Goal: Task Accomplishment & Management: Use online tool/utility

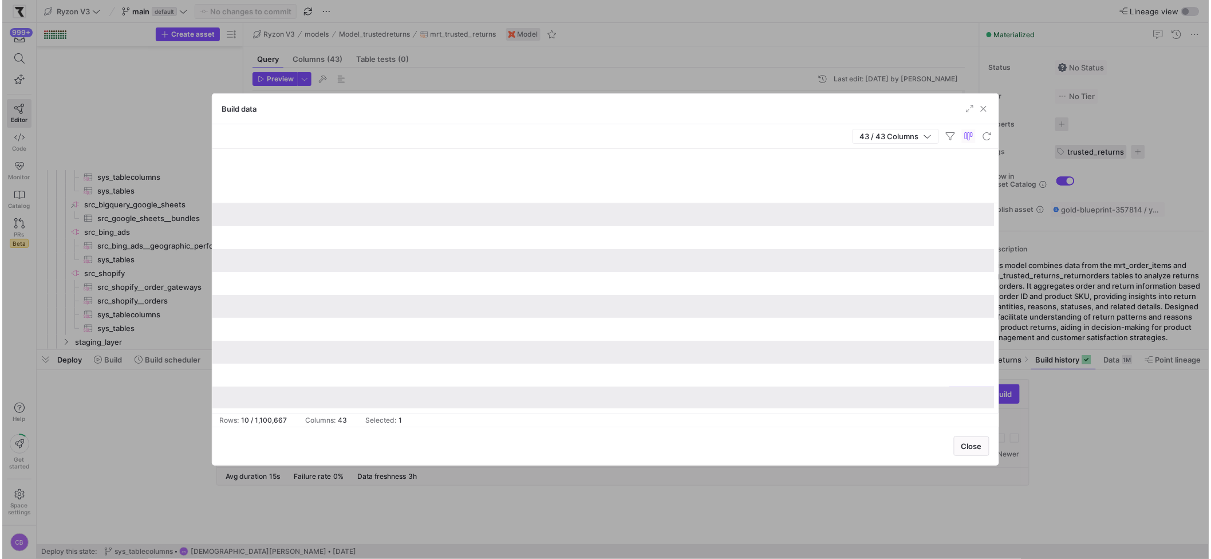
scroll to position [0, 3320]
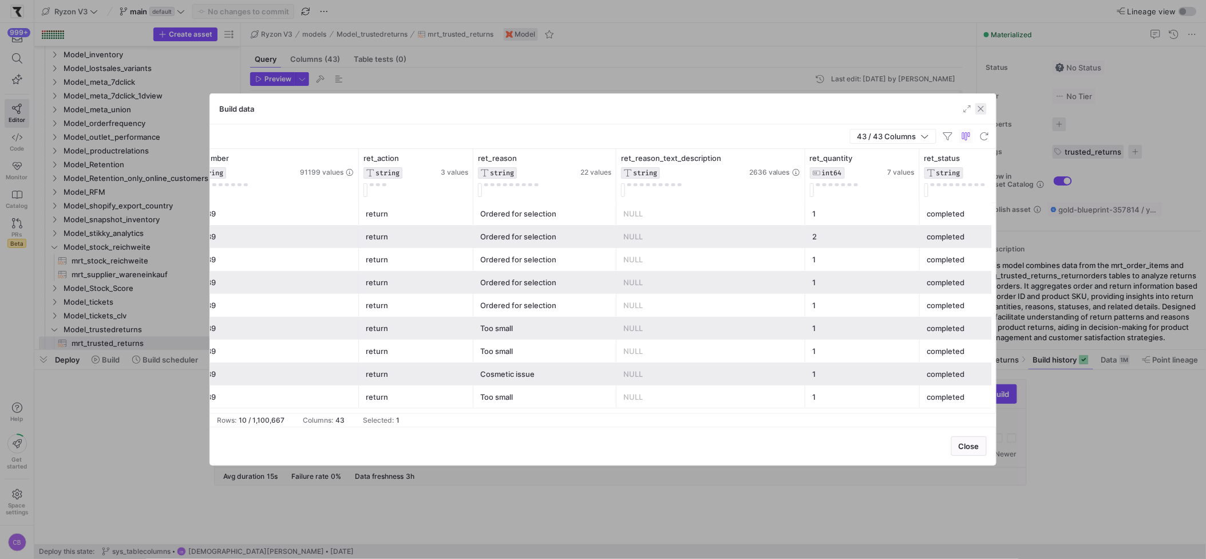
click at [980, 109] on span "button" at bounding box center [980, 108] width 11 height 11
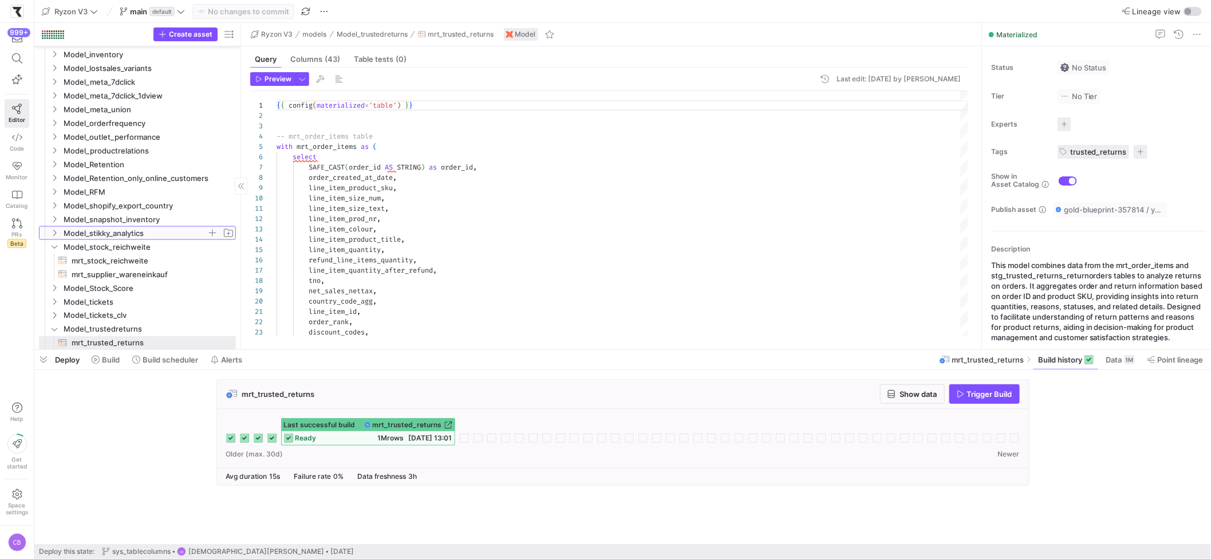
click at [52, 237] on span "Model_stikky_analytics" at bounding box center [142, 233] width 187 height 13
click at [53, 235] on icon at bounding box center [54, 233] width 8 height 7
click at [54, 247] on icon "Press SPACE to select this row." at bounding box center [54, 246] width 8 height 7
click at [53, 303] on icon "Press SPACE to select this row." at bounding box center [54, 301] width 8 height 7
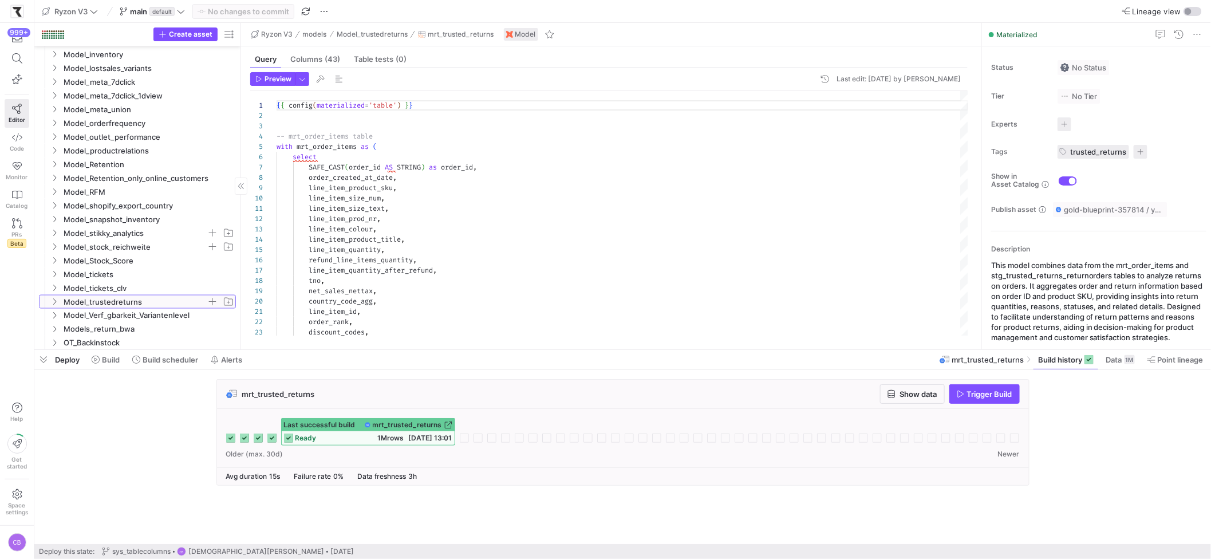
click at [53, 303] on icon at bounding box center [54, 301] width 8 height 7
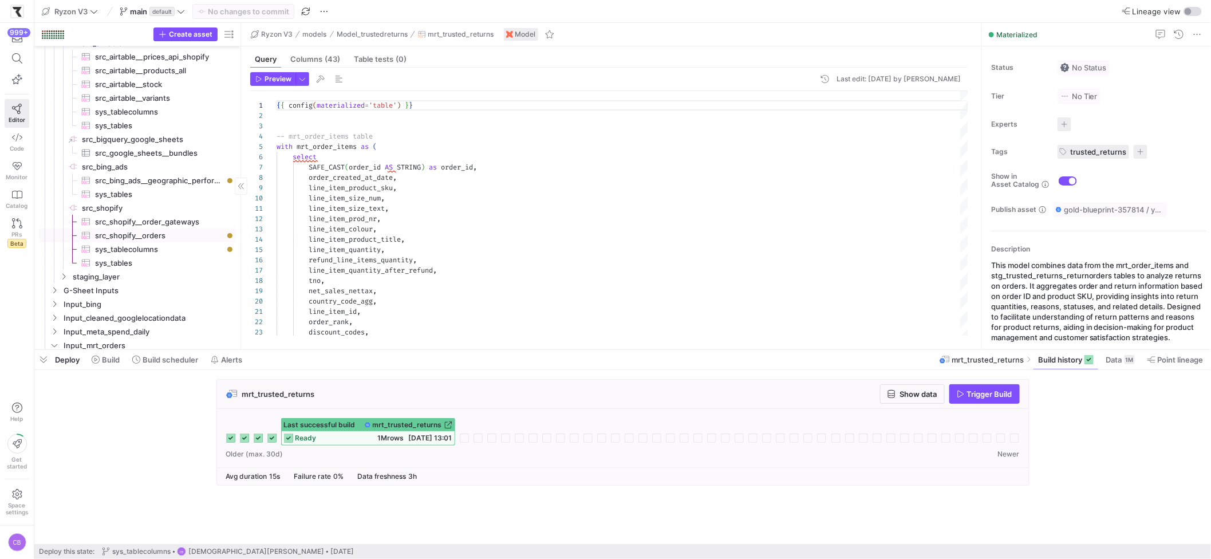
scroll to position [58, 0]
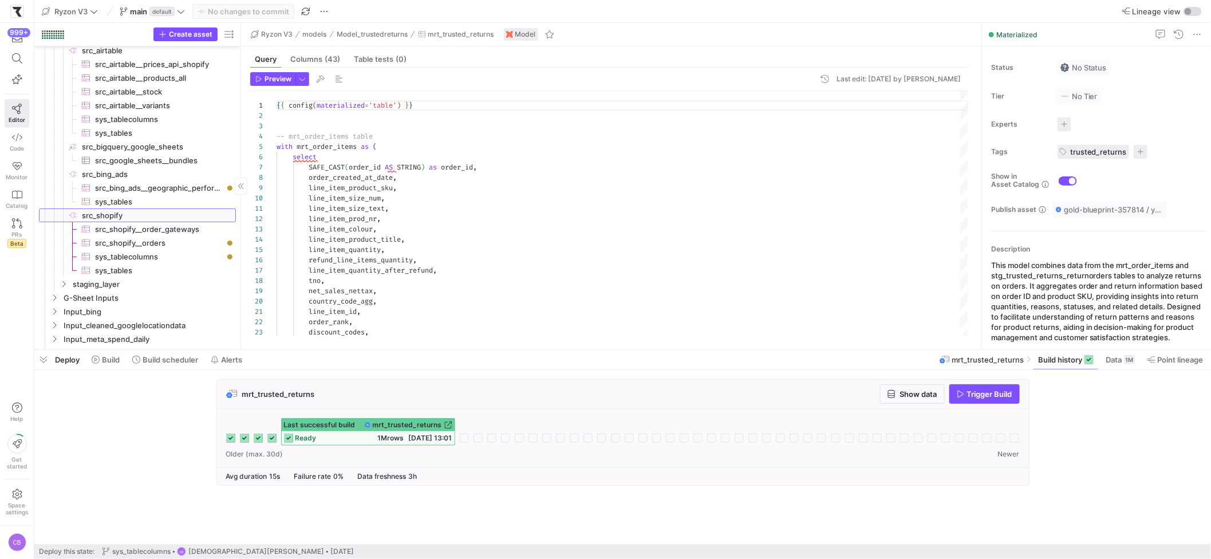
click at [120, 213] on span "src_shopify​​​​​​​​" at bounding box center [158, 215] width 152 height 13
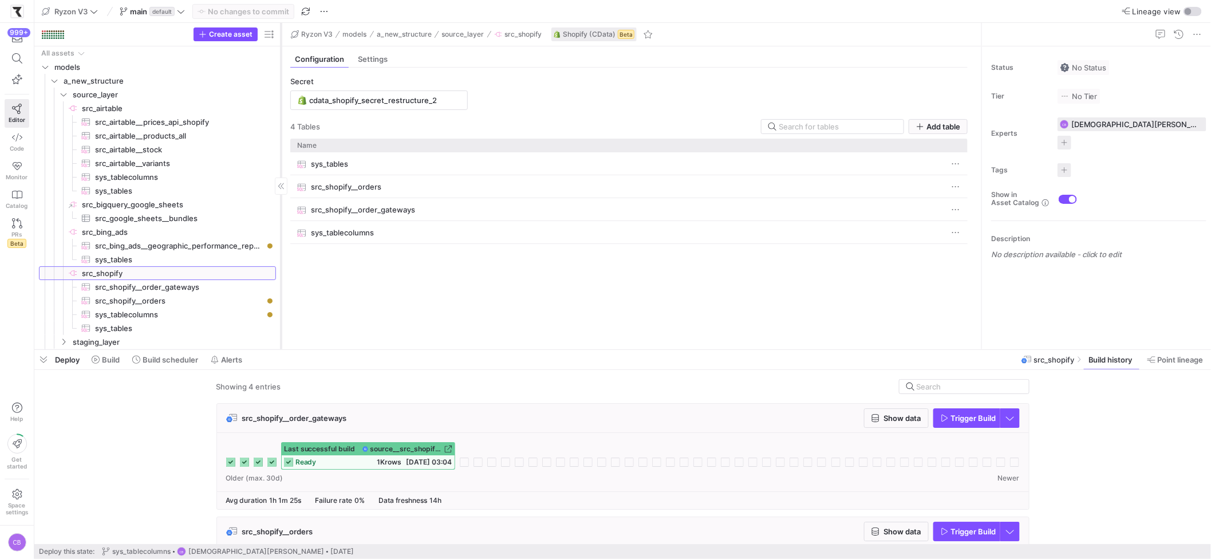
drag, startPoint x: 240, startPoint y: 271, endPoint x: 280, endPoint y: 282, distance: 41.5
click at [280, 282] on div at bounding box center [280, 186] width 1 height 326
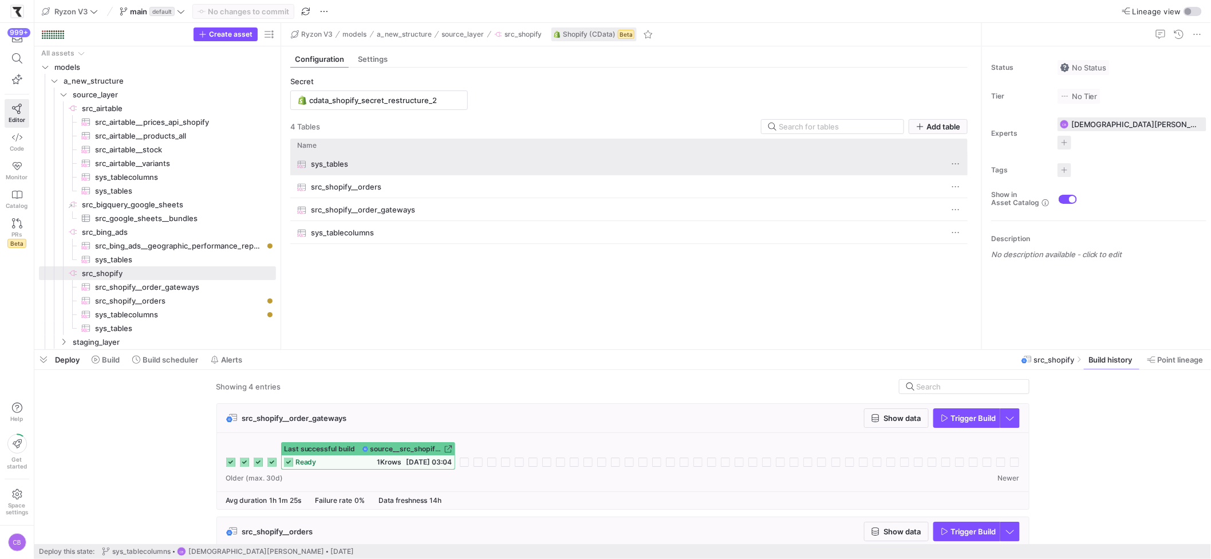
click at [329, 165] on span "sys_tables" at bounding box center [329, 164] width 37 height 22
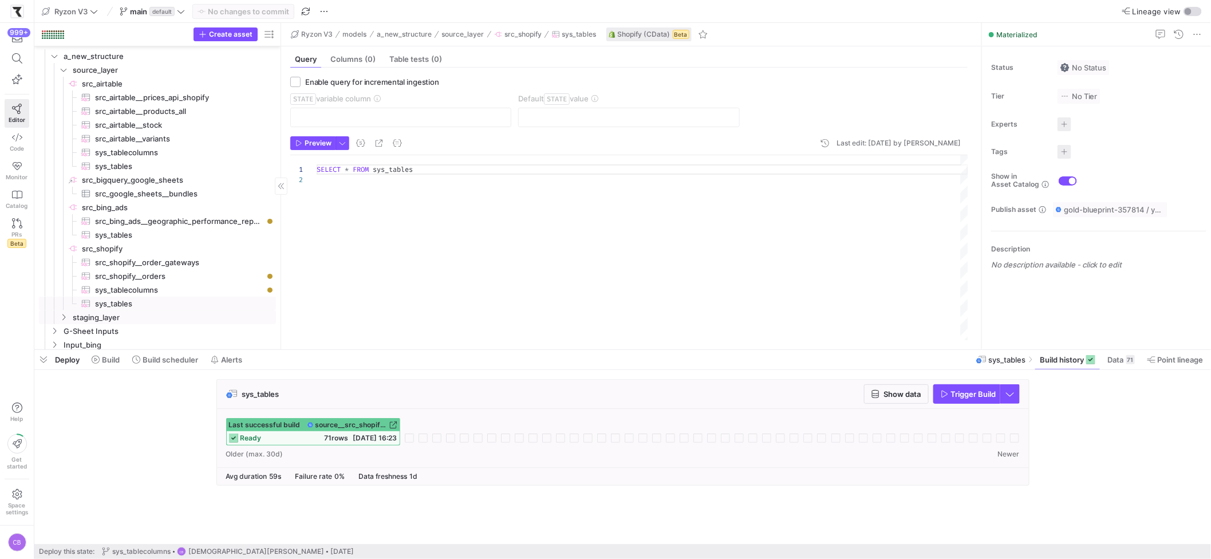
scroll to position [17, 0]
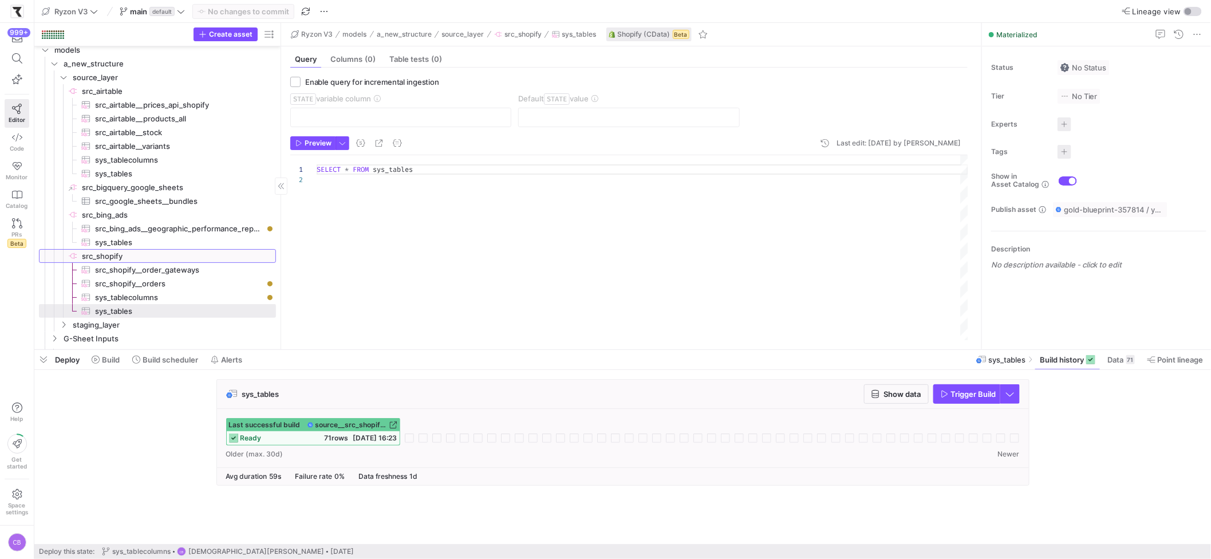
click at [106, 254] on span "src_shopify​​​​​​​​" at bounding box center [178, 256] width 192 height 13
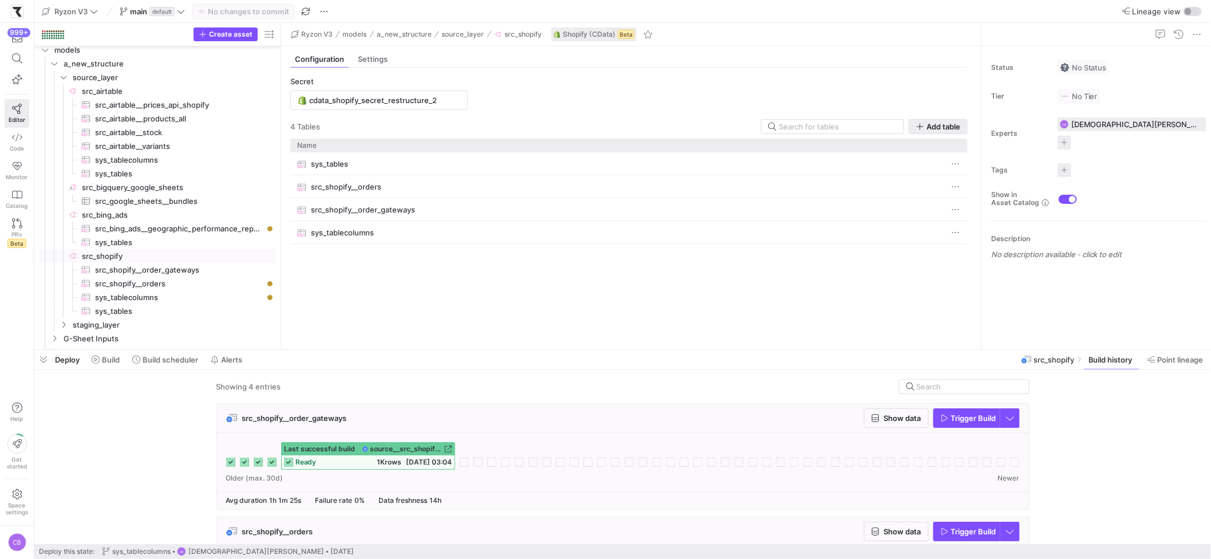
click at [913, 131] on span "button" at bounding box center [938, 127] width 58 height 14
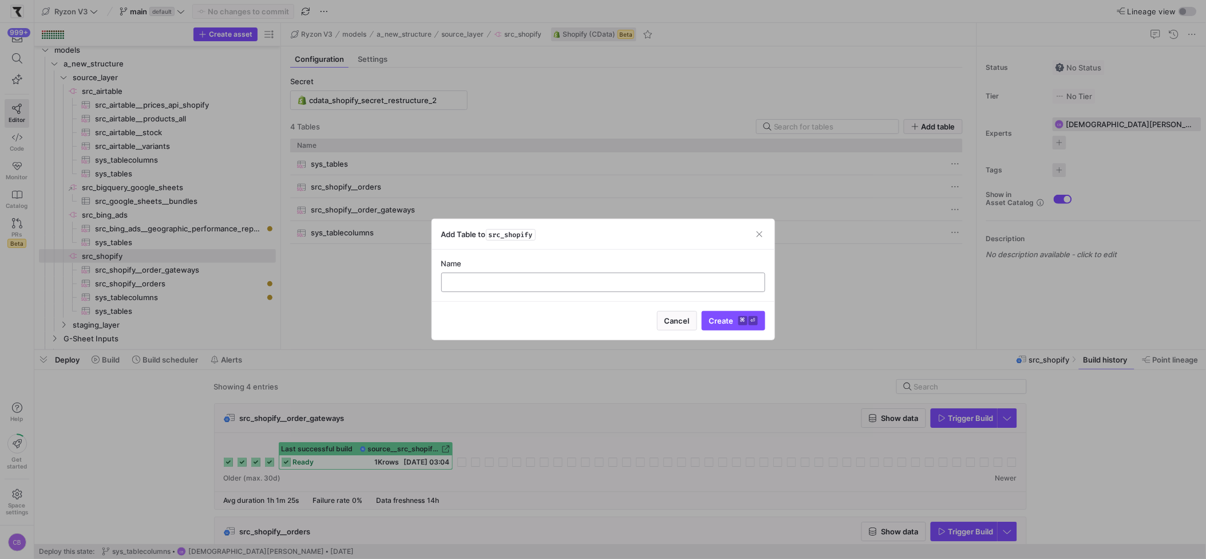
click at [498, 286] on input "text" at bounding box center [603, 282] width 305 height 9
type input "src_shopify__order_transactions_light"
click at [730, 320] on span "Create ⌘ ⏎" at bounding box center [733, 320] width 49 height 9
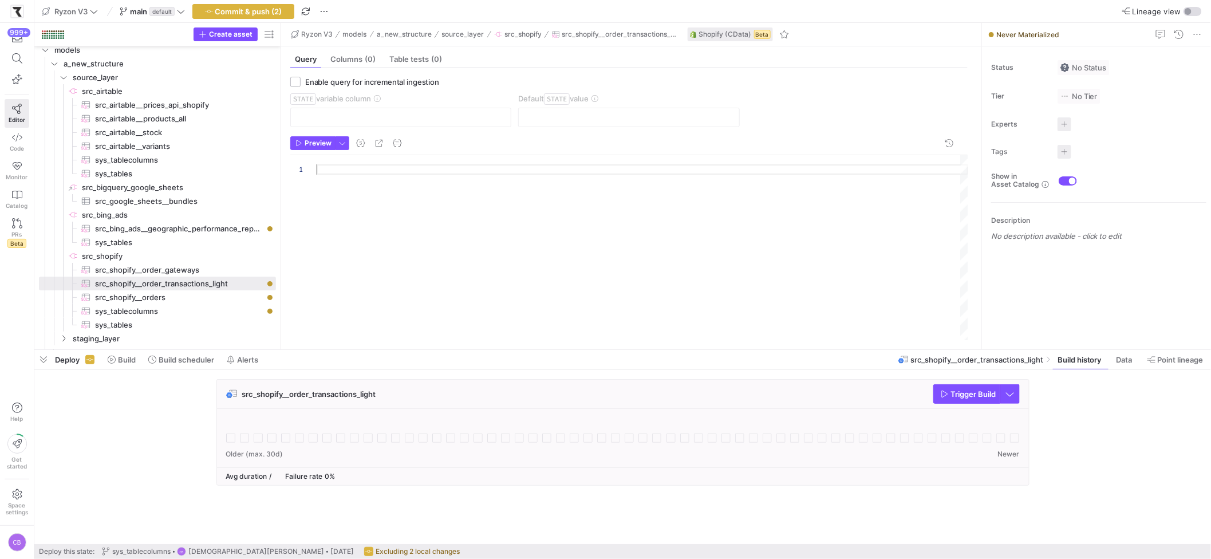
click at [348, 167] on div at bounding box center [642, 247] width 651 height 185
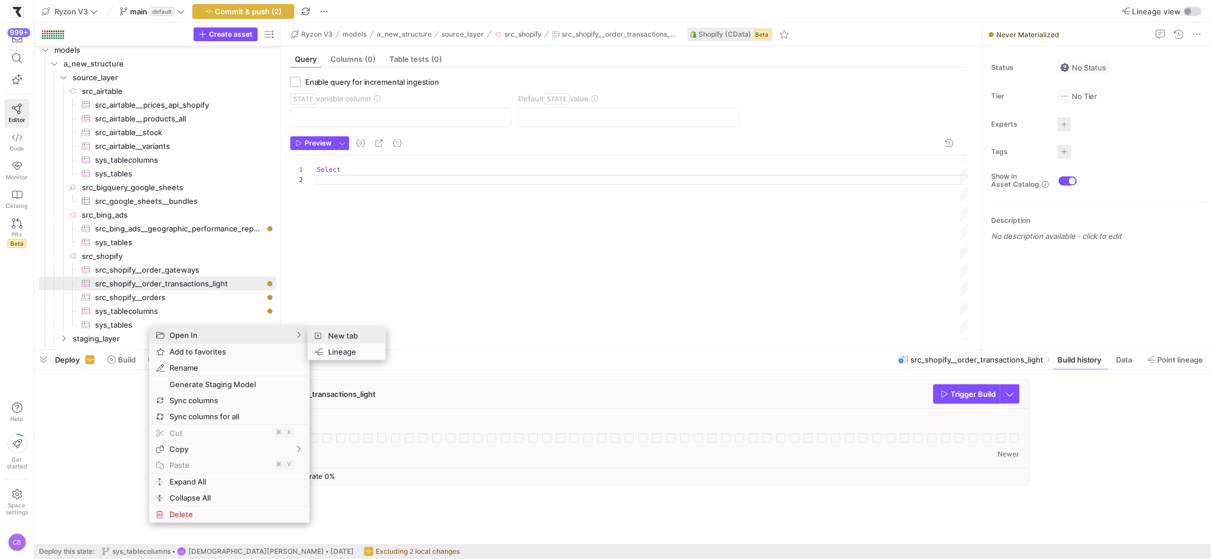
click at [329, 338] on span "New tab" at bounding box center [349, 335] width 53 height 16
type textarea "SELECT * FROM sys_tables"
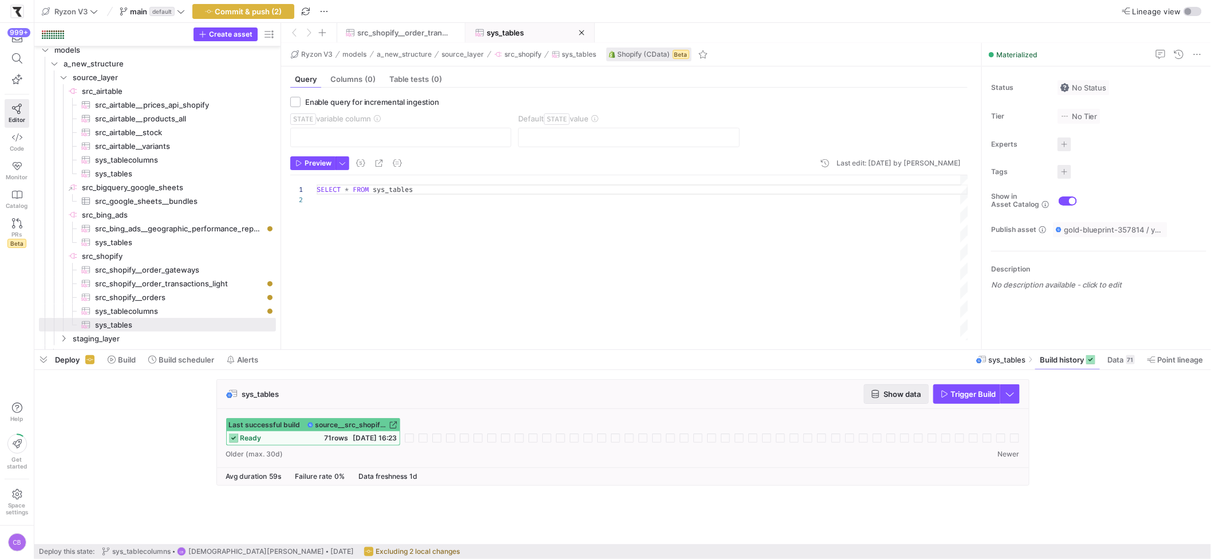
click at [888, 391] on span "Show data" at bounding box center [902, 393] width 37 height 9
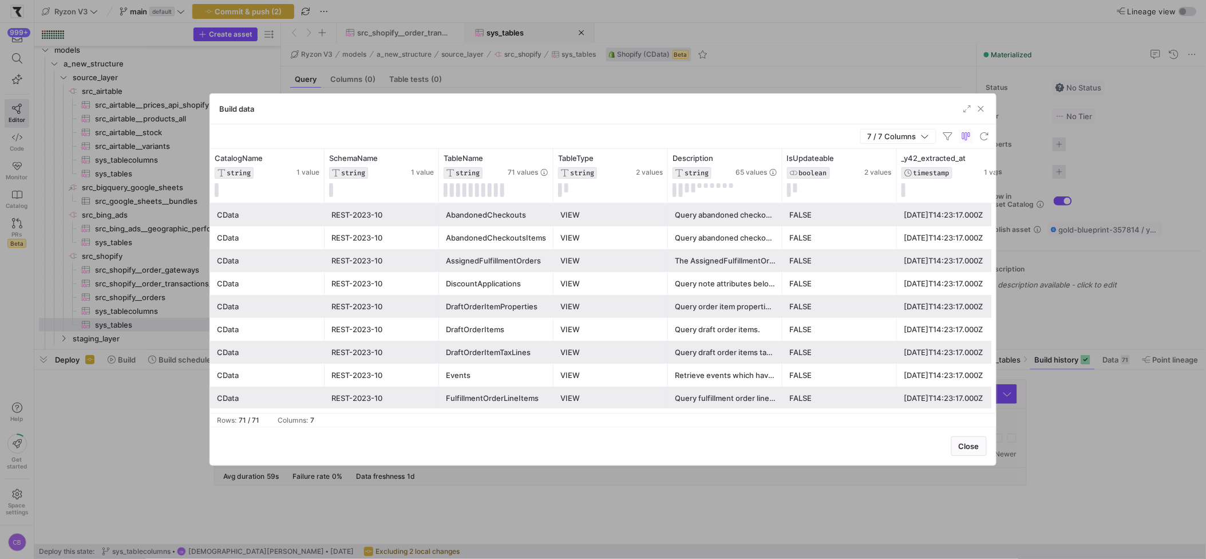
drag, startPoint x: 425, startPoint y: 104, endPoint x: 436, endPoint y: 148, distance: 45.0
click at [436, 148] on div "Build data 7 / 7 Columns Drag here to set row groups Drag here to set column la…" at bounding box center [603, 279] width 787 height 372
click at [979, 112] on span "button" at bounding box center [980, 108] width 11 height 11
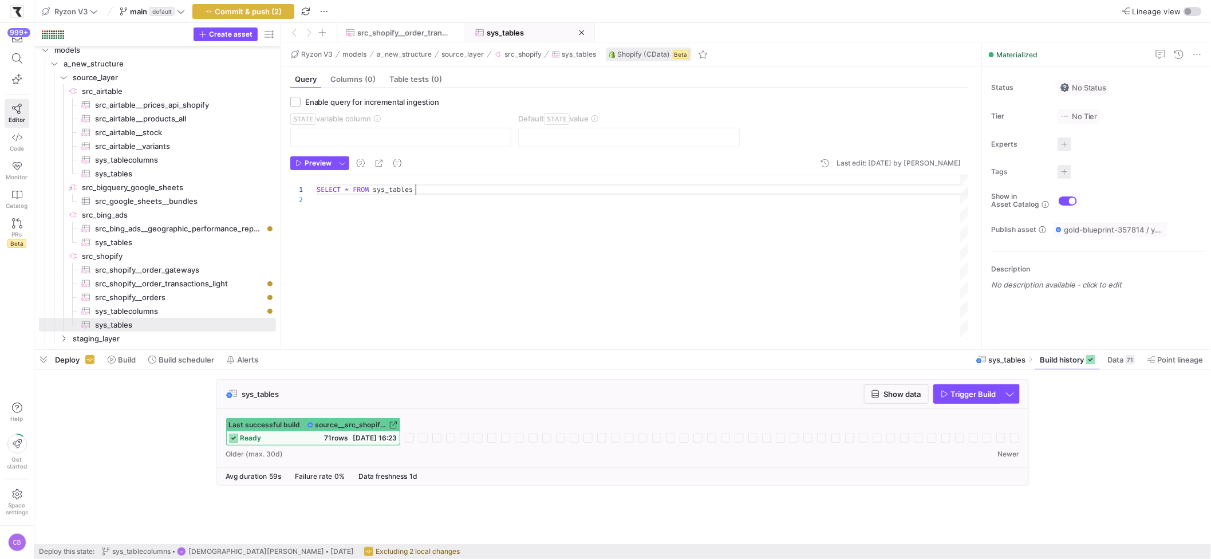
scroll to position [0, 98]
click at [436, 185] on div "SELECT * FROM sys_tables" at bounding box center [642, 257] width 651 height 165
click at [144, 267] on span "src_shopify__order_gateways​​​​​​​​​" at bounding box center [179, 269] width 168 height 13
checkbox input "true"
type input "UpdatedAt"
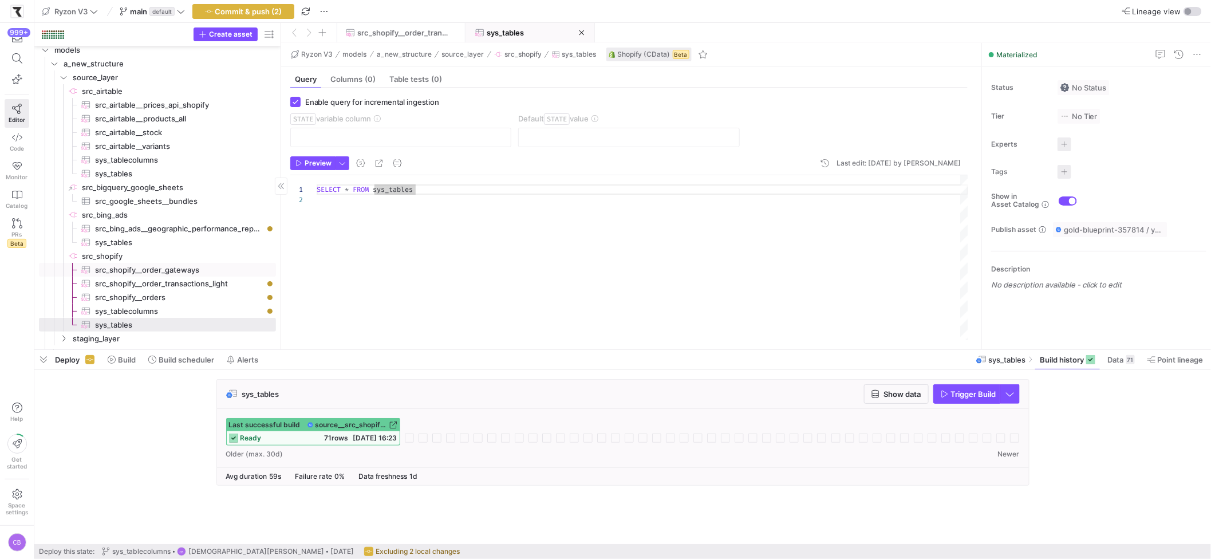
type input "[DATE]"
type textarea "SELECT Id, CustomerId, Email, CreatedAt, UpdatedAt, PaymentGatewayNames FROM Or…"
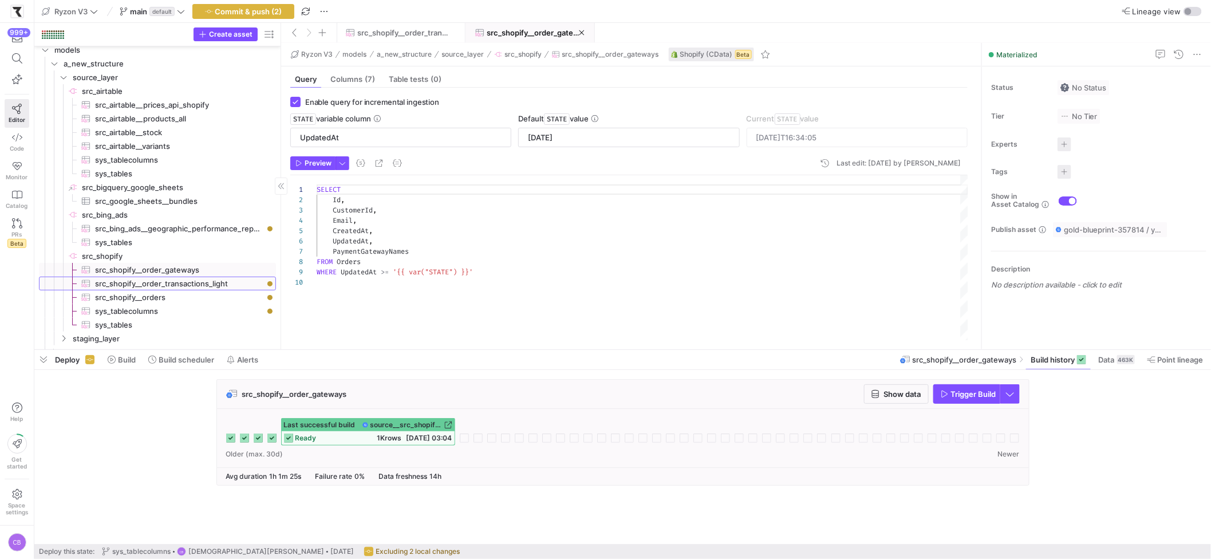
click at [220, 283] on span "src_shopify__order_transactions_light​​​​​​​​​" at bounding box center [179, 283] width 168 height 13
checkbox input "false"
type textarea "Select"
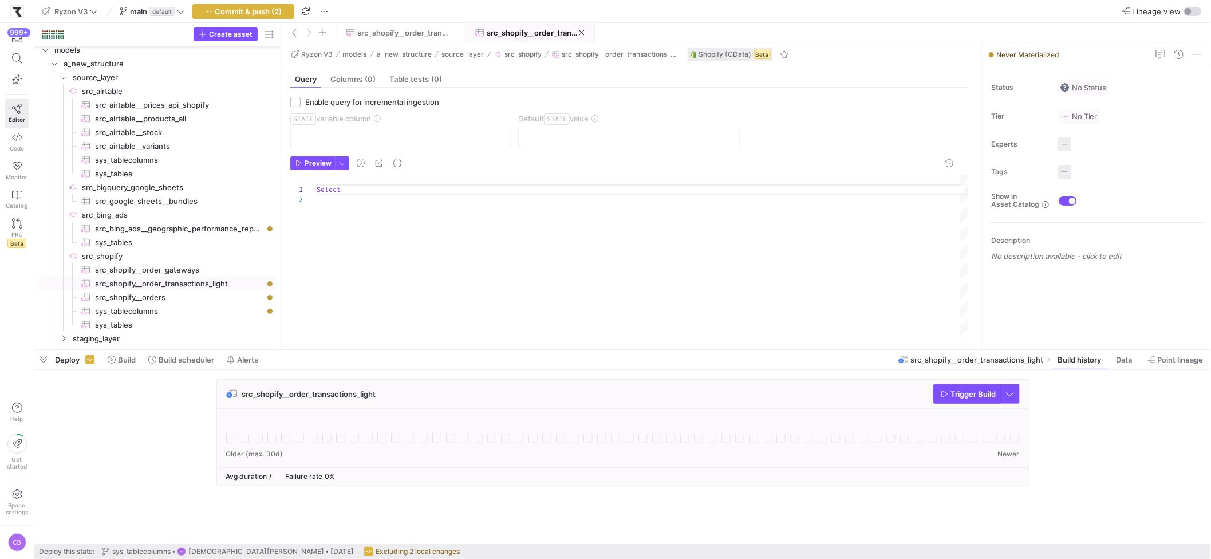
scroll to position [0, 24]
click at [354, 189] on div "Select" at bounding box center [642, 257] width 651 height 165
type textarea "Select Id,"
click at [188, 269] on span "src_shopify__order_gateways​​​​​​​​​" at bounding box center [179, 269] width 168 height 13
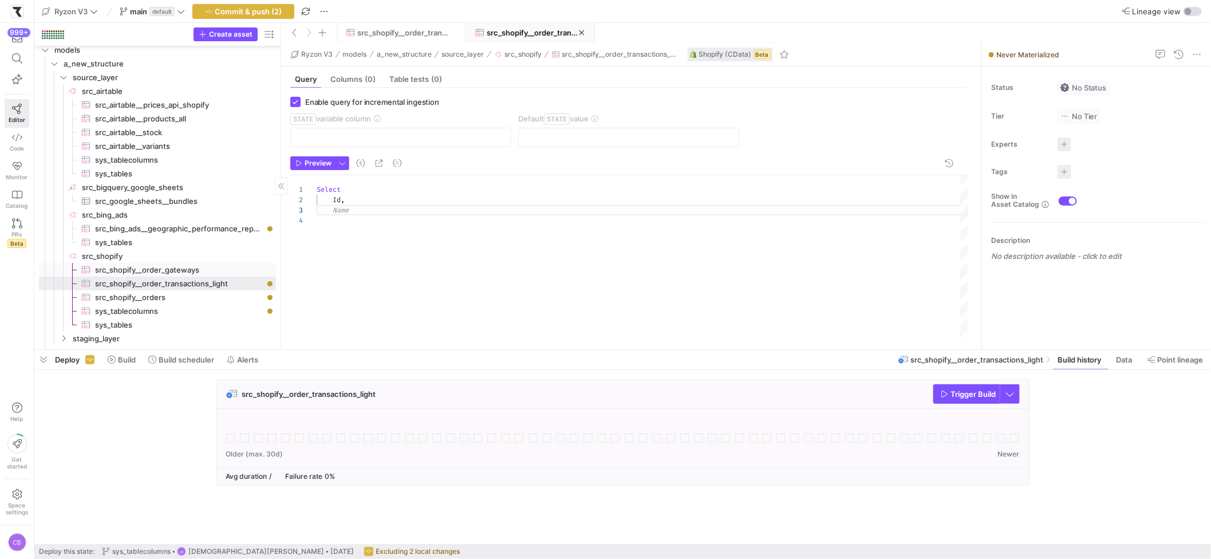
checkbox input "true"
type input "UpdatedAt"
type input "[DATE]"
type textarea "SELECT Id, CustomerId, Email, CreatedAt, UpdatedAt, PaymentGatewayNames FROM Or…"
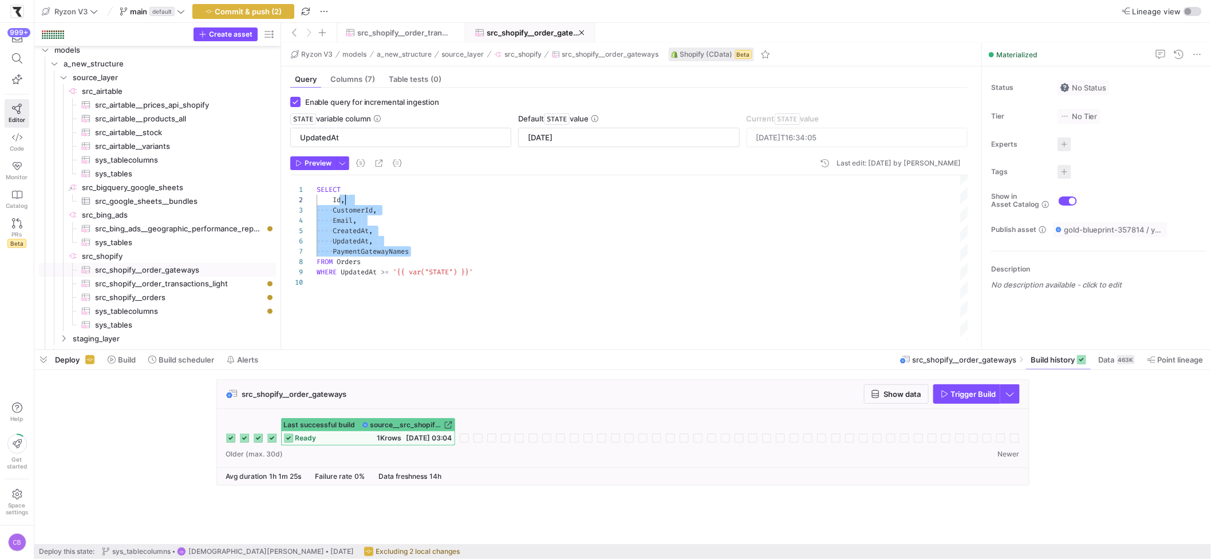
scroll to position [10, 29]
drag, startPoint x: 418, startPoint y: 250, endPoint x: 346, endPoint y: 196, distance: 89.6
click at [346, 196] on div "SELECT Id , CustomerId , Email , CreatedAt , UpdatedAt , PaymentGatewayNames FR…" at bounding box center [642, 257] width 651 height 165
drag, startPoint x: 485, startPoint y: 272, endPoint x: 315, endPoint y: 186, distance: 190.7
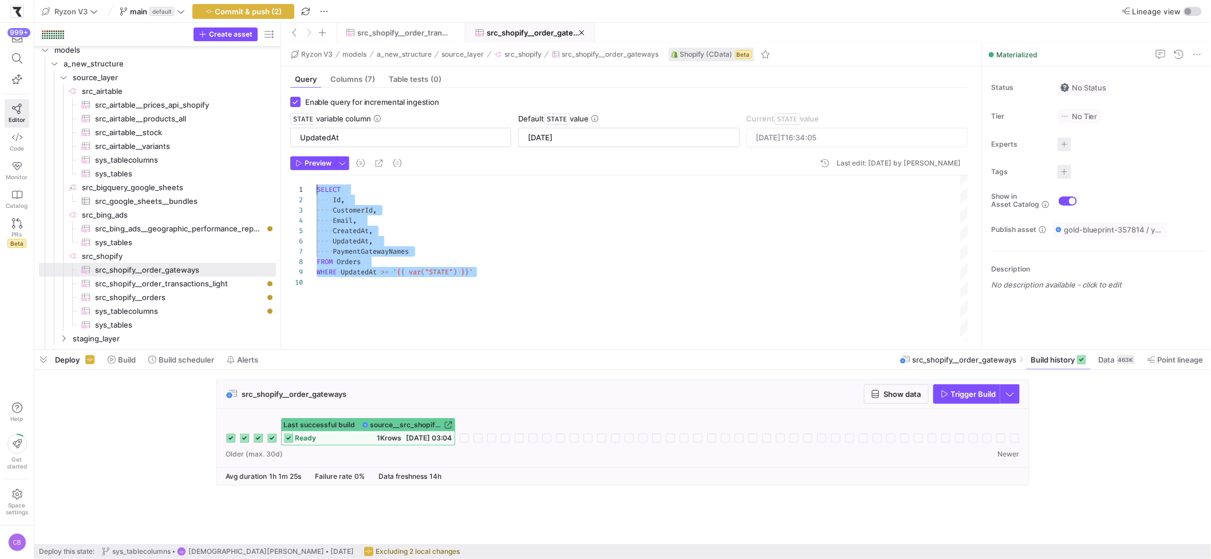
click at [317, 186] on div "SELECT Id , CustomerId , Email , CreatedAt , UpdatedAt , PaymentGatewayNames FR…" at bounding box center [642, 257] width 651 height 165
click at [205, 286] on span "src_shopify__order_transactions_light​​​​​​​​​" at bounding box center [179, 283] width 168 height 13
checkbox input "false"
type textarea "Select Id,"
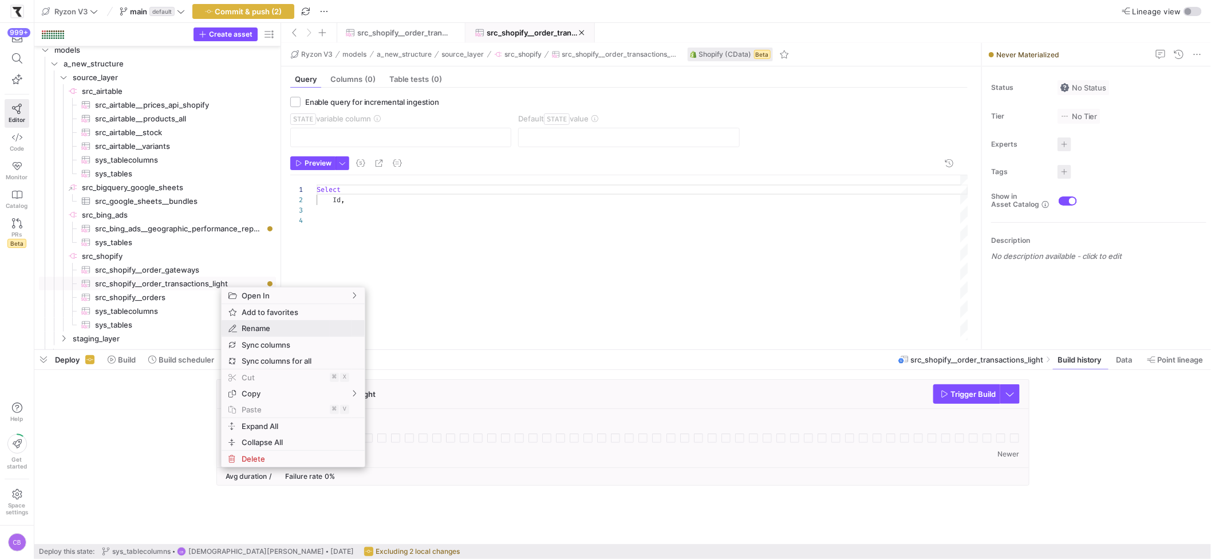
click at [268, 324] on span "Rename" at bounding box center [283, 328] width 93 height 16
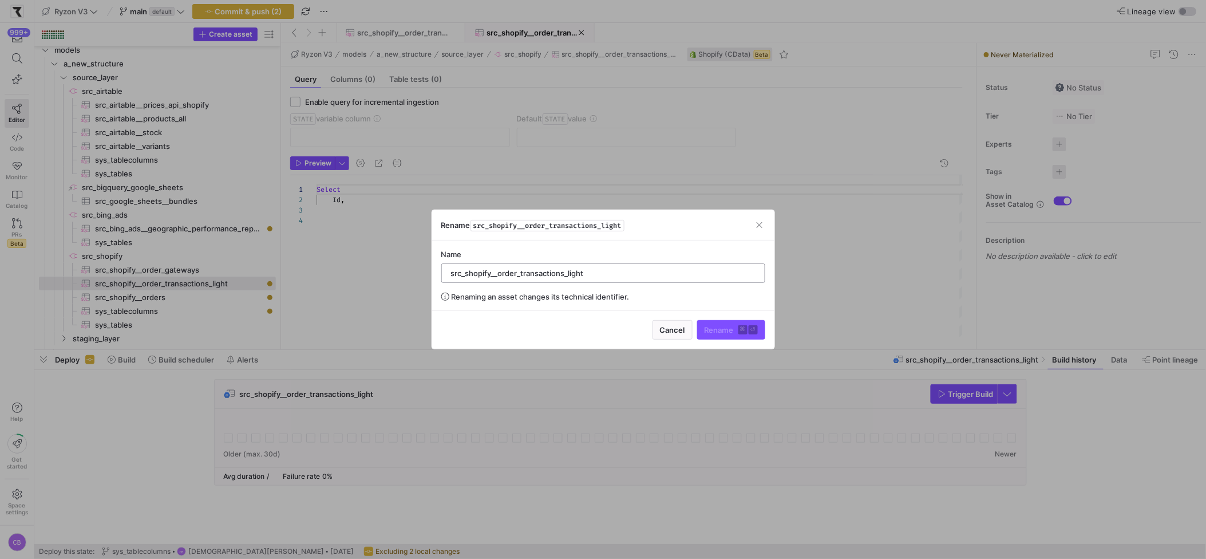
click at [590, 271] on input "src_shopify__order_transactions_light" at bounding box center [603, 272] width 305 height 9
type input "src_shopify__order_transactions"
click at [714, 327] on span "Rename ⌘ ⏎" at bounding box center [731, 329] width 53 height 9
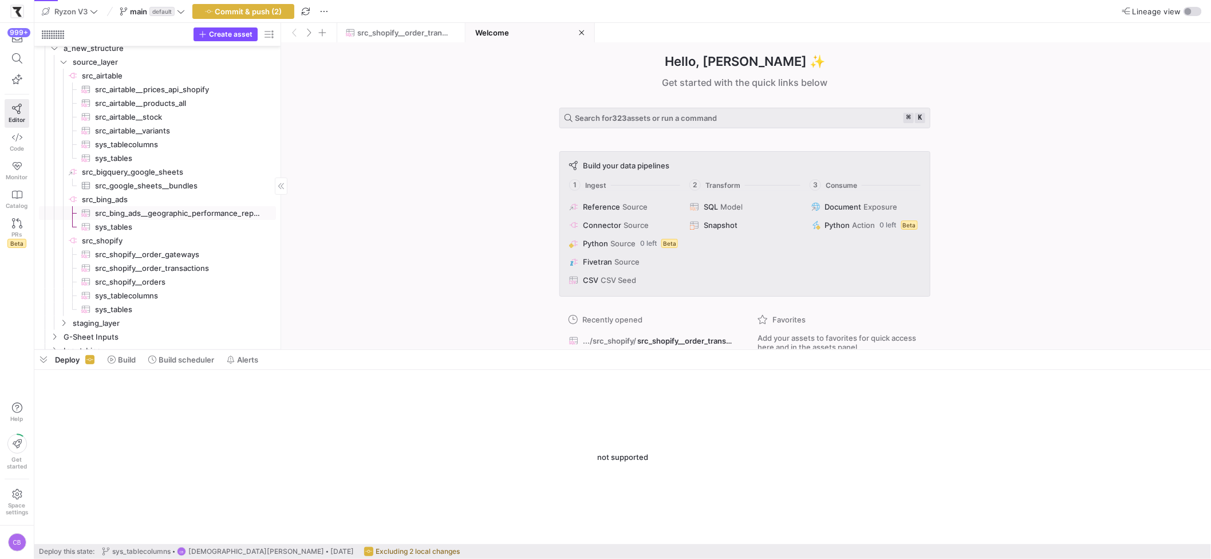
scroll to position [50, 0]
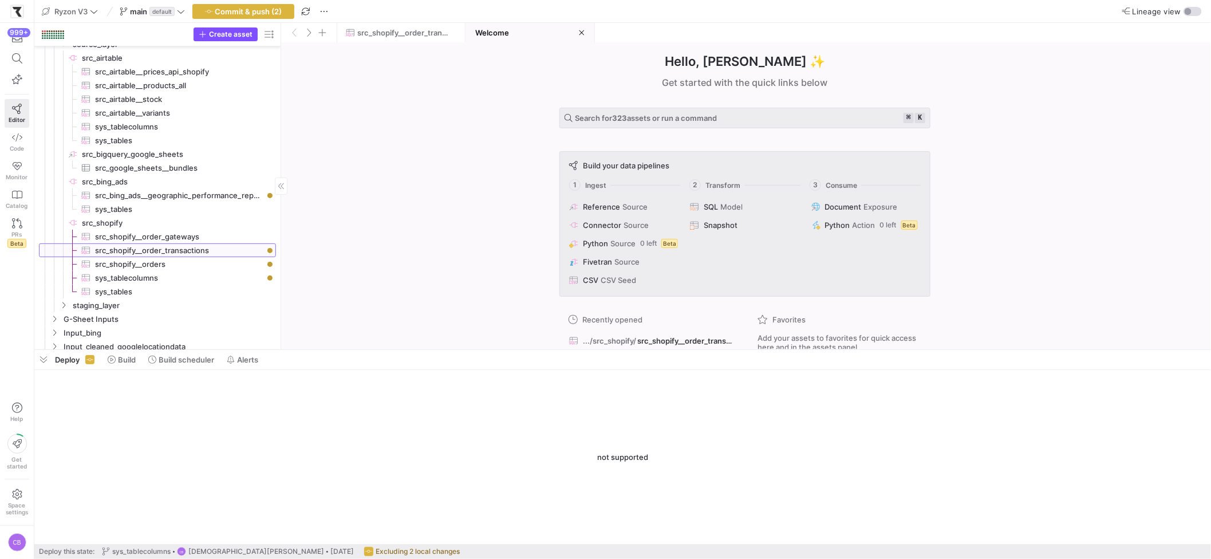
click at [158, 248] on span "src_shopify__order_transactions​​​​​​​​​" at bounding box center [179, 250] width 168 height 13
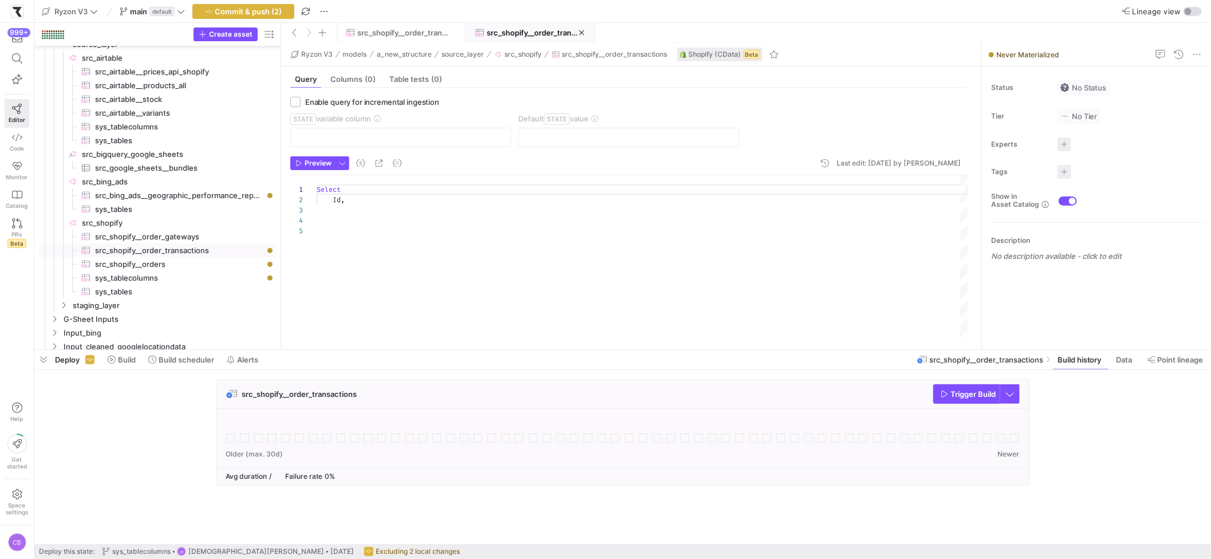
scroll to position [10, 27]
click at [359, 197] on div "Select Id ," at bounding box center [642, 257] width 651 height 165
click at [556, 29] on span "src_shopify__order_transactions" at bounding box center [533, 32] width 92 height 9
click at [430, 30] on span "src_shopify__order_transactions" at bounding box center [403, 32] width 92 height 9
click at [512, 33] on span "src_shopify__order_transactions" at bounding box center [533, 32] width 92 height 9
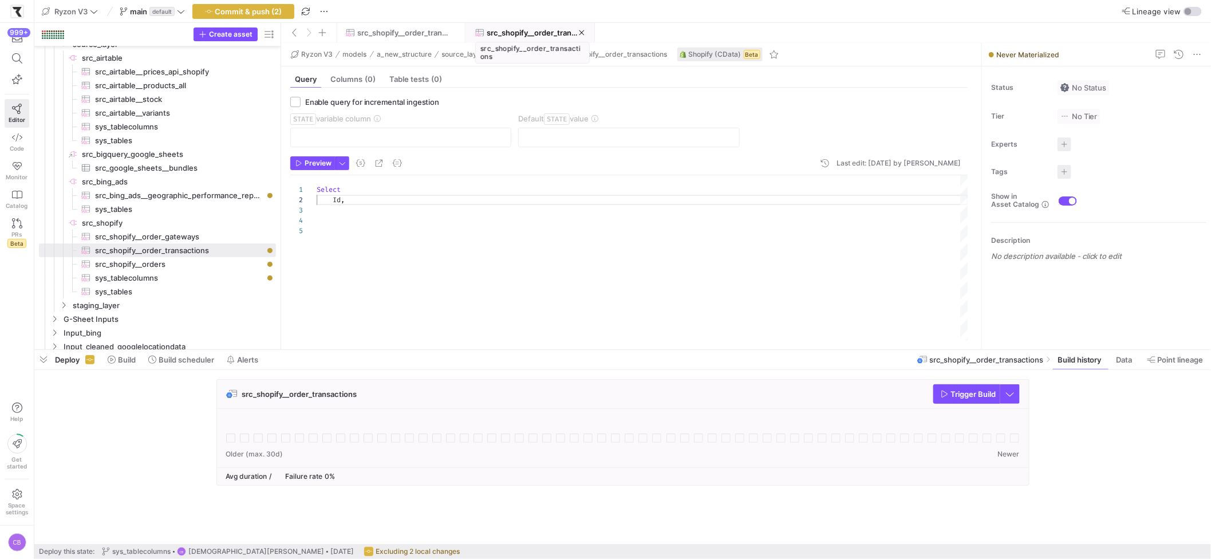
click at [552, 30] on span "src_shopify__order_transactions" at bounding box center [533, 32] width 92 height 9
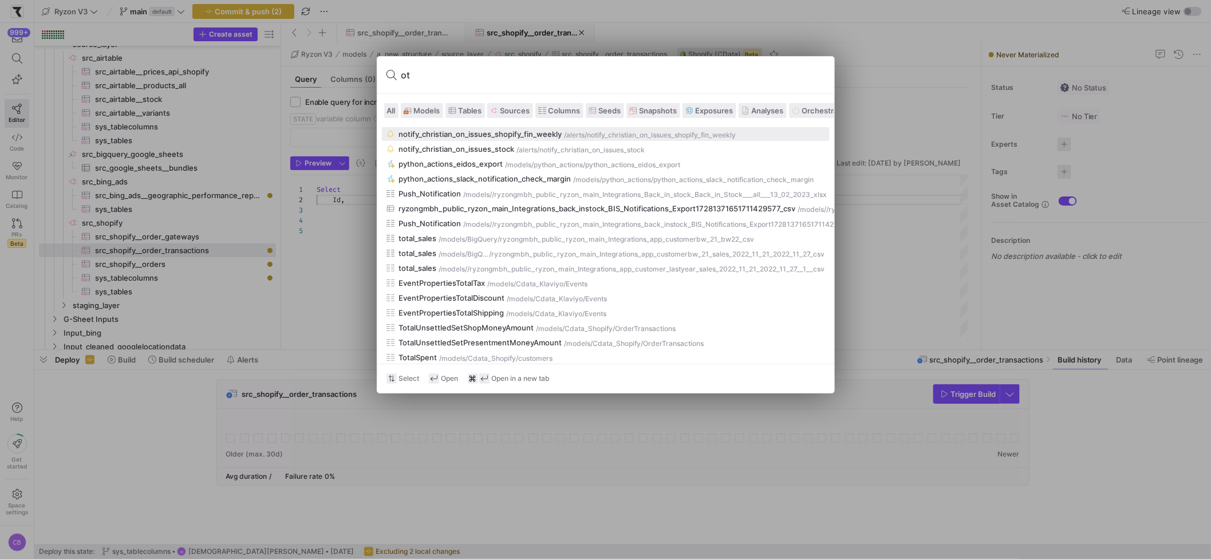
type input "o"
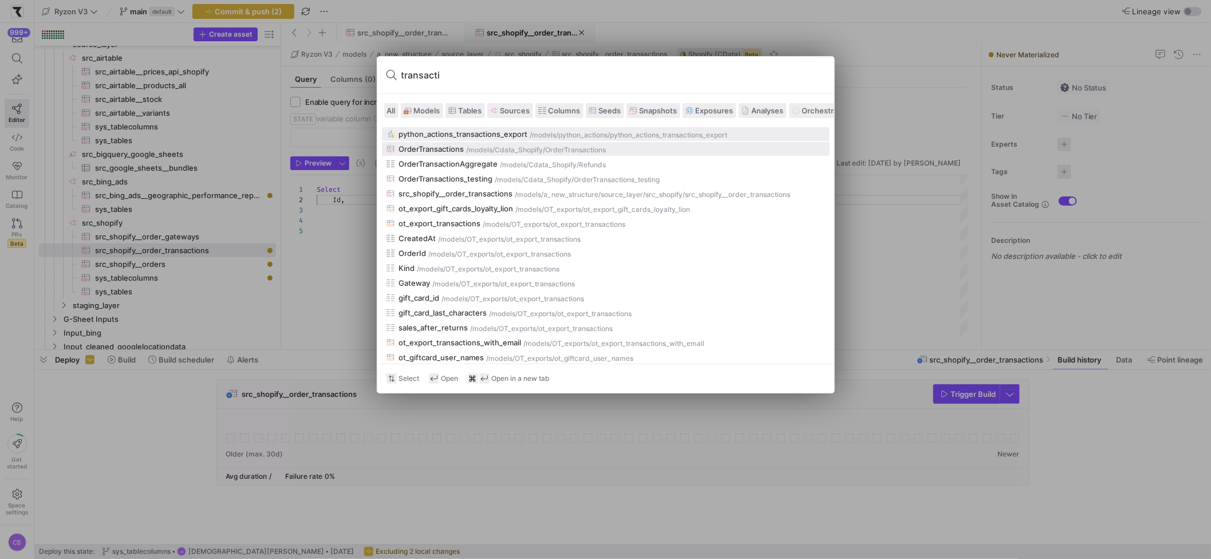
type input "transacti"
click at [454, 145] on div "OrderTransactions" at bounding box center [431, 148] width 65 height 9
checkbox input "true"
type input "CreatedAt"
type input "[DATE]"
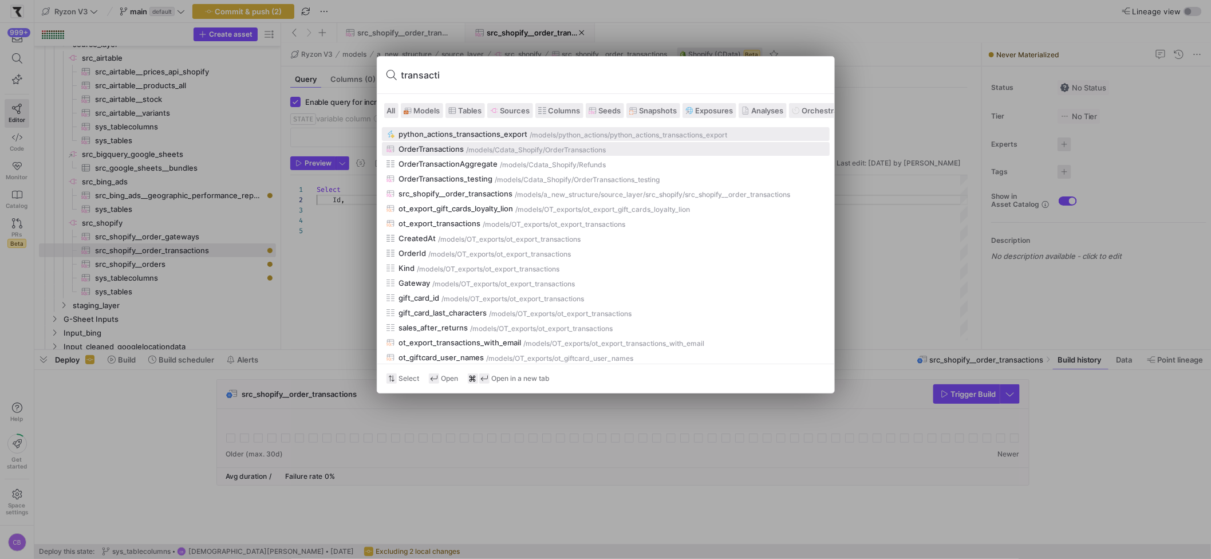
type textarea "SELECT * FROM OrderTransactions WHERE CreatedAt > '{{ var("STATE") }}'"
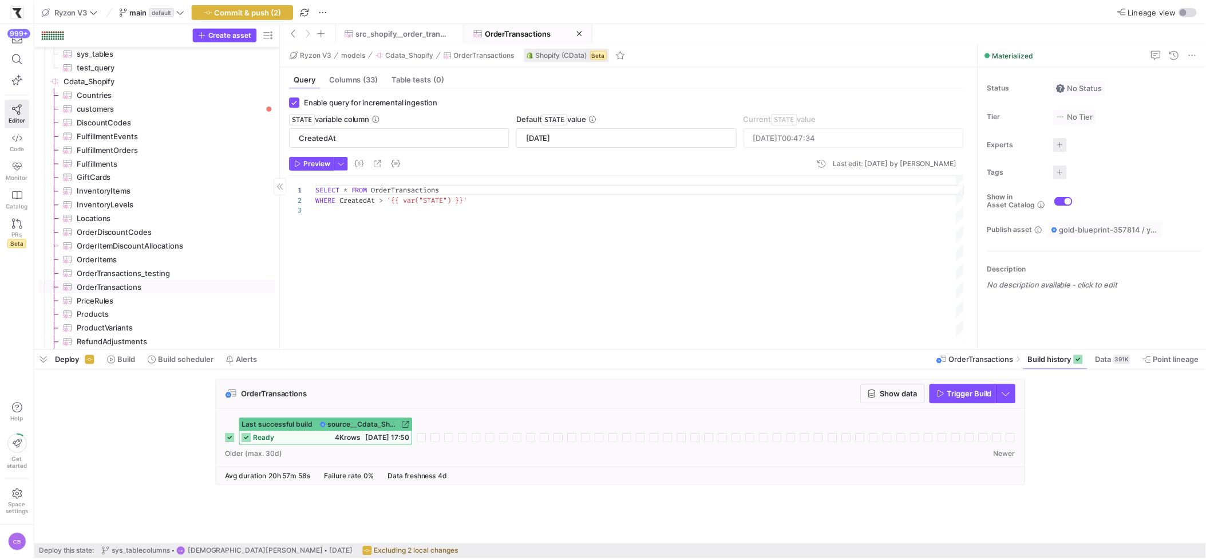
scroll to position [1761, 0]
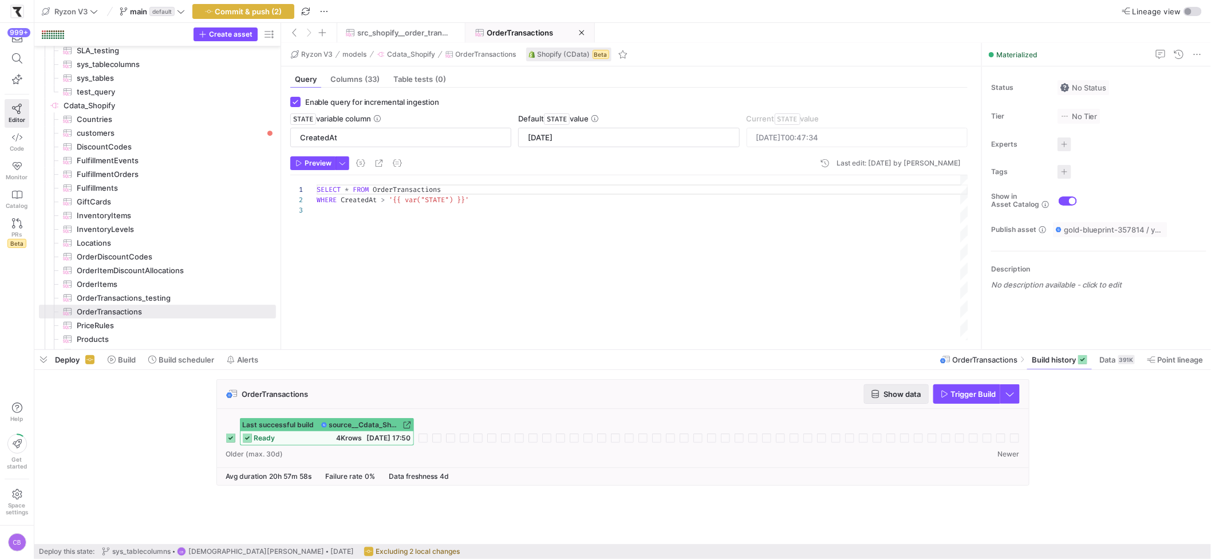
click at [909, 388] on span "button" at bounding box center [896, 394] width 64 height 18
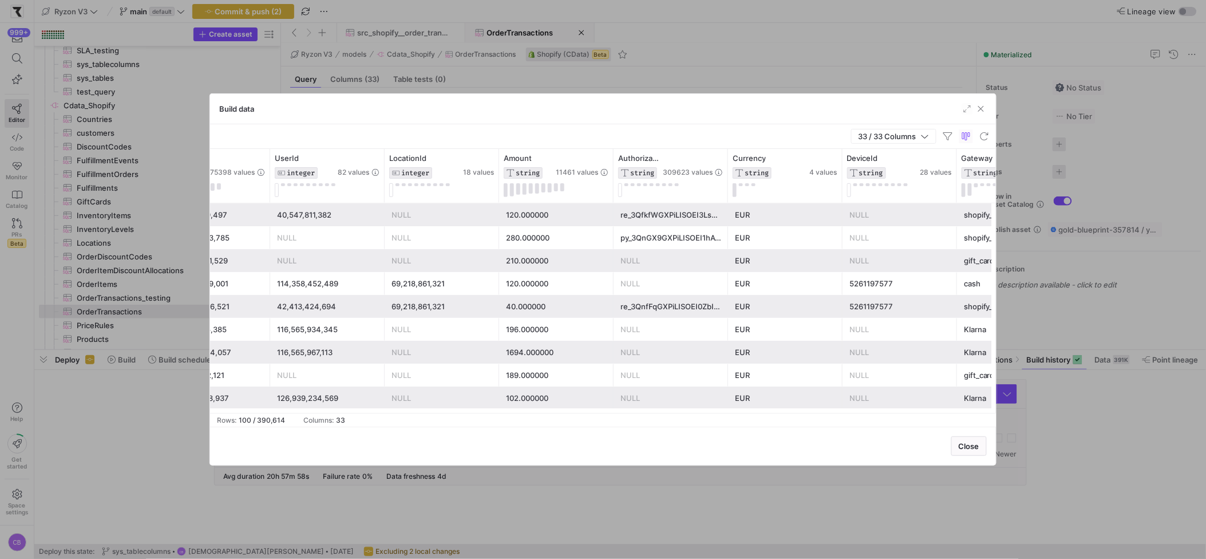
scroll to position [0, 0]
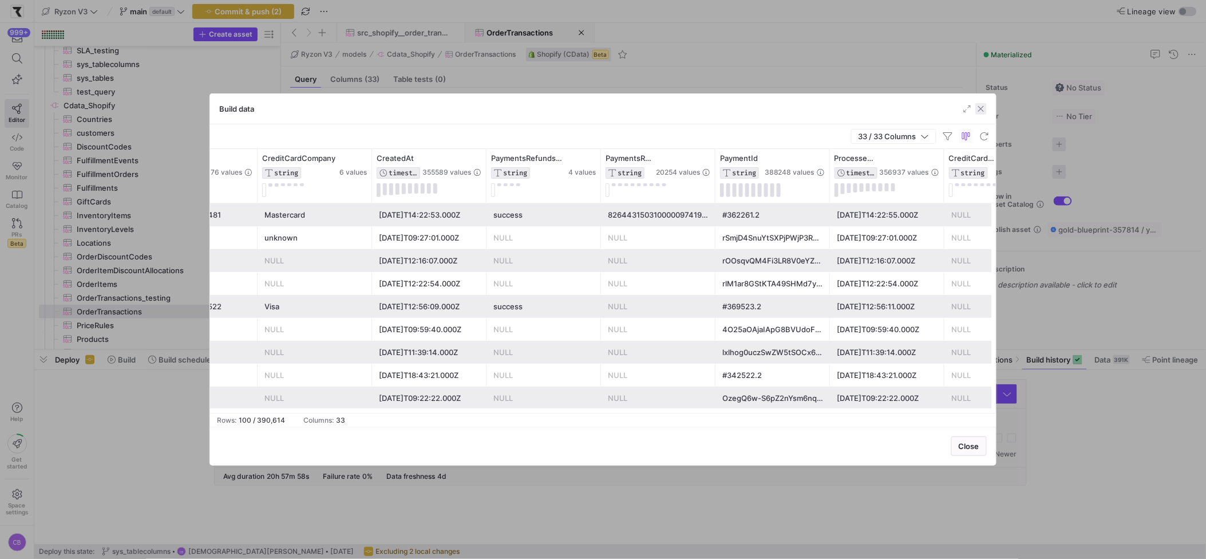
click at [984, 109] on span "button" at bounding box center [980, 108] width 11 height 11
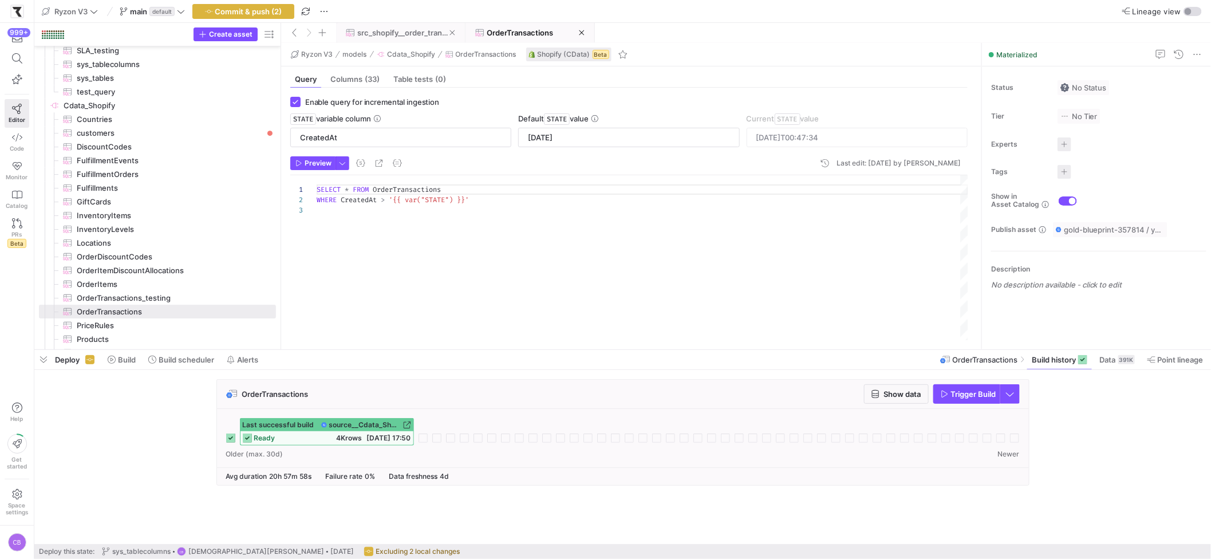
click at [390, 38] on span at bounding box center [401, 32] width 128 height 18
checkbox input "false"
type textarea "Select Id,"
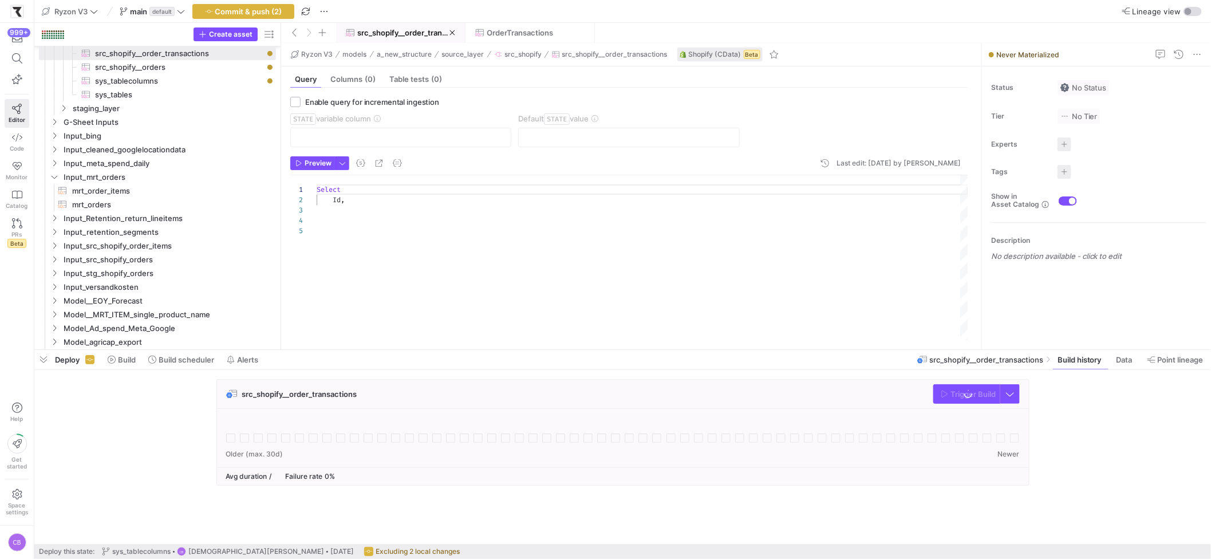
click at [403, 201] on div "Select Id ," at bounding box center [642, 257] width 651 height 165
click at [519, 38] on span at bounding box center [530, 32] width 128 height 18
checkbox input "true"
type input "CreatedAt"
type input "[DATE]"
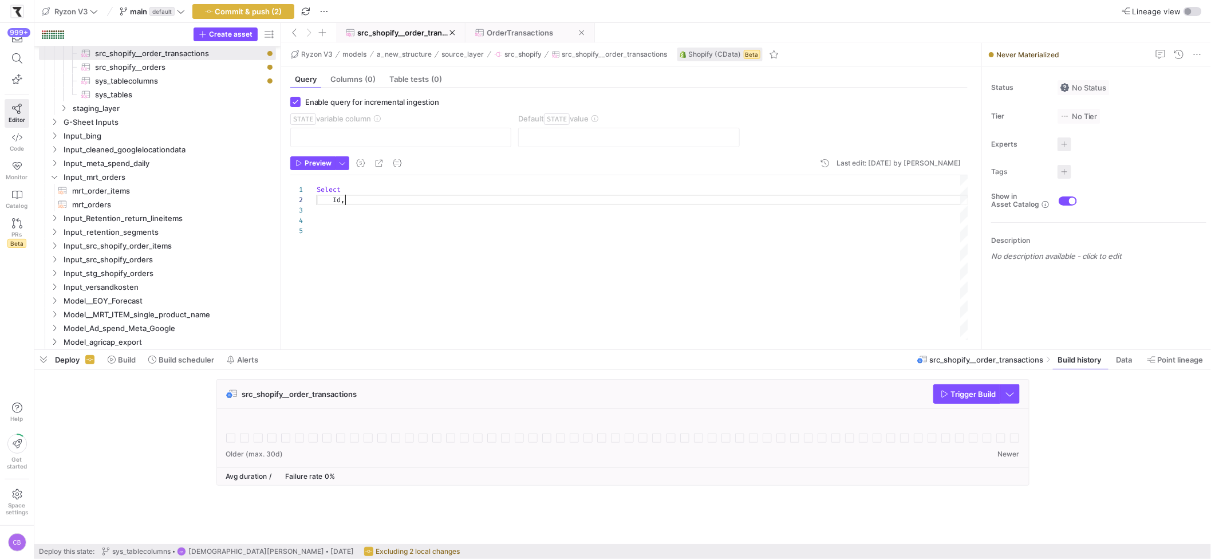
type textarea "SELECT * FROM OrderTransactions WHERE CreatedAt > '{{ var("STATE") }}'"
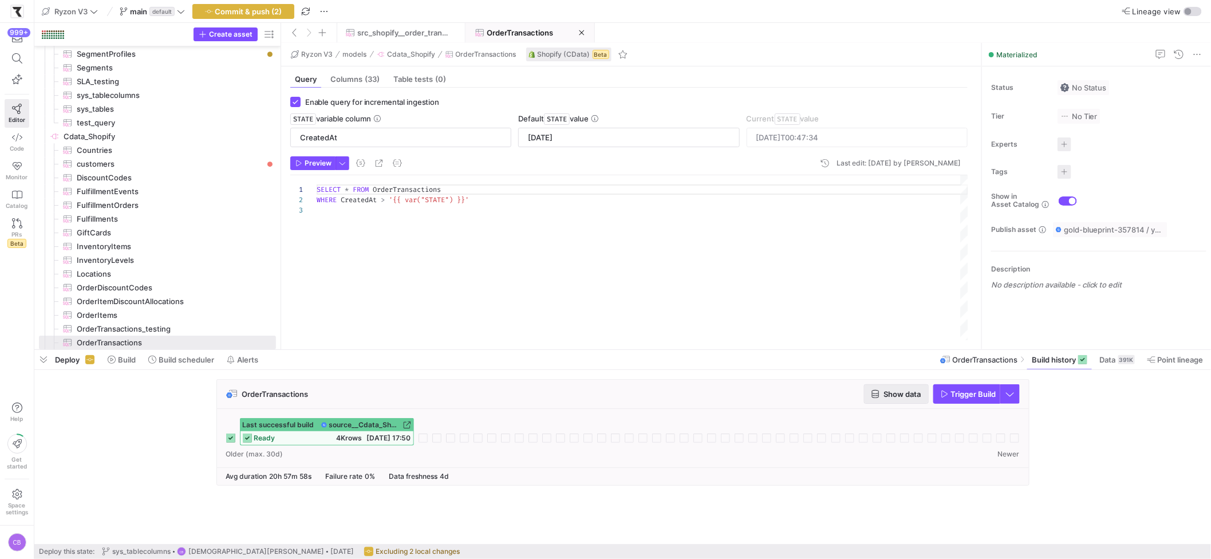
click at [889, 397] on span "Show data" at bounding box center [902, 393] width 37 height 9
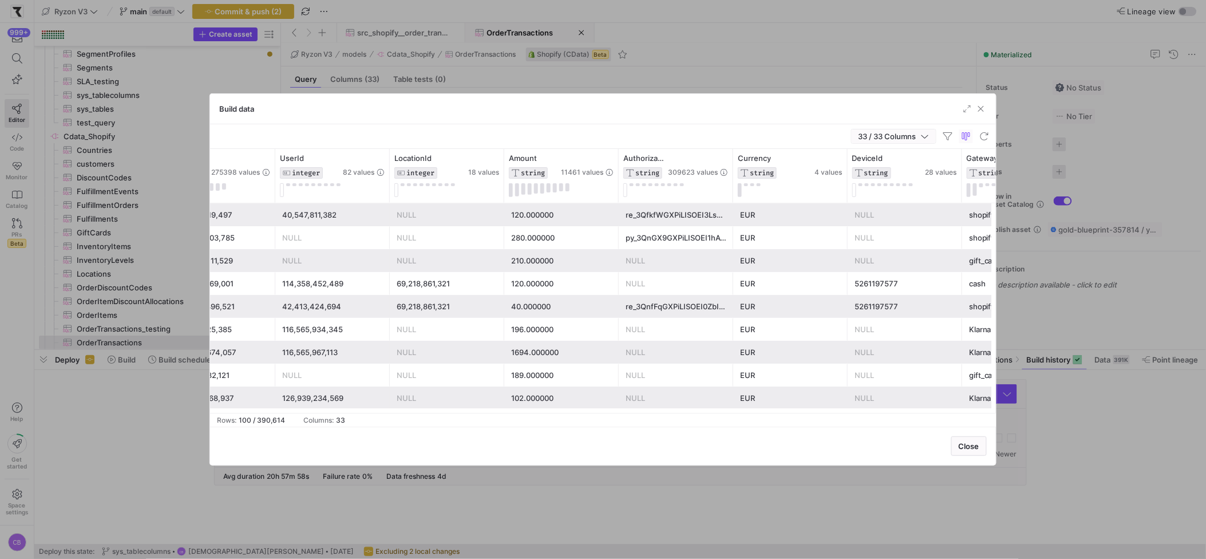
click at [925, 139] on icon "button" at bounding box center [925, 136] width 8 height 8
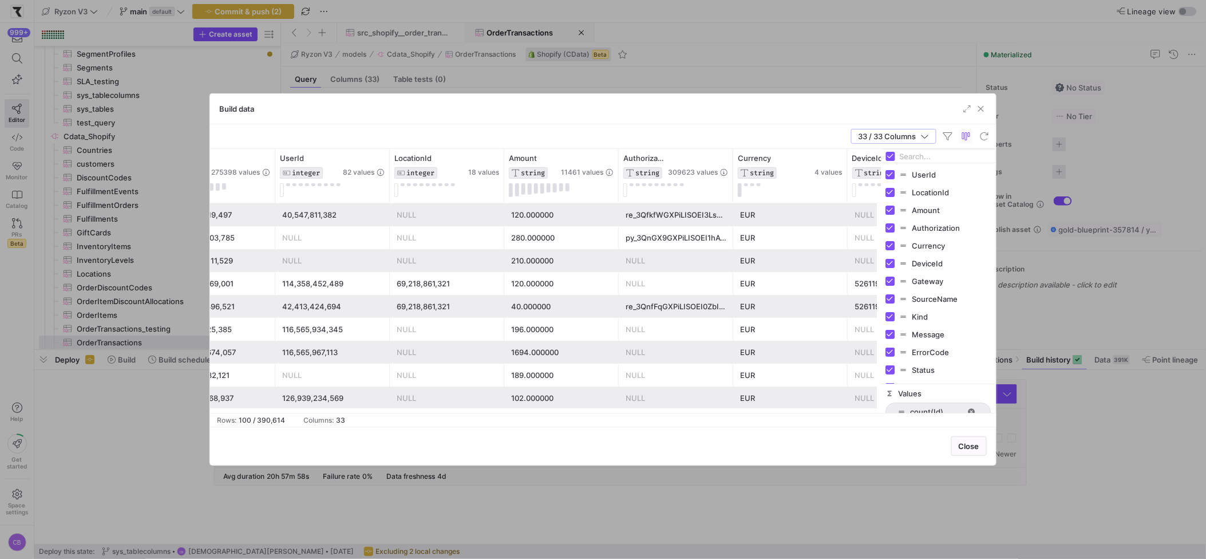
drag, startPoint x: 938, startPoint y: 341, endPoint x: 950, endPoint y: 452, distance: 111.6
click at [950, 452] on div "Build data 33 / 33 Columns Drag here to set row groups Drag here to set column …" at bounding box center [603, 279] width 787 height 372
click at [983, 111] on span "button" at bounding box center [980, 108] width 11 height 11
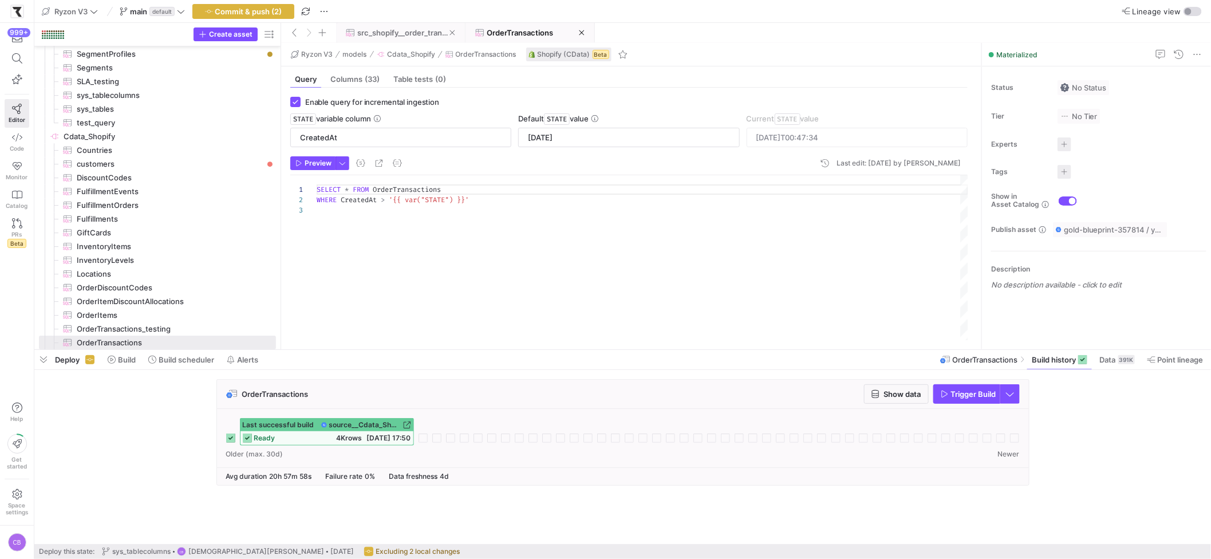
click at [393, 31] on span "src_shopify__order_transactions" at bounding box center [403, 32] width 92 height 9
checkbox input "false"
type textarea "Select Id,"
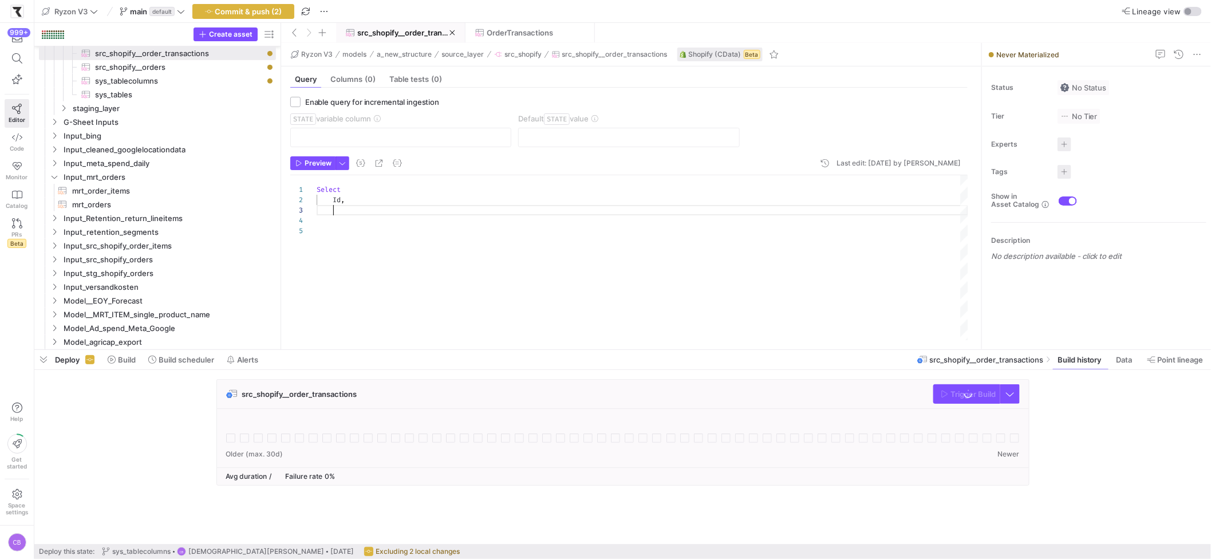
click at [389, 208] on div "Select Id ," at bounding box center [642, 257] width 651 height 165
click at [402, 219] on div "Select Id , PaymentId , Amount , Currency" at bounding box center [642, 257] width 651 height 165
type textarea "Select Id, PaymentId, Kind, OrderId,"
click at [518, 33] on span "OrderTransactions" at bounding box center [520, 32] width 66 height 9
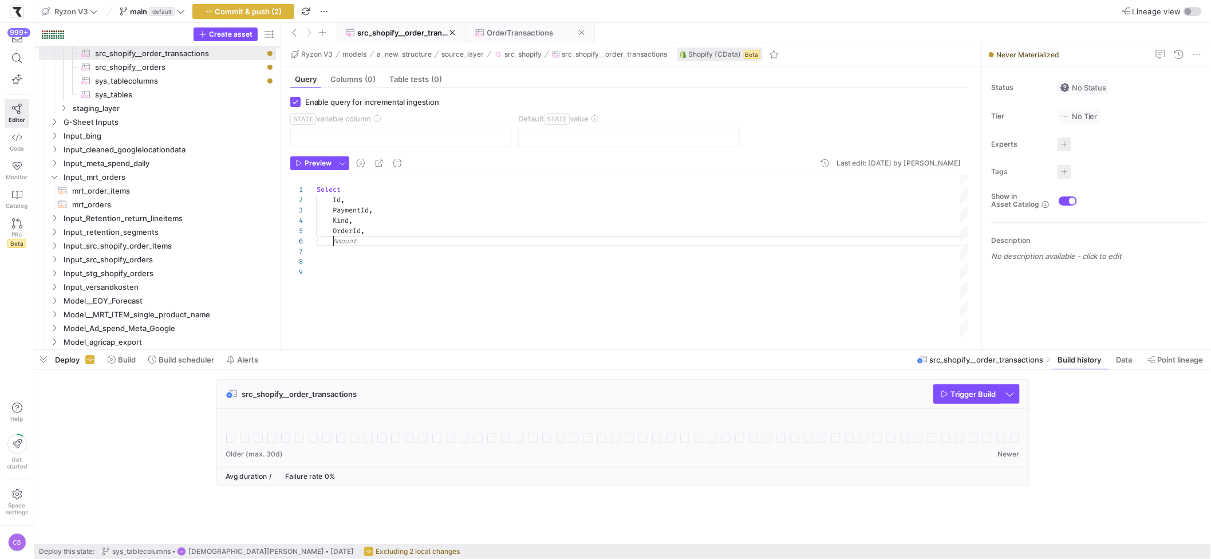
checkbox input "true"
type input "CreatedAt"
type input "[DATE]"
type textarea "SELECT * FROM OrderTransactions WHERE CreatedAt > '{{ var("STATE") }}'"
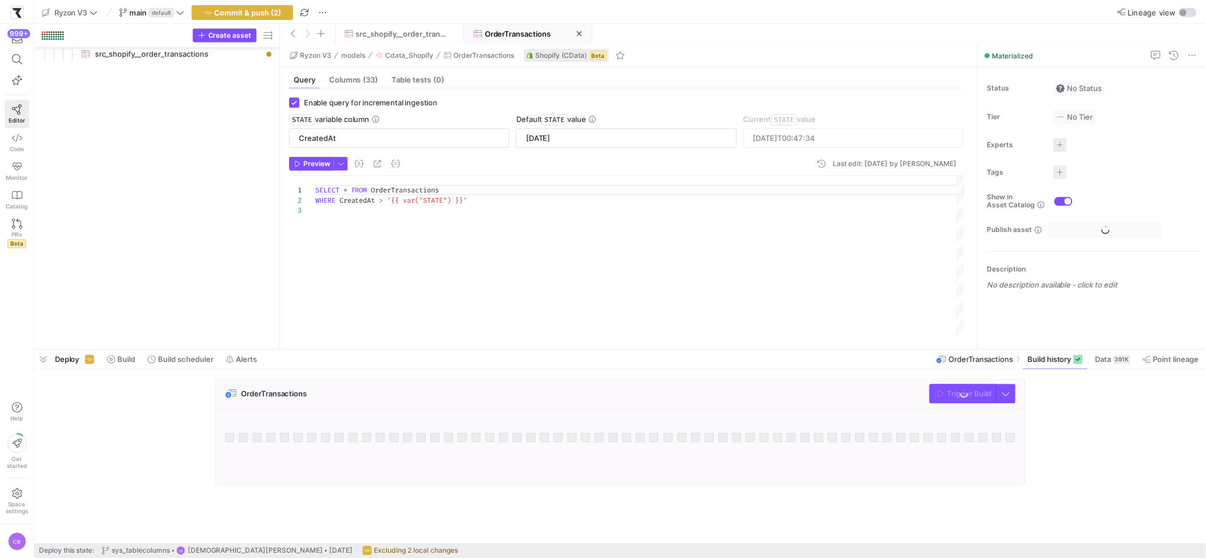
scroll to position [1730, 0]
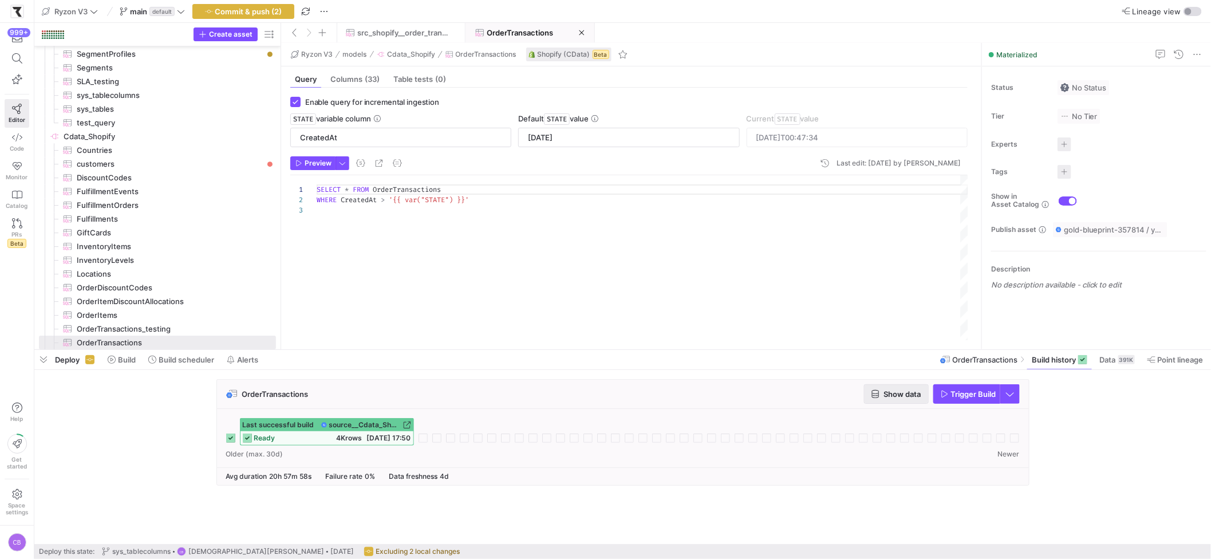
click at [902, 401] on span "button" at bounding box center [896, 394] width 64 height 18
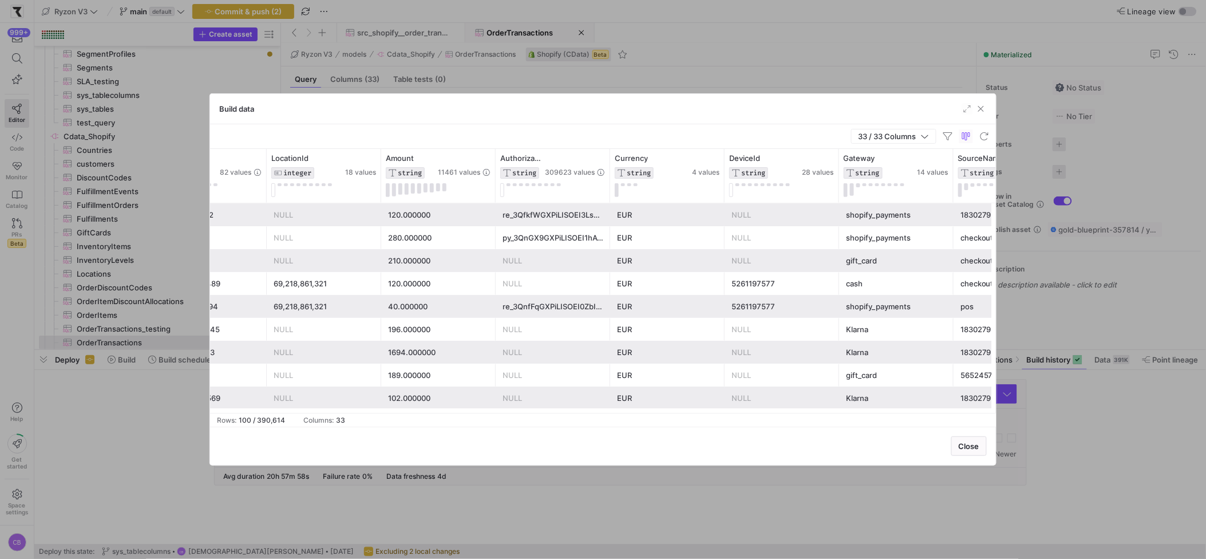
scroll to position [0, 434]
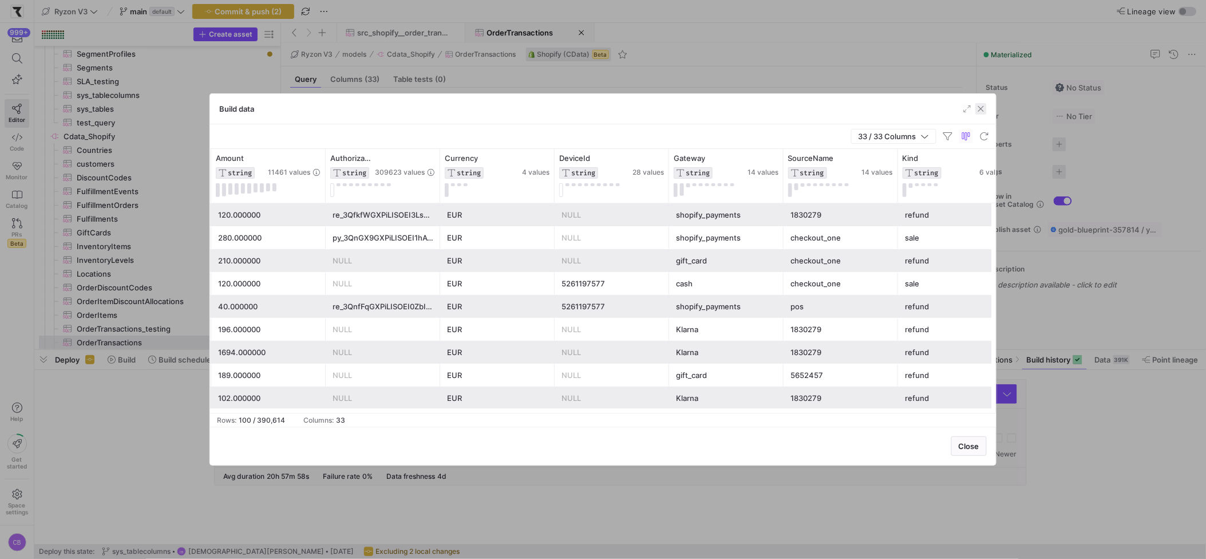
click at [981, 112] on span "button" at bounding box center [980, 108] width 11 height 11
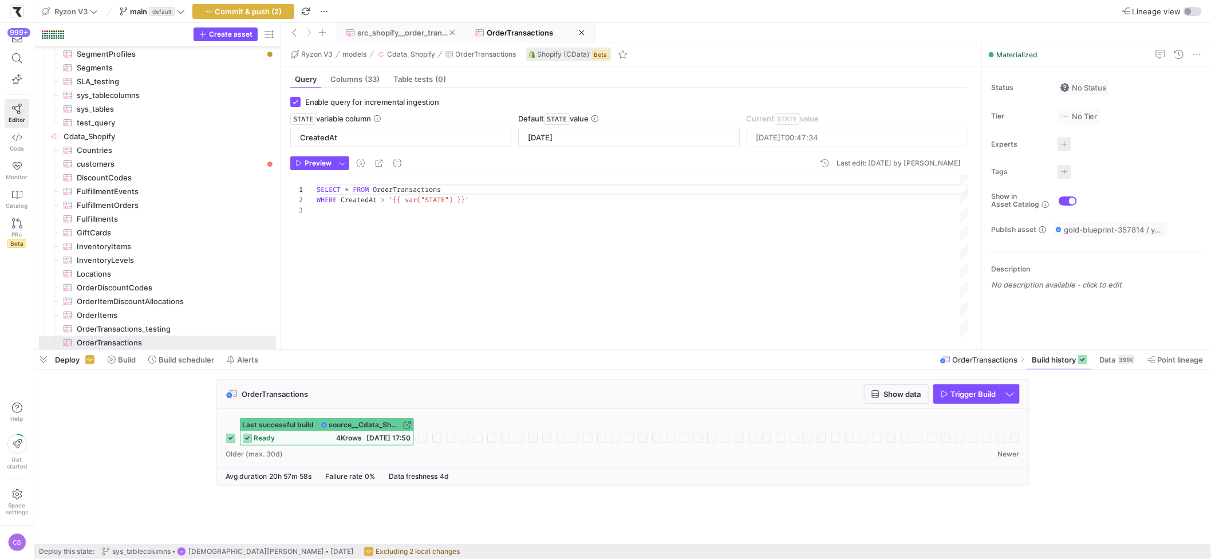
click at [368, 34] on span "src_shopify__order_transactions" at bounding box center [403, 32] width 92 height 9
checkbox input "false"
type textarea "Select Id, PaymentId, Kind, OrderId,"
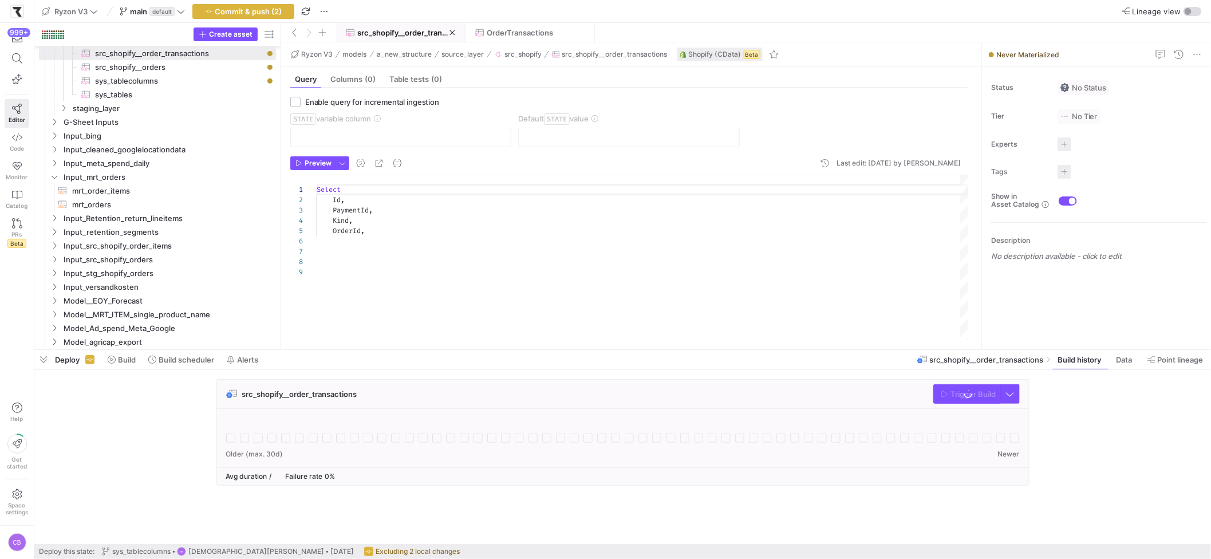
click at [380, 229] on div "Select Id , PaymentId , Kind , OrderId ," at bounding box center [642, 257] width 651 height 165
drag, startPoint x: 374, startPoint y: 291, endPoint x: 336, endPoint y: 282, distance: 39.0
click at [336, 282] on div "Select Id , PaymentId , Kind , OrderId , Currency , Amount , Gateway , Status ,…" at bounding box center [642, 257] width 651 height 165
type textarea "UpdatedAt"
drag, startPoint x: 386, startPoint y: 295, endPoint x: 284, endPoint y: 291, distance: 102.0
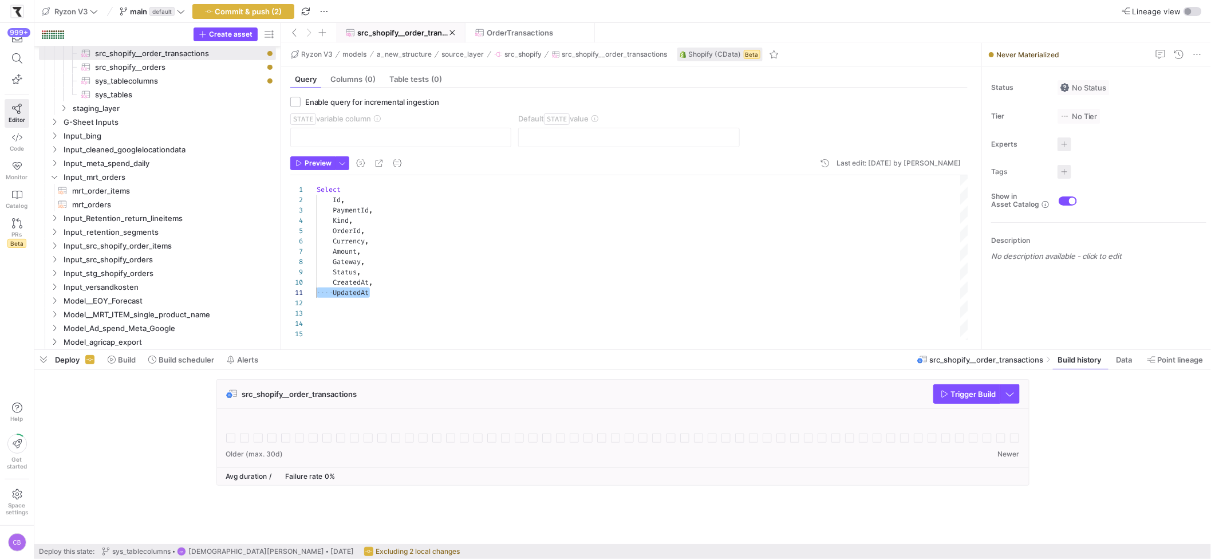
click at [317, 291] on div "Select Id , PaymentId , Kind , OrderId , Currency , Amount , Gateway , Status ,…" at bounding box center [642, 257] width 651 height 165
type textarea "Select Id, PaymentId, Kind, OrderId, Currency, Amount, Gateway, Status, Created…"
drag, startPoint x: 385, startPoint y: 282, endPoint x: 313, endPoint y: 283, distance: 71.6
click at [317, 283] on div "Select Id , PaymentId , Kind , OrderId , Currency , Amount , Gateway , Status ,…" at bounding box center [642, 257] width 651 height 165
click at [390, 282] on div "Select Id , PaymentId , Kind , OrderId , Currency , Amount , Gateway , Status ,…" at bounding box center [642, 257] width 651 height 165
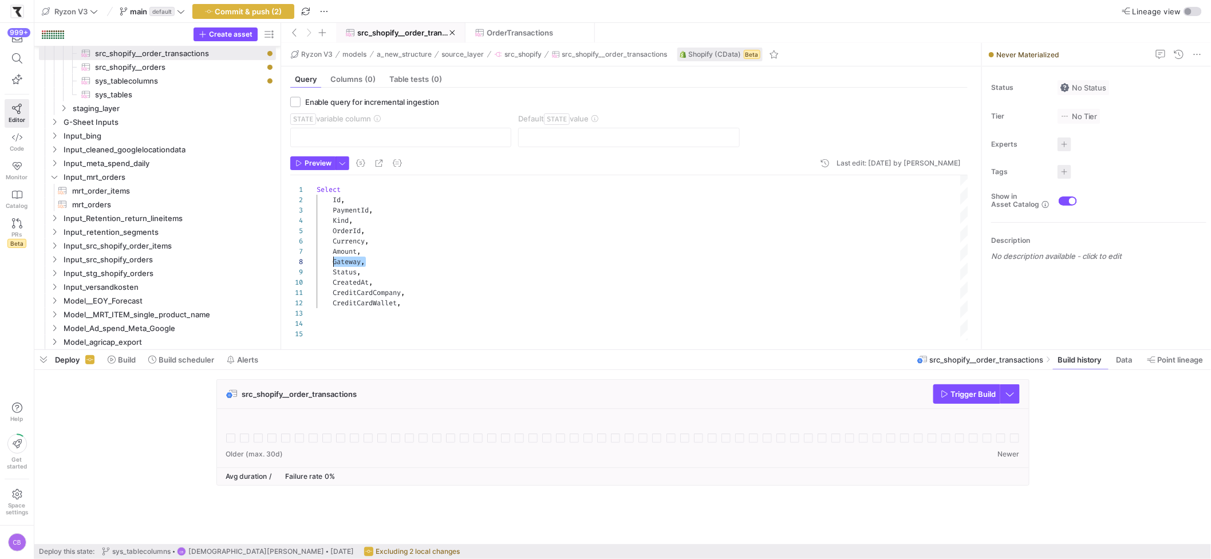
scroll to position [72, 16]
drag, startPoint x: 377, startPoint y: 262, endPoint x: 332, endPoint y: 262, distance: 44.7
click at [332, 262] on div "Select Id , PaymentId , Kind , OrderId , Currency , Amount , Gateway , Status ,…" at bounding box center [642, 272] width 651 height 195
click at [380, 278] on div "Select Id , PaymentId , Kind , OrderId , Currency , Amount , Status , CreatedAt…" at bounding box center [642, 267] width 651 height 184
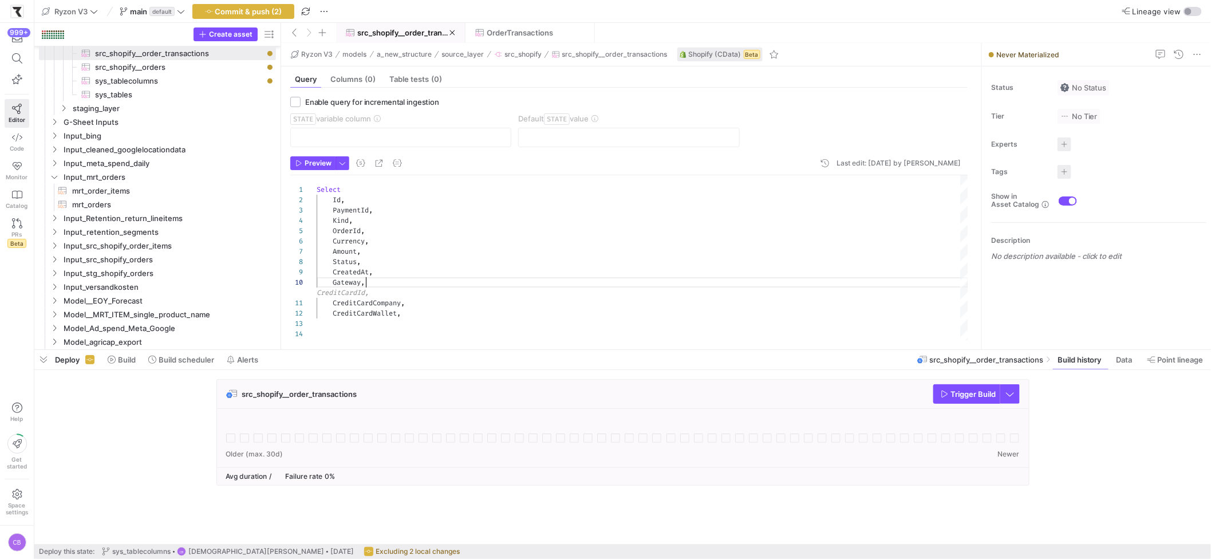
scroll to position [20, 0]
click at [426, 322] on div "Select Id , PaymentId , Kind , OrderId , Currency , Amount , Status , CreatedAt…" at bounding box center [642, 272] width 651 height 195
drag, startPoint x: 394, startPoint y: 307, endPoint x: 333, endPoint y: 306, distance: 61.8
click at [333, 306] on div "Select Id , PaymentId , Kind , OrderId , Currency , Amount , Status , CreatedAt…" at bounding box center [642, 272] width 651 height 195
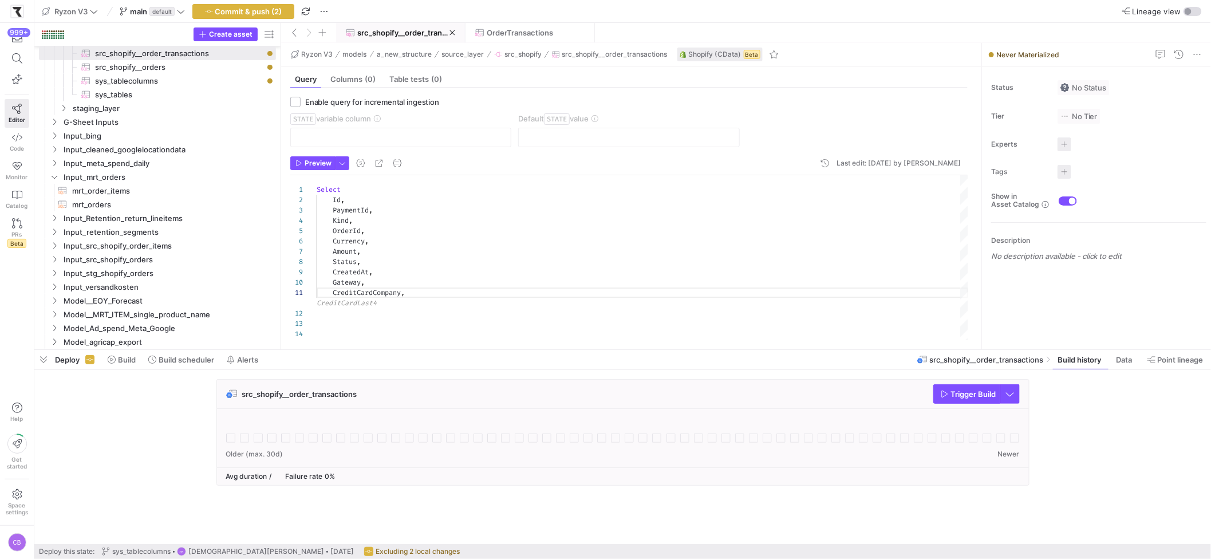
scroll to position [93, 49]
click at [387, 281] on div "Select Id , PaymentId , Kind , OrderId , Currency , Amount , Status , CreatedAt…" at bounding box center [642, 267] width 651 height 184
click at [429, 303] on div "Select Id , PaymentId , Kind , OrderId , Currency , Amount , Status , CreatedAt…" at bounding box center [642, 272] width 651 height 195
click at [422, 303] on div "Select Id , PaymentId , Kind , OrderId , Currency , Amount , Status , CreatedAt…" at bounding box center [642, 272] width 651 height 195
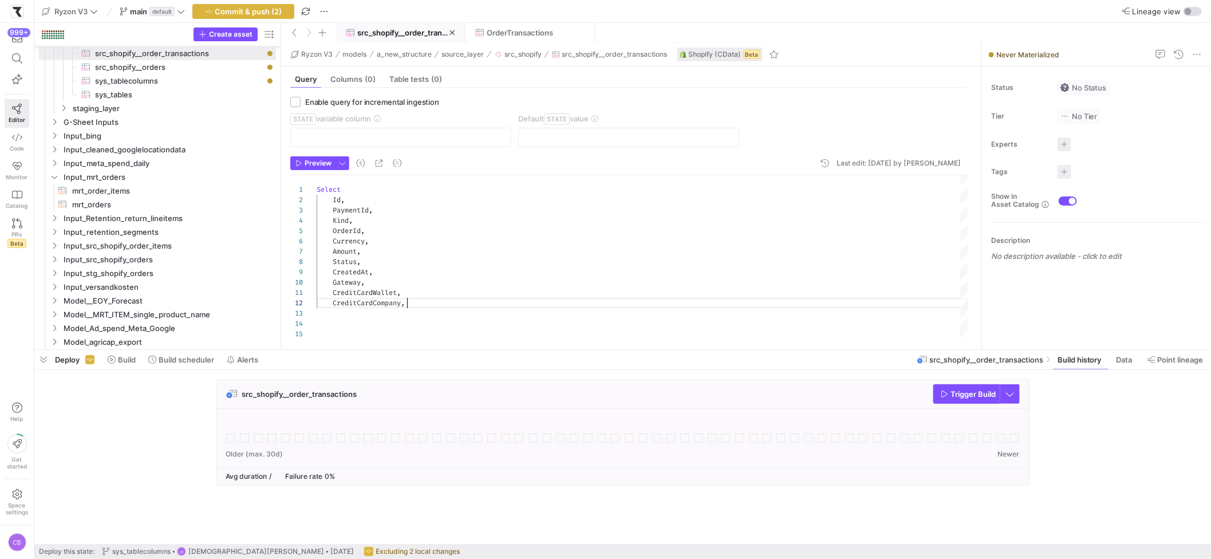
scroll to position [10, 89]
click at [370, 263] on div "Select Id , PaymentId , Kind , OrderId , Currency , Amount , Status , CreatedAt…" at bounding box center [642, 272] width 651 height 195
click at [382, 272] on div "Select Id , PaymentId , Kind , OrderId , Currency , Amount , Status , CreatedAt…" at bounding box center [642, 272] width 651 height 195
click at [383, 278] on div "Select Id , PaymentId , Kind , OrderId , Currency , Amount , Status , CreatedAt…" at bounding box center [642, 272] width 651 height 195
click at [413, 301] on div "Select Id , PaymentId , Kind , OrderId , Currency , Amount , Status , CreatedAt…" at bounding box center [642, 272] width 651 height 195
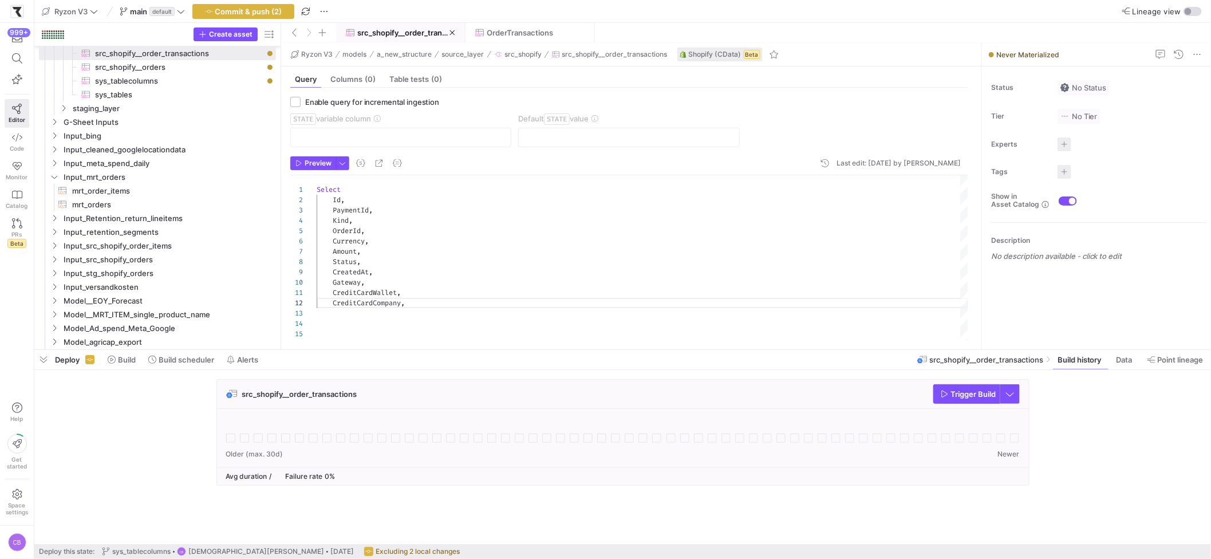
scroll to position [10, 29]
click at [356, 203] on div "Select Id , PaymentId , Kind , OrderId , Currency , Amount , Status , CreatedAt…" at bounding box center [642, 272] width 651 height 195
click at [433, 309] on div "Select Id , PaymentId , Kind , OrderId , Currency , Amount , Status , CreatedAt…" at bounding box center [642, 272] width 651 height 195
click at [434, 305] on div "Select Id , PaymentId , Kind , OrderId , Currency , Amount , Status , CreatedAt…" at bounding box center [642, 272] width 651 height 195
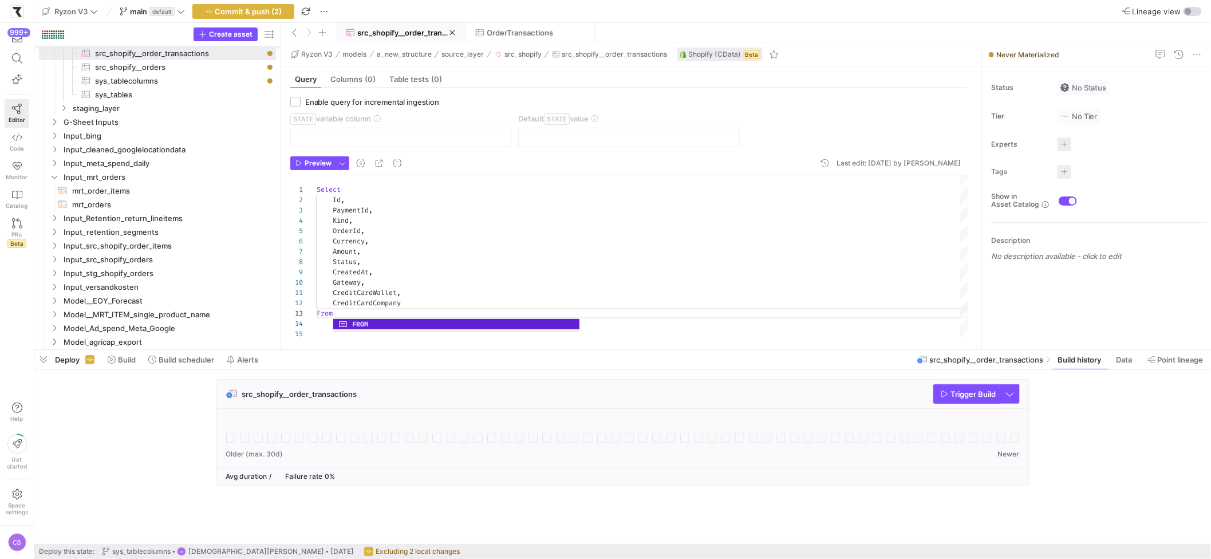
scroll to position [20, 20]
type textarea "CreditCardWallet, CreditCardCompany From OrderTransactions"
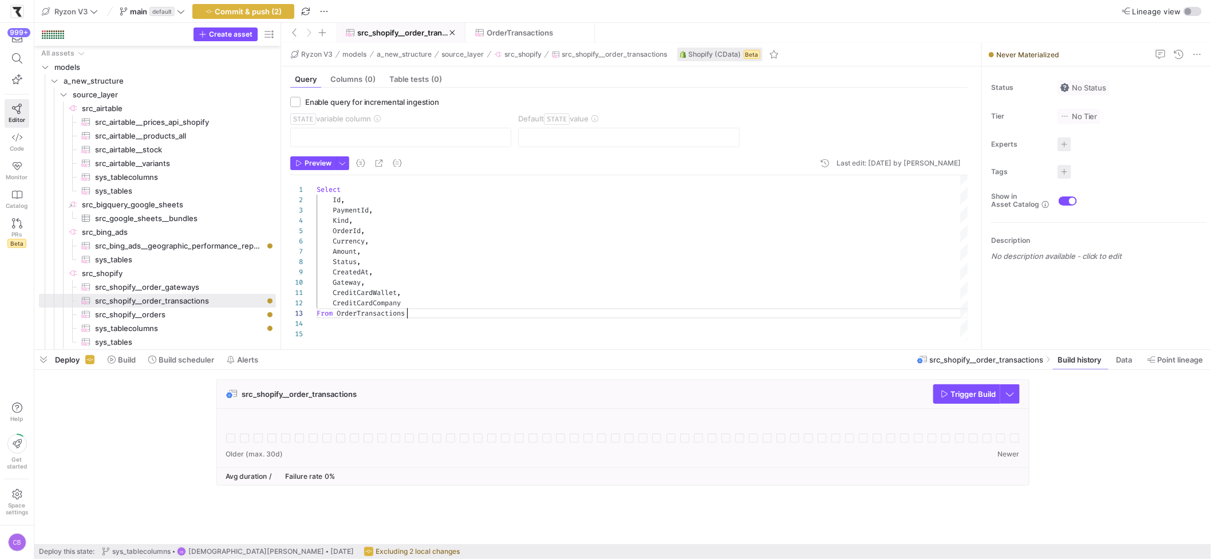
scroll to position [20, 89]
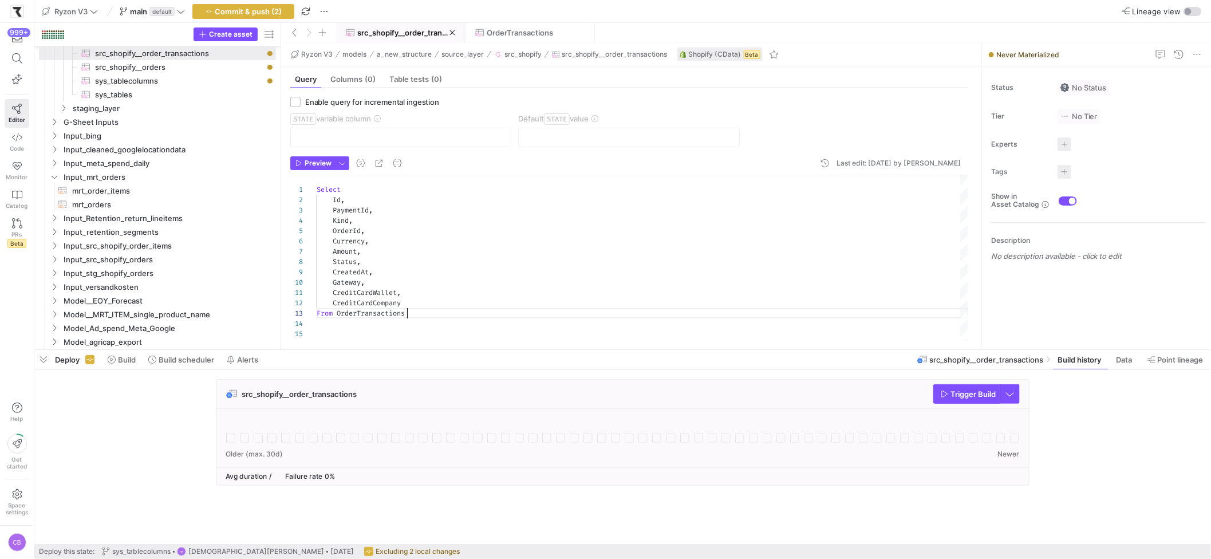
click at [311, 173] on header "Preview Last edit: Thursday 07 August 2025 by Christian Bretthauer" at bounding box center [628, 165] width 677 height 19
click at [313, 164] on span "Preview" at bounding box center [318, 163] width 27 height 8
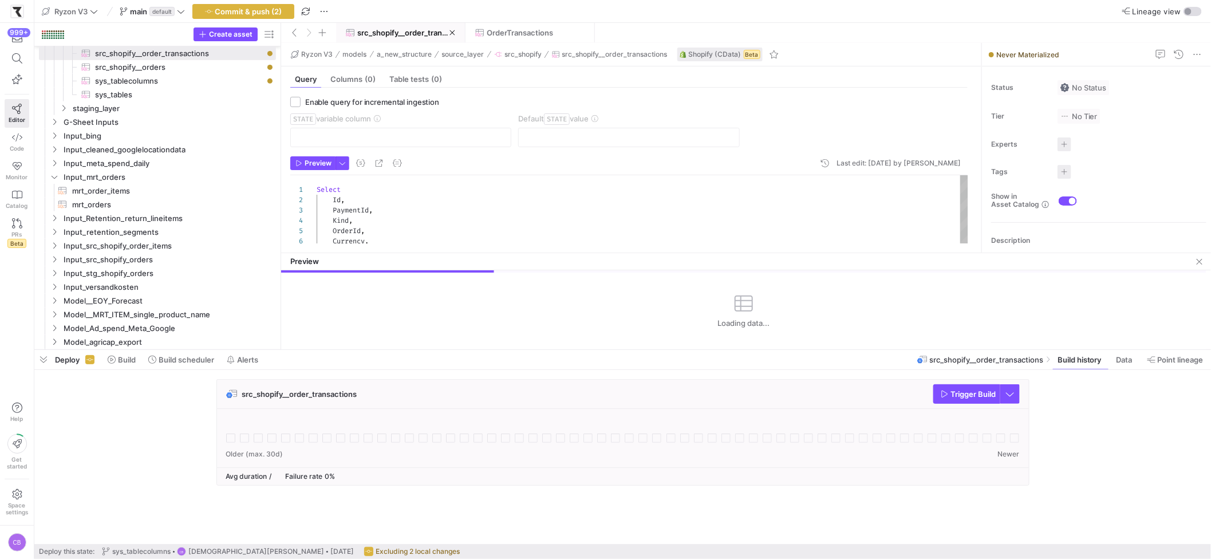
drag, startPoint x: 494, startPoint y: 147, endPoint x: 512, endPoint y: 251, distance: 105.7
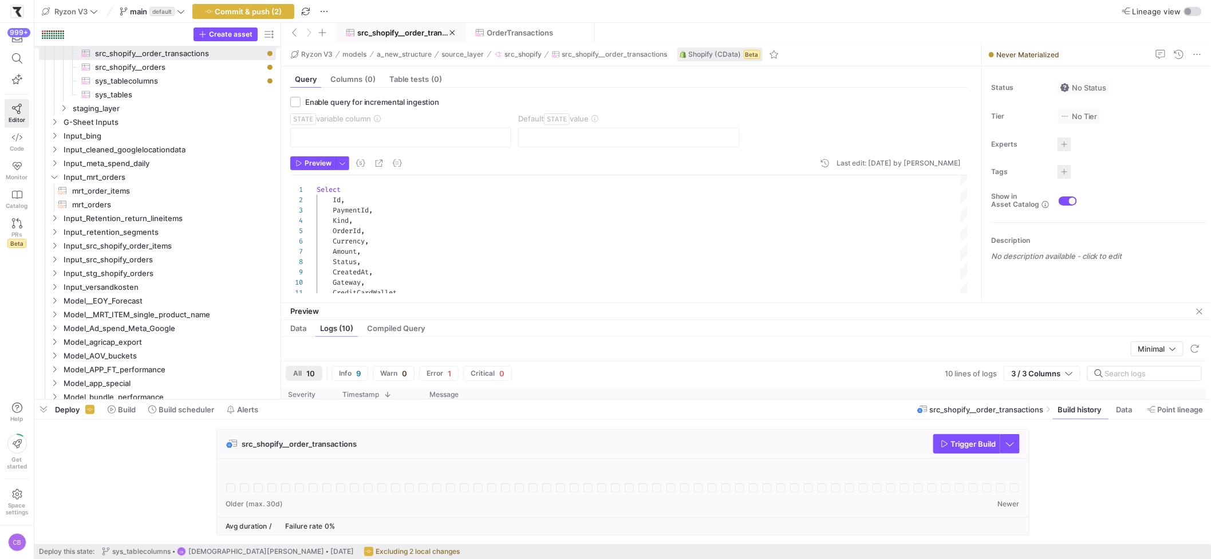
drag, startPoint x: 533, startPoint y: 349, endPoint x: 532, endPoint y: 390, distance: 40.7
click at [535, 402] on div at bounding box center [622, 399] width 1176 height 5
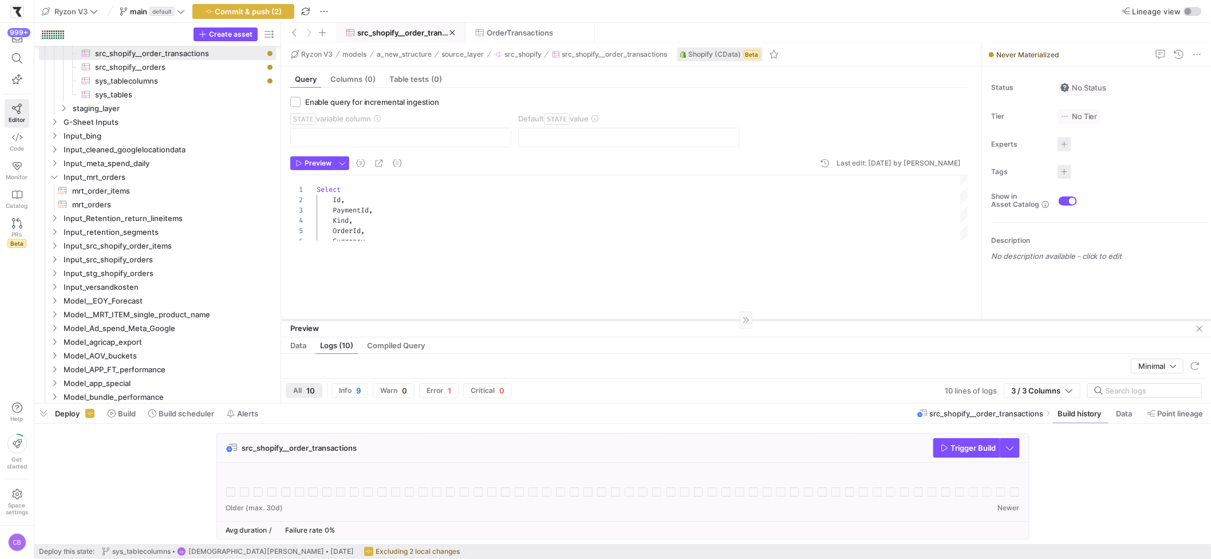
drag, startPoint x: 519, startPoint y: 307, endPoint x: 528, endPoint y: 320, distance: 16.4
click at [528, 320] on div at bounding box center [746, 319] width 930 height 1
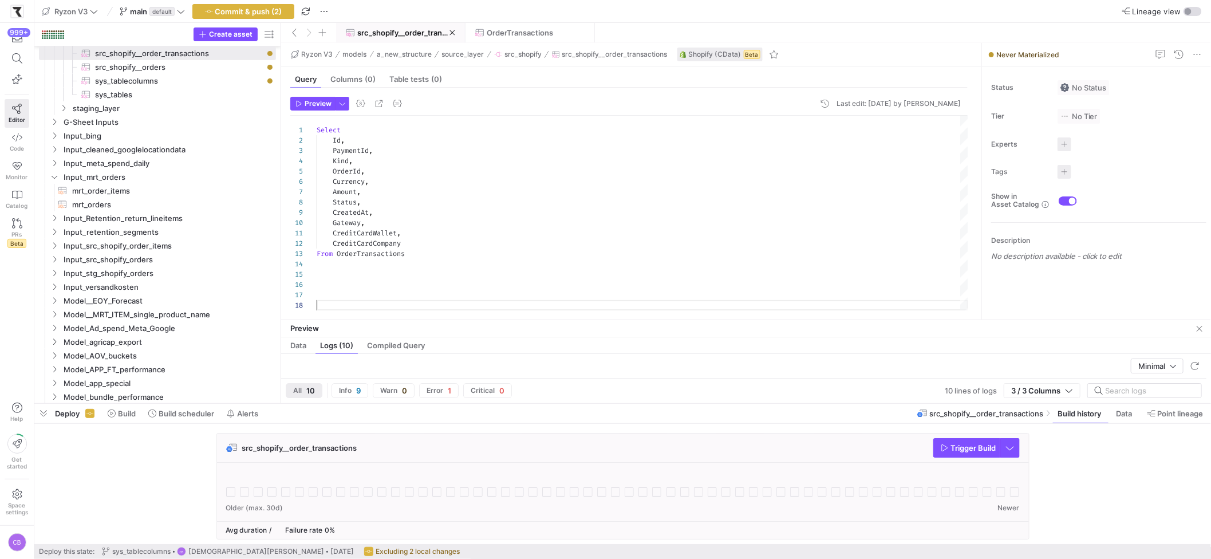
scroll to position [72, 0]
click at [373, 303] on div "Select Id , PaymentId , Kind , OrderId , Currency , Amount , Status , CreatedAt…" at bounding box center [642, 213] width 651 height 195
type textarea "CreditCardWallet, CreditCardCompany From OrderTransactions"
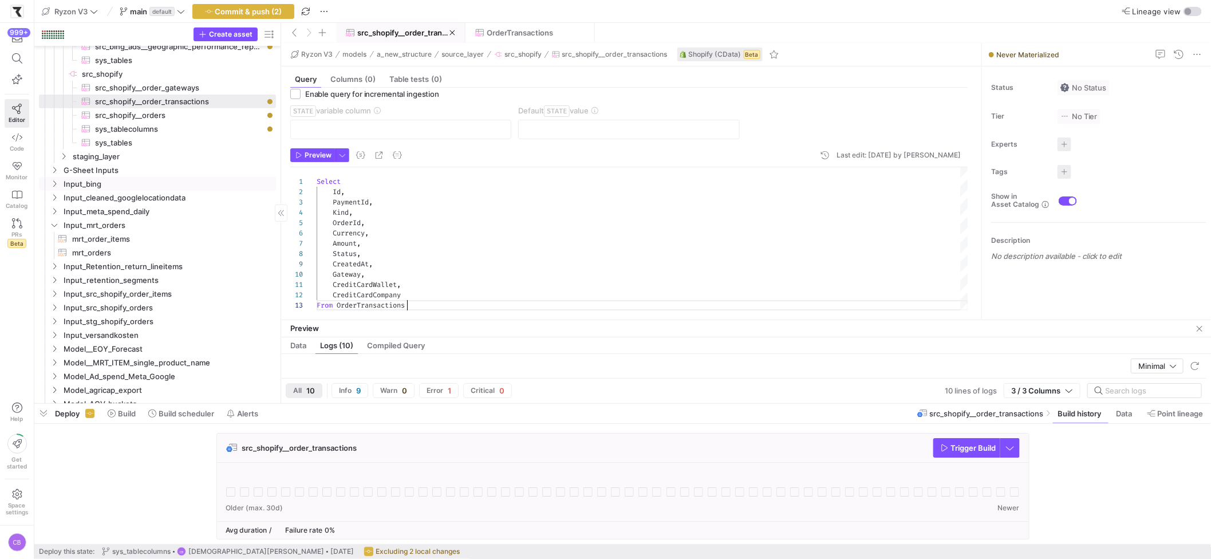
scroll to position [191, 0]
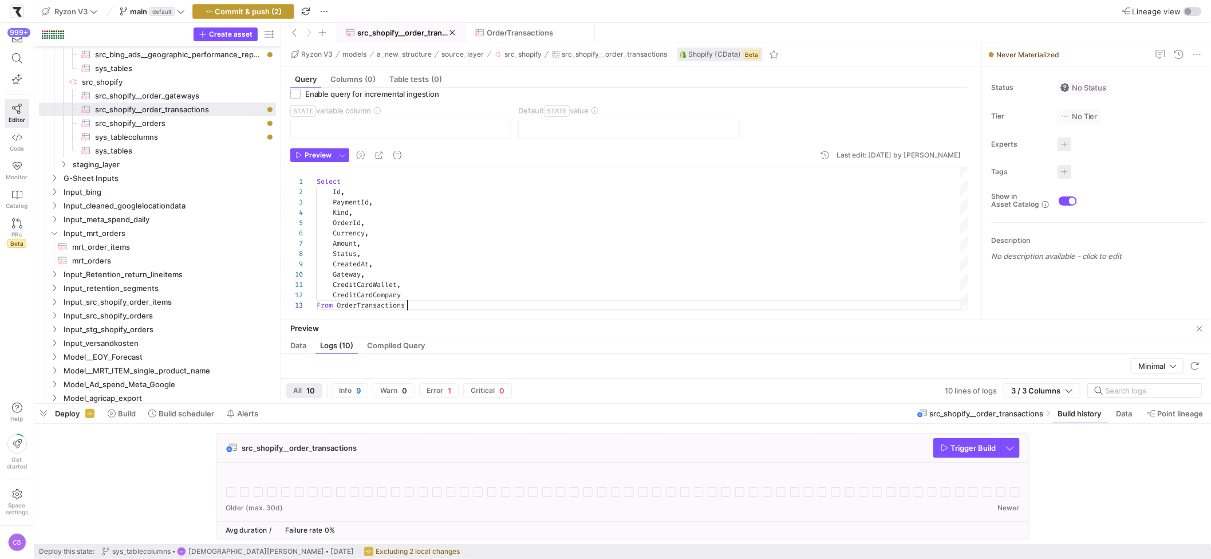
click at [254, 8] on span "Commit & push (2)" at bounding box center [248, 11] width 67 height 9
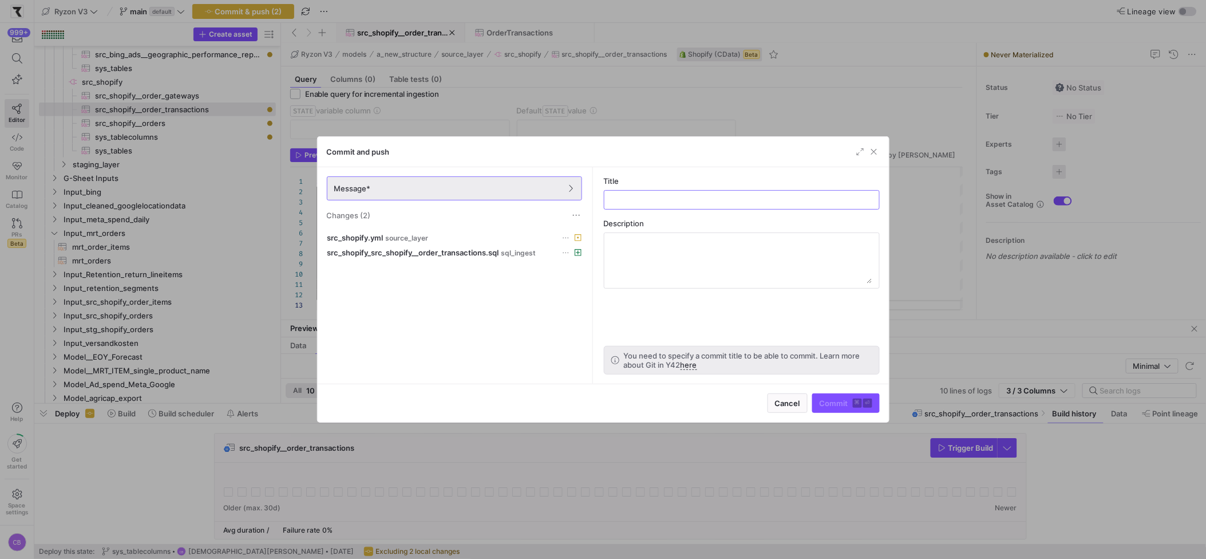
drag, startPoint x: 500, startPoint y: 233, endPoint x: 590, endPoint y: 233, distance: 90.4
click at [591, 233] on div at bounding box center [593, 275] width 5 height 216
click at [631, 199] on input "text" at bounding box center [742, 199] width 256 height 9
click at [682, 200] on input "order_transactions ingestion" at bounding box center [742, 199] width 256 height 9
type input "order_transactions minimal ingestion"
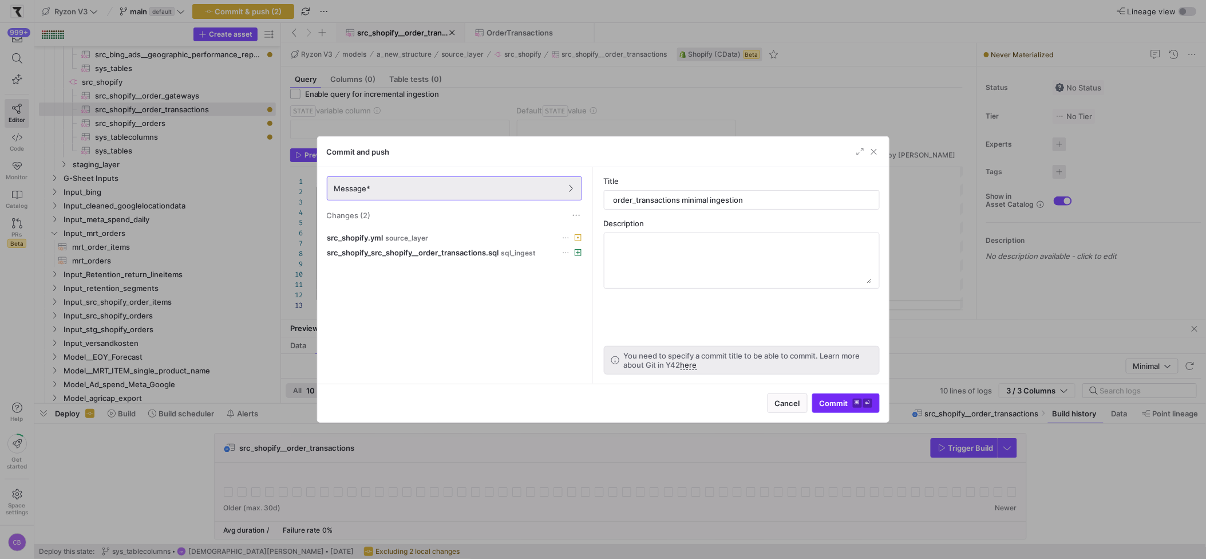
click at [832, 399] on span "Commit ⌘ ⏎" at bounding box center [846, 402] width 53 height 9
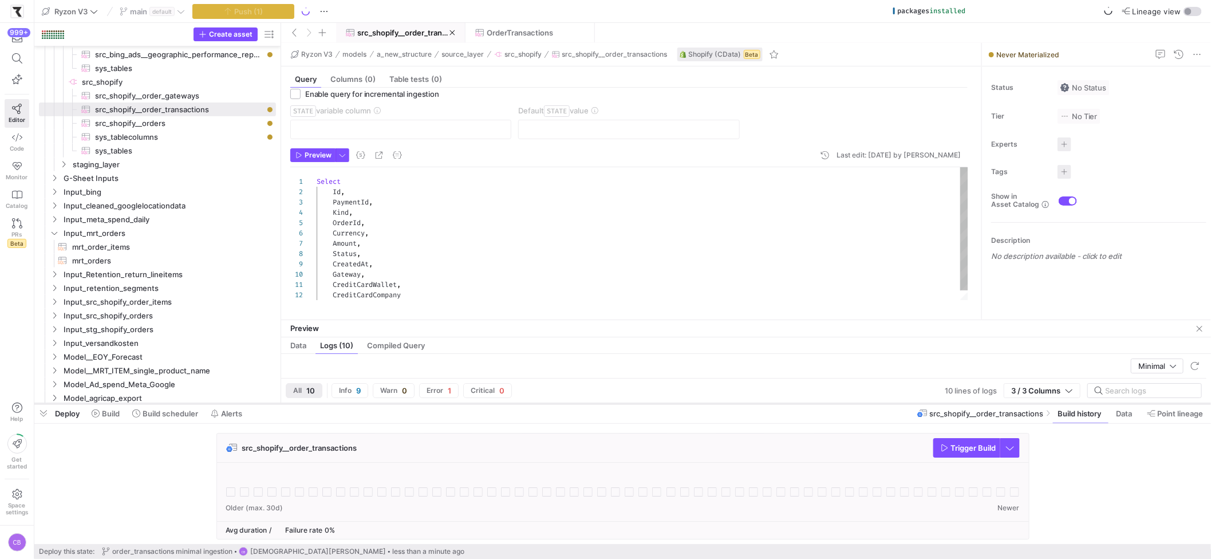
scroll to position [0, 0]
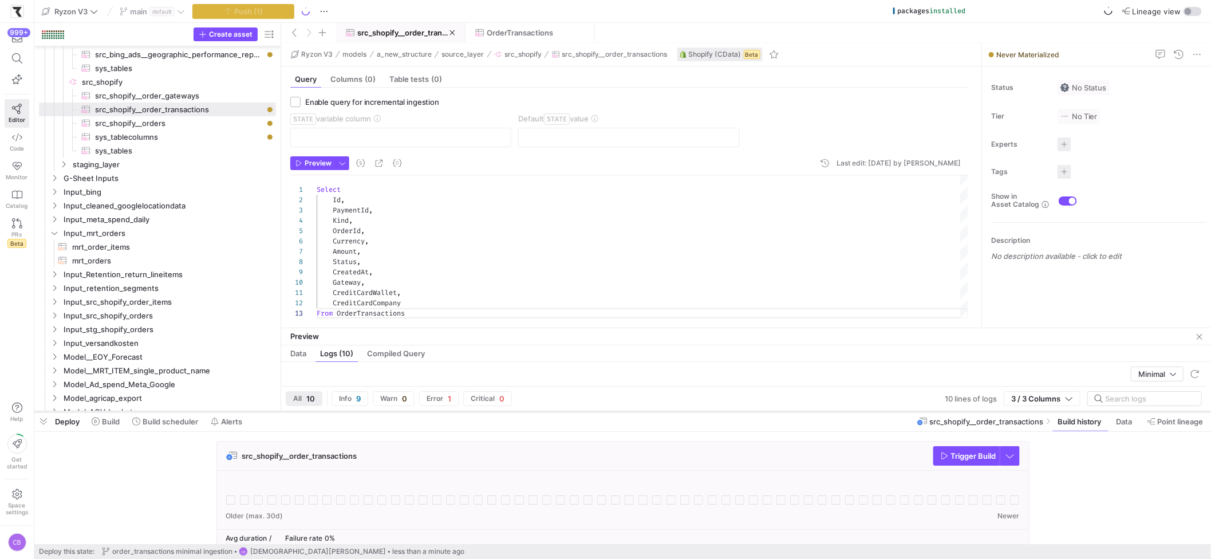
drag, startPoint x: 380, startPoint y: 404, endPoint x: 398, endPoint y: 412, distance: 20.0
click at [398, 412] on div at bounding box center [622, 411] width 1176 height 5
drag, startPoint x: 421, startPoint y: 327, endPoint x: 430, endPoint y: 377, distance: 50.6
click at [430, 377] on div at bounding box center [746, 377] width 930 height 1
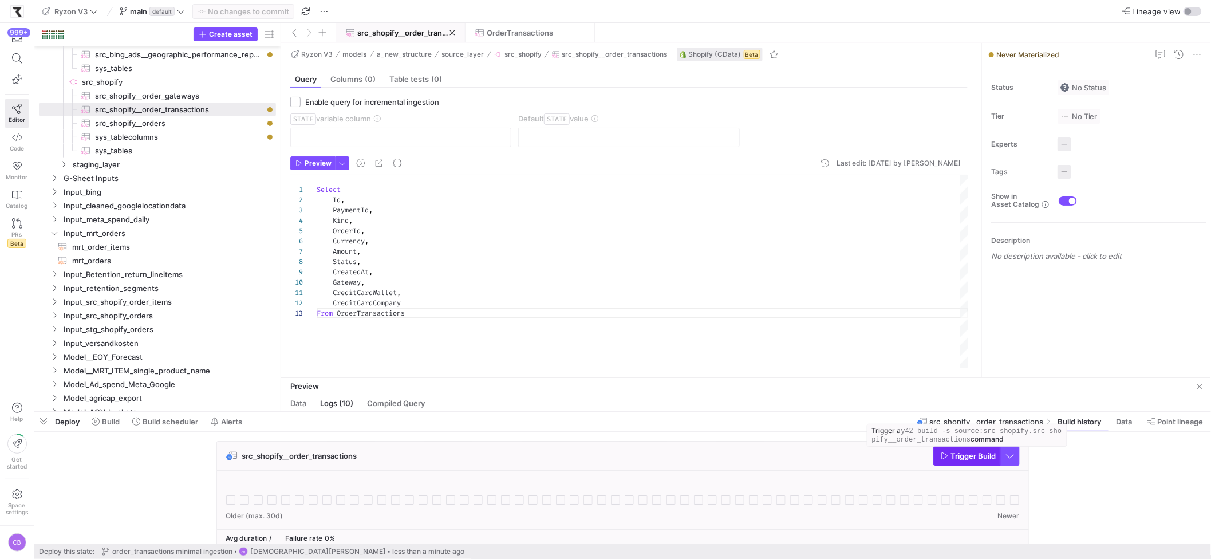
click at [956, 461] on span "button" at bounding box center [967, 456] width 66 height 18
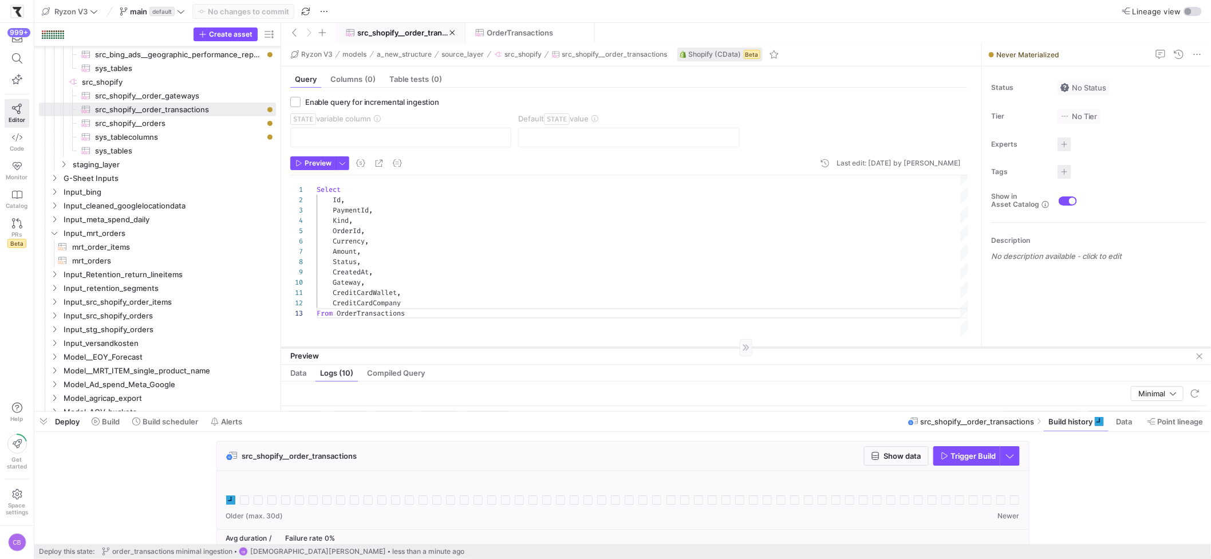
drag, startPoint x: 440, startPoint y: 378, endPoint x: 447, endPoint y: 347, distance: 31.0
click at [447, 347] on div at bounding box center [746, 347] width 930 height 1
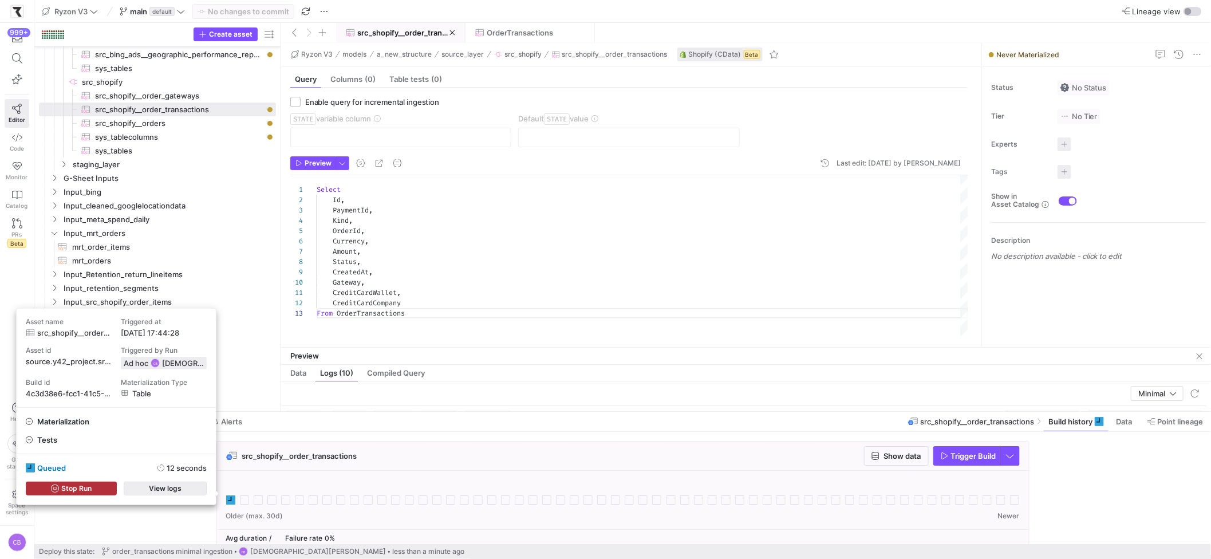
click at [195, 490] on span "button" at bounding box center [165, 488] width 82 height 13
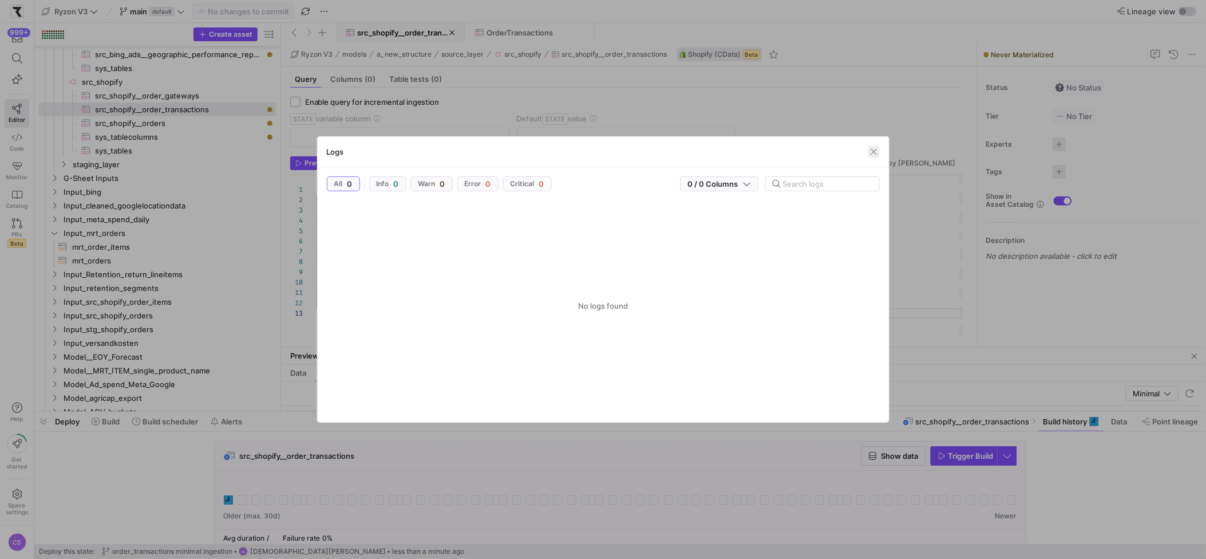
click at [872, 152] on span "button" at bounding box center [873, 151] width 11 height 11
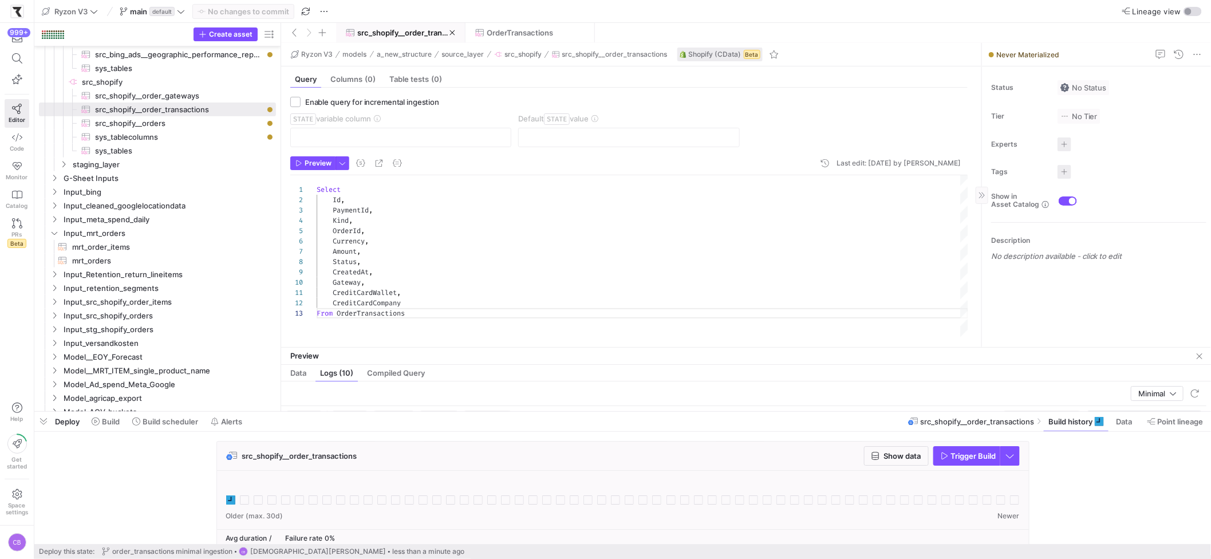
click at [1029, 253] on p "No description available - click to edit" at bounding box center [1098, 255] width 215 height 9
click at [1049, 290] on div at bounding box center [1098, 315] width 214 height 92
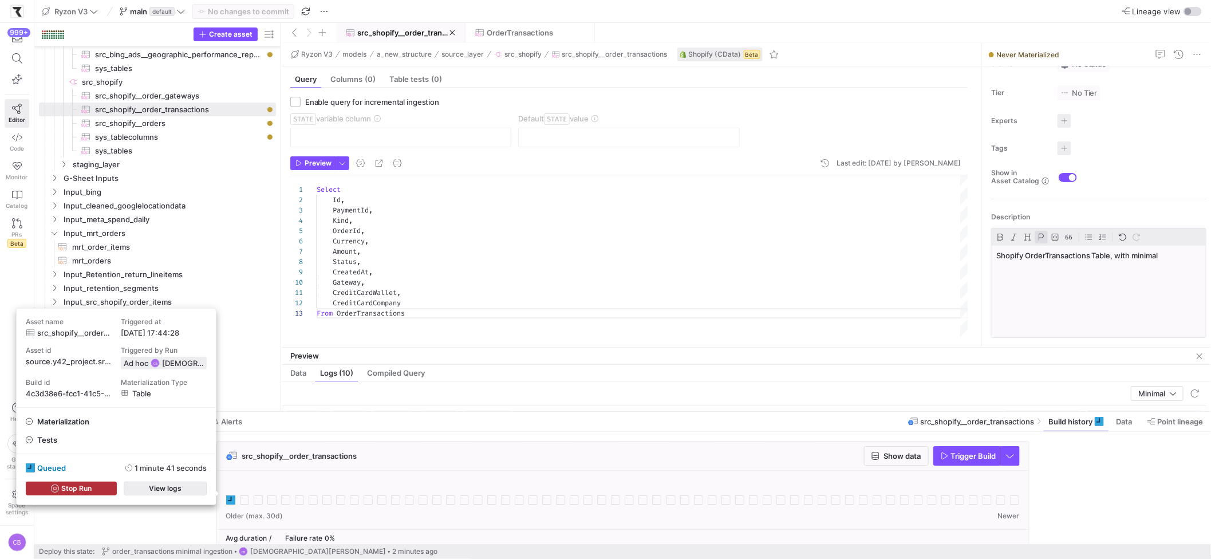
click at [162, 492] on span "button" at bounding box center [165, 488] width 82 height 13
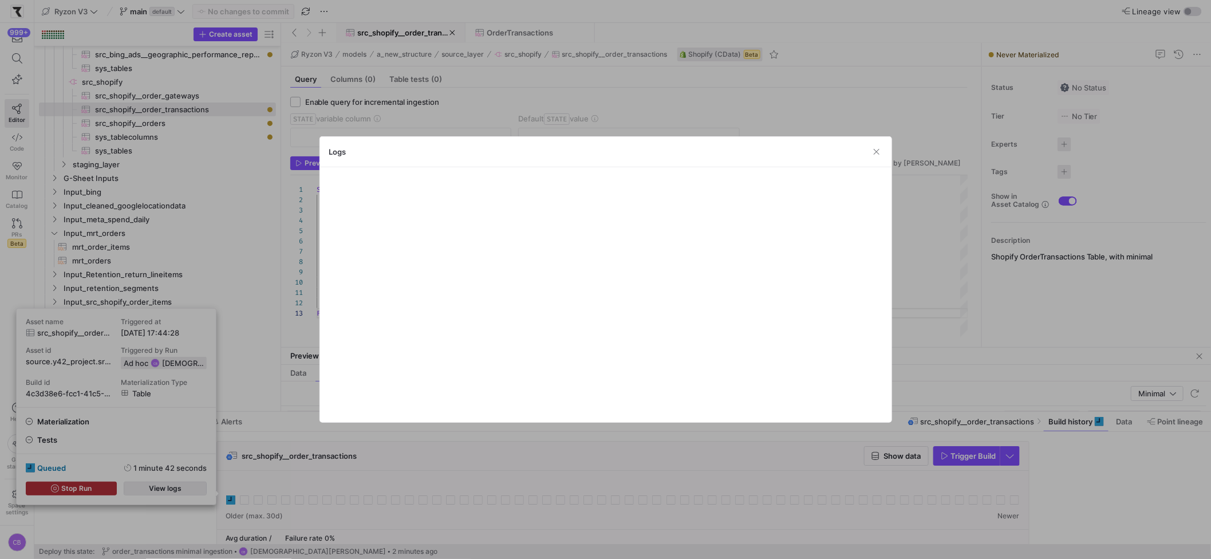
scroll to position [0, 0]
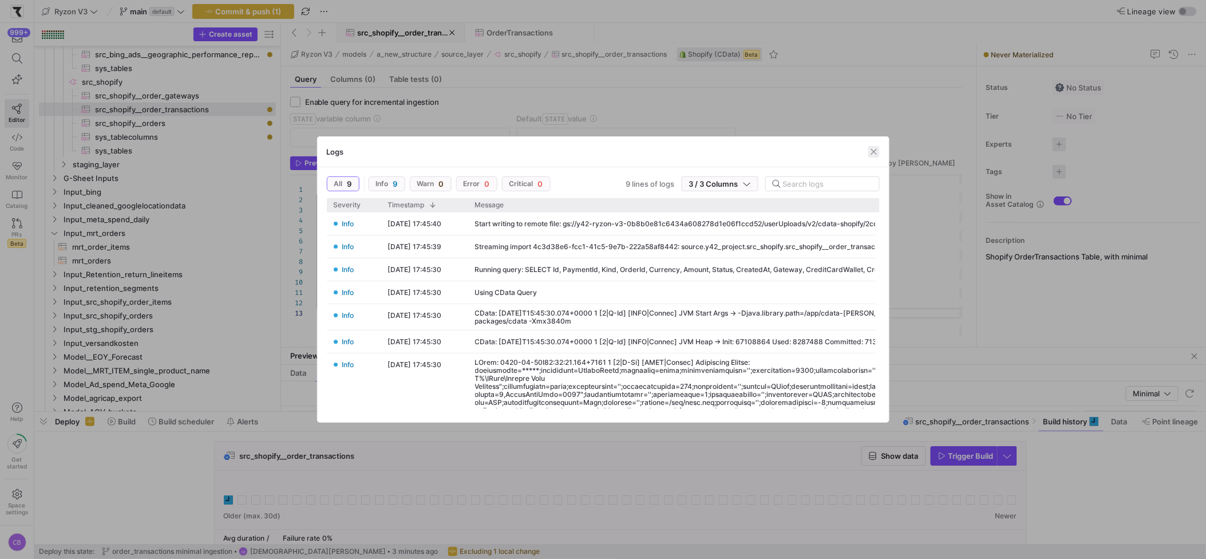
click at [873, 155] on span "button" at bounding box center [873, 151] width 11 height 11
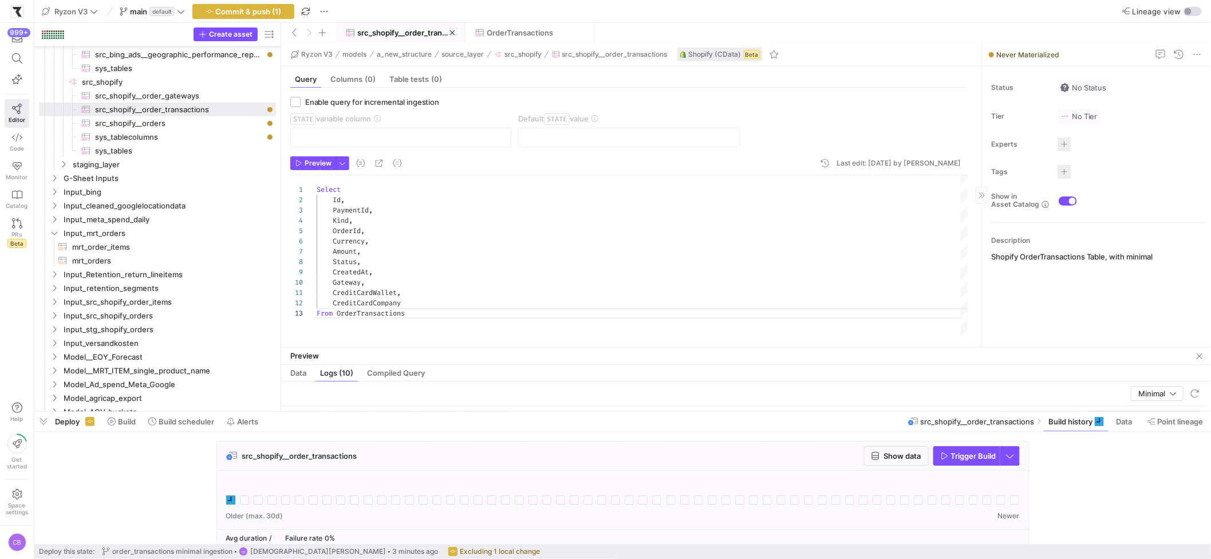
click at [1167, 260] on p "Shopify OrderTransactions Table, with minimal" at bounding box center [1098, 256] width 215 height 10
drag, startPoint x: 1171, startPoint y: 278, endPoint x: 892, endPoint y: 279, distance: 278.8
click at [892, 279] on as-split "Ryzon V3 models a_new_structure source_layer src_shopify src_shopify__order_tra…" at bounding box center [746, 195] width 930 height 304
type textarea "Select Id, PaymentId, Kind, OrderId, Currency, Amount, Status, CreatedAt, Gatew…"
click at [414, 215] on div "Select Id , PaymentId , Kind , OrderId , Currency , Amount , Status , CreatedAt…" at bounding box center [642, 256] width 651 height 163
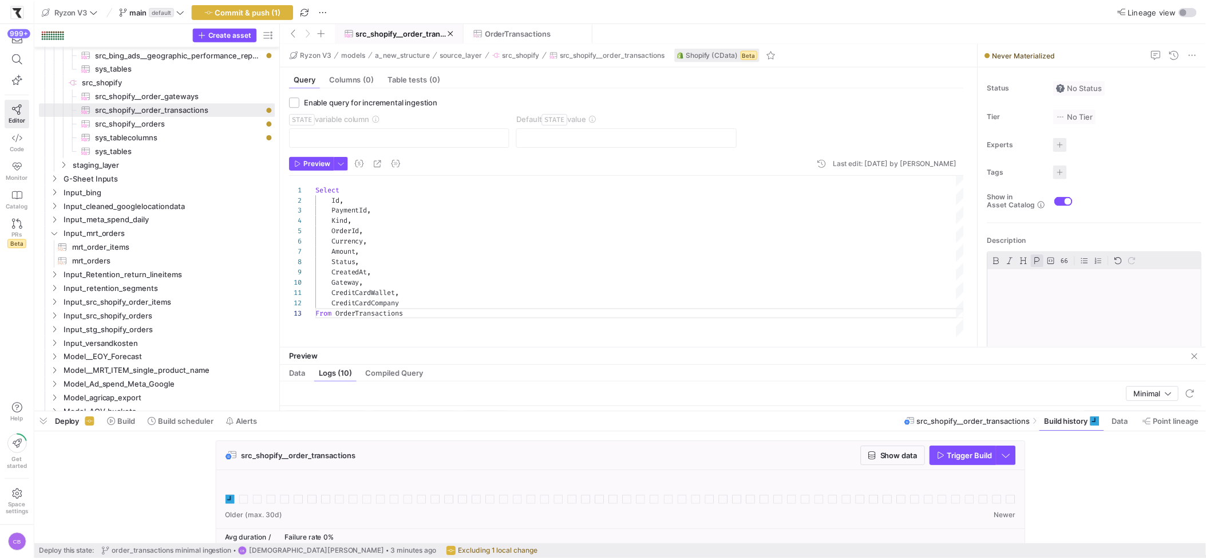
scroll to position [20, 57]
click at [256, 5] on span "button" at bounding box center [243, 12] width 101 height 14
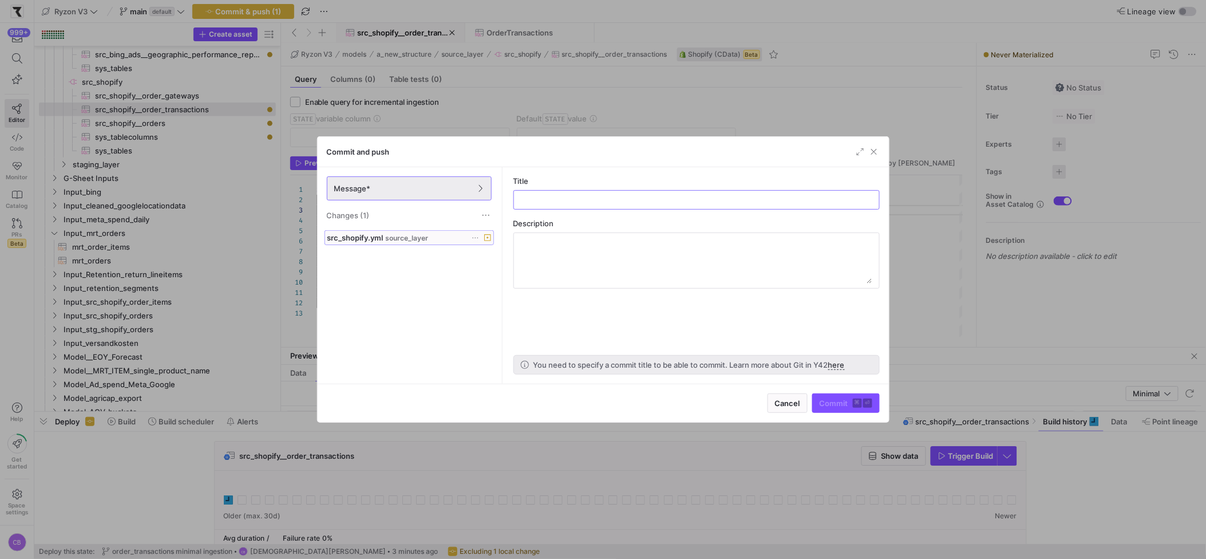
click at [486, 240] on icon at bounding box center [487, 237] width 7 height 7
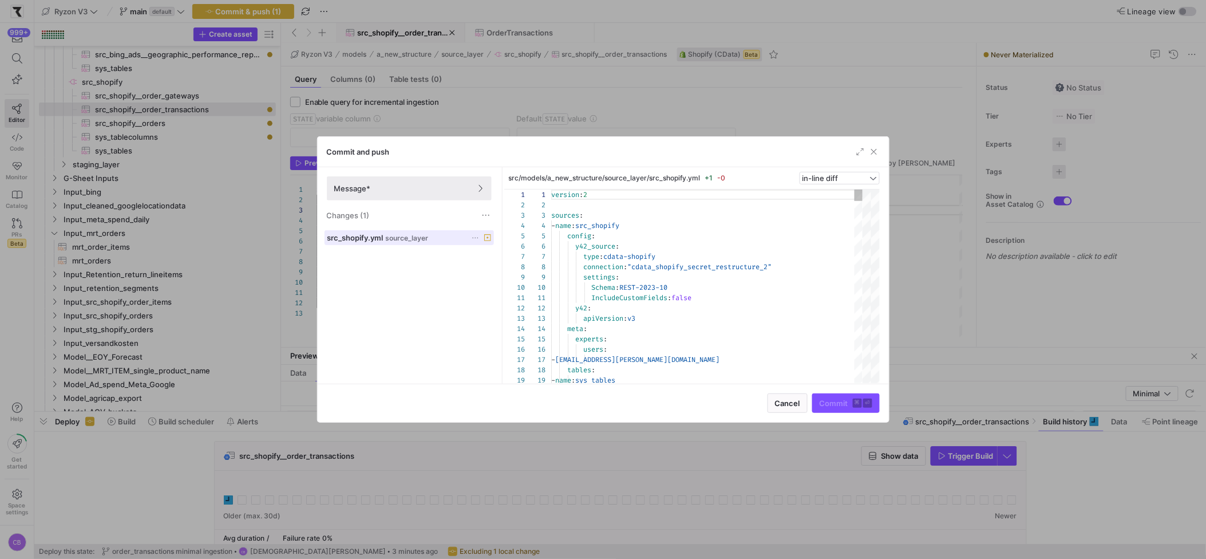
scroll to position [103, 0]
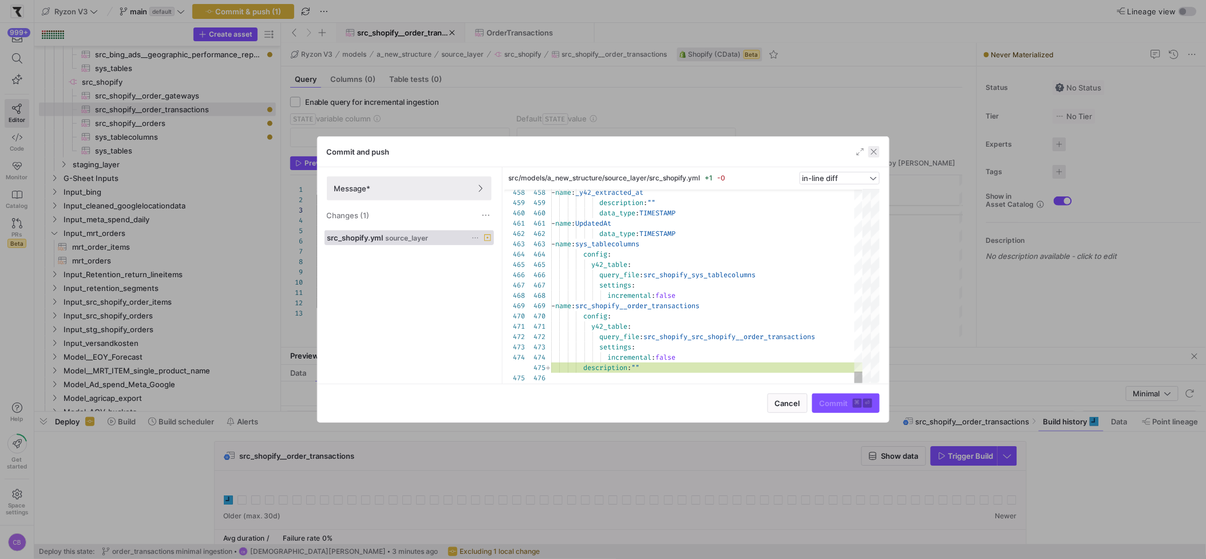
click at [868, 152] on span "button" at bounding box center [873, 151] width 11 height 11
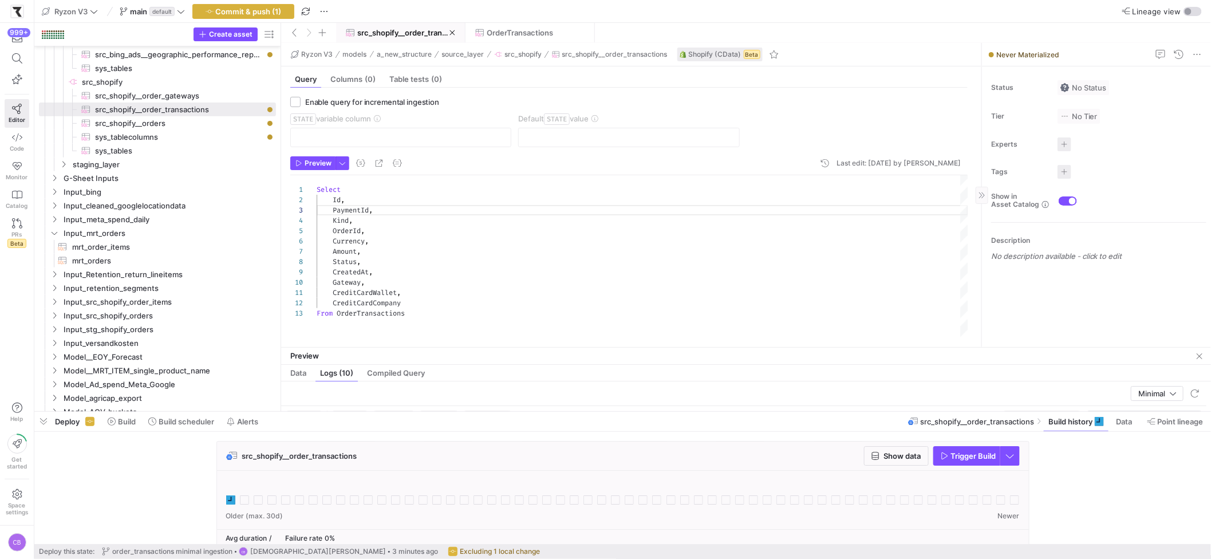
drag, startPoint x: 1155, startPoint y: 299, endPoint x: 1146, endPoint y: 294, distance: 10.3
click at [1152, 299] on div "Status No Status Tier No Tier Experts No expert s Tags No tags Show in Asset Ca…" at bounding box center [1096, 206] width 229 height 280
click at [1095, 246] on div "Description No description available - click to edit" at bounding box center [1098, 242] width 215 height 41
click at [239, 13] on span "Commit & push (1)" at bounding box center [249, 11] width 66 height 9
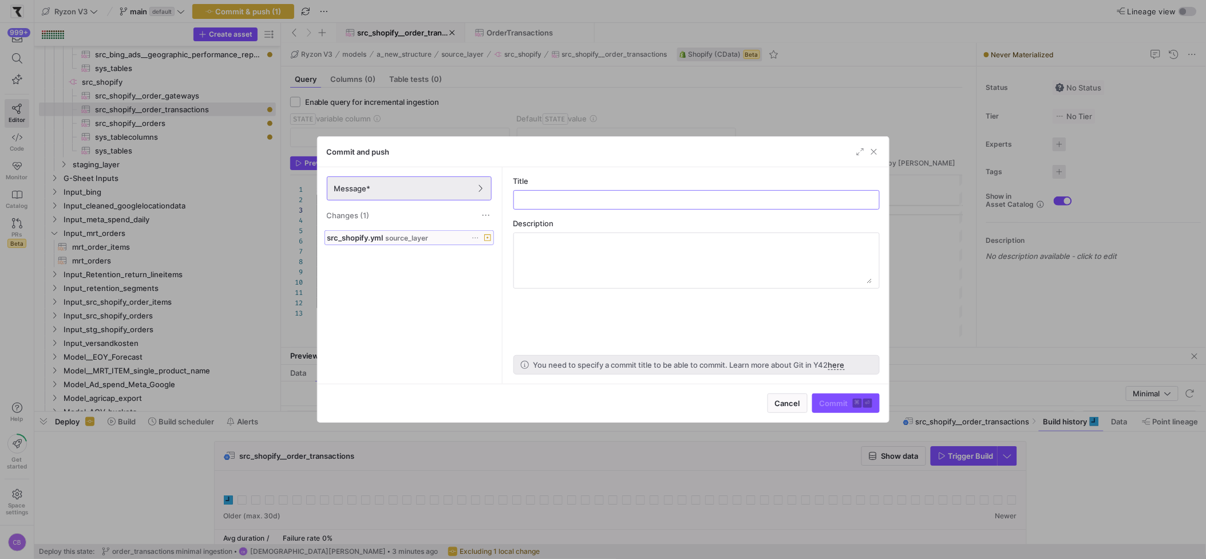
click at [486, 239] on icon at bounding box center [487, 237] width 7 height 7
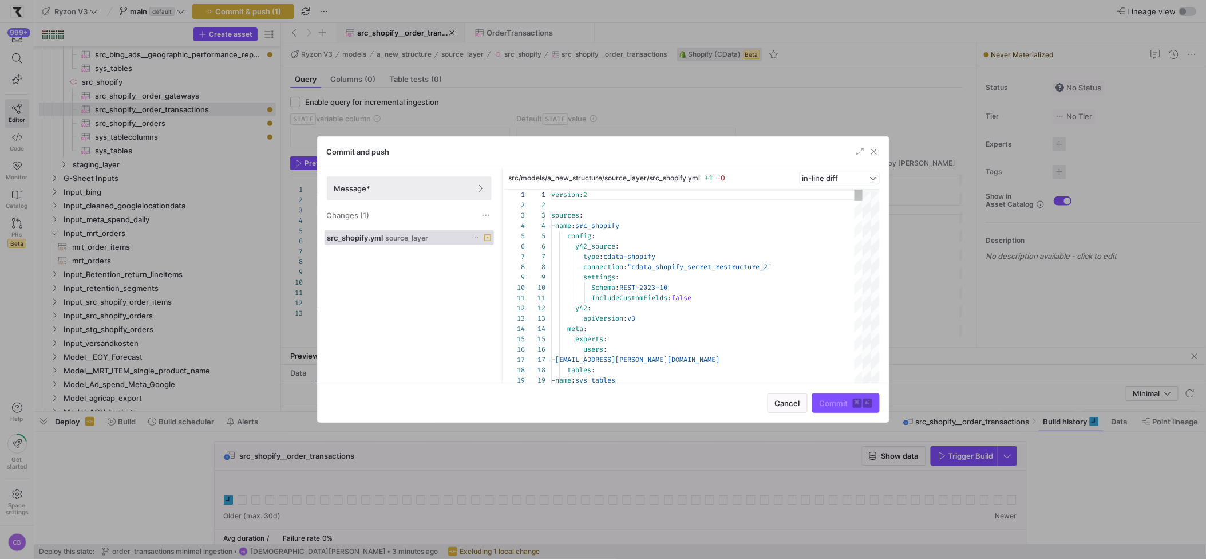
click at [474, 237] on icon at bounding box center [475, 237] width 7 height 7
click at [492, 271] on span "Discard" at bounding box center [492, 270] width 26 height 9
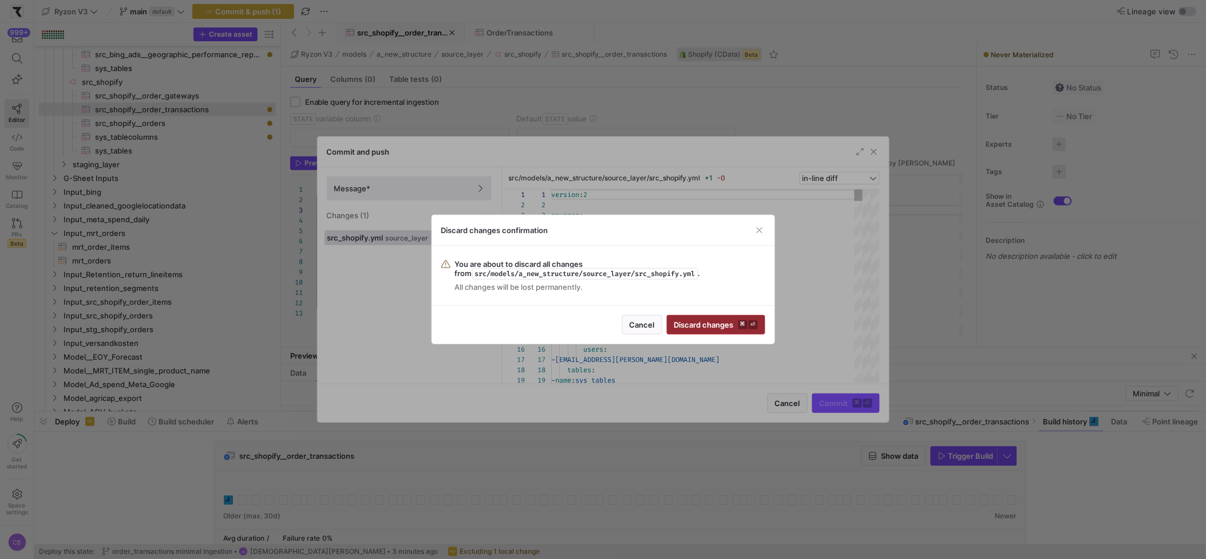
click at [684, 324] on span "Discard changes ⌘ ⏎" at bounding box center [716, 324] width 84 height 9
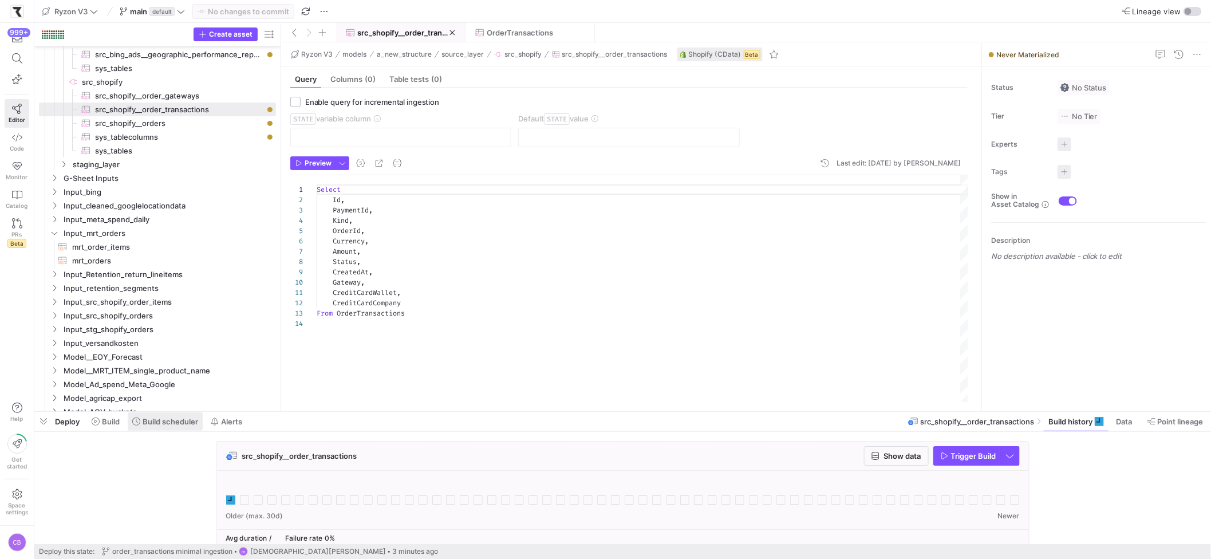
click at [176, 428] on span at bounding box center [165, 421] width 75 height 18
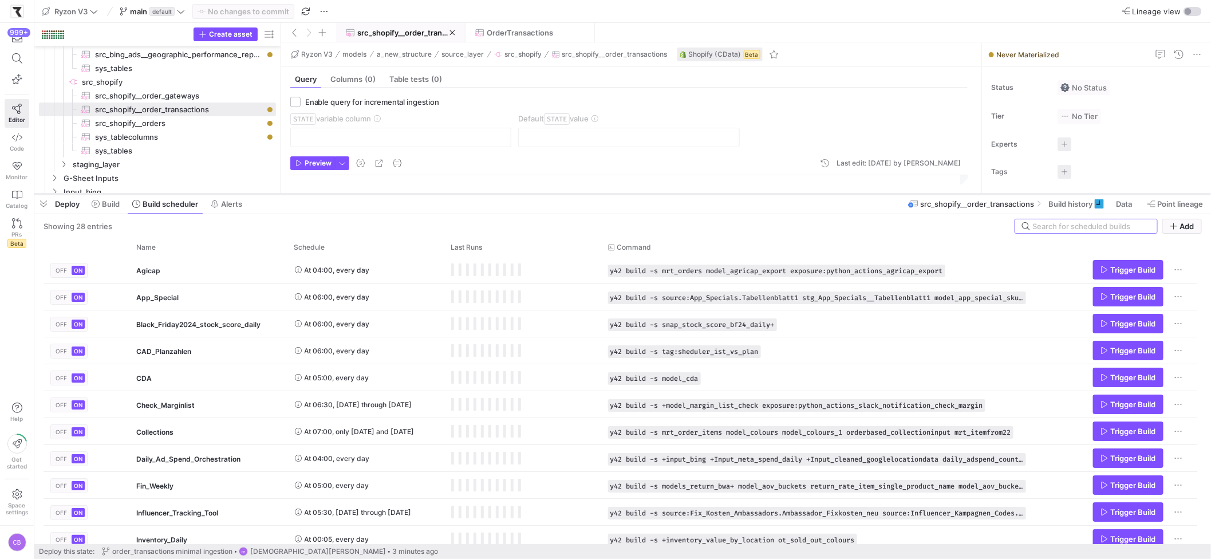
drag, startPoint x: 365, startPoint y: 411, endPoint x: 382, endPoint y: 144, distance: 267.3
click at [382, 192] on div at bounding box center [622, 194] width 1176 height 5
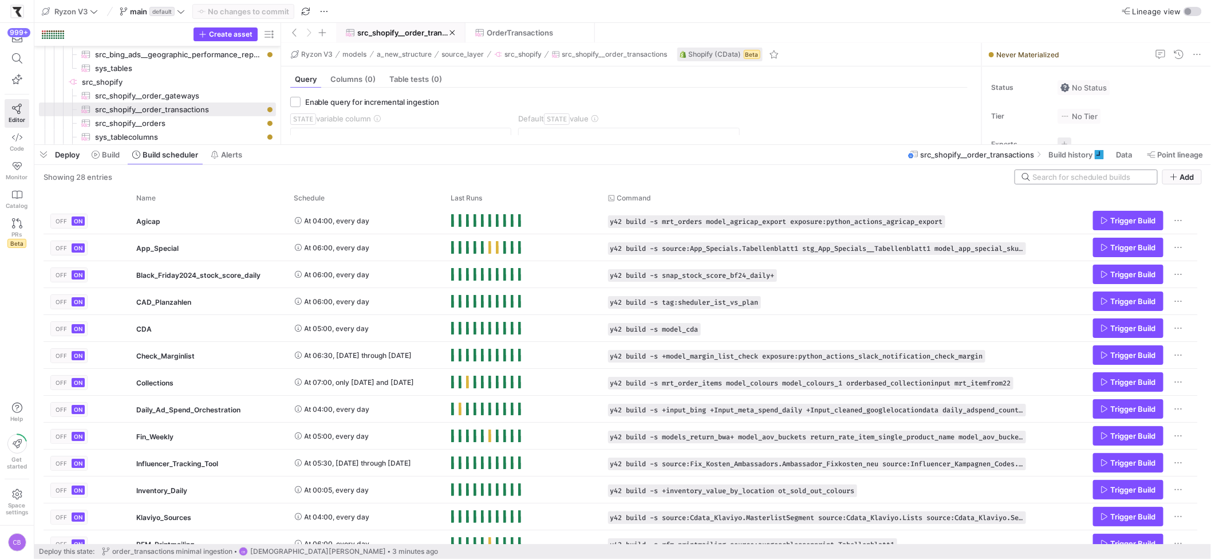
click at [1097, 176] on input at bounding box center [1091, 176] width 118 height 9
click at [1192, 180] on span "Add" at bounding box center [1187, 176] width 14 height 9
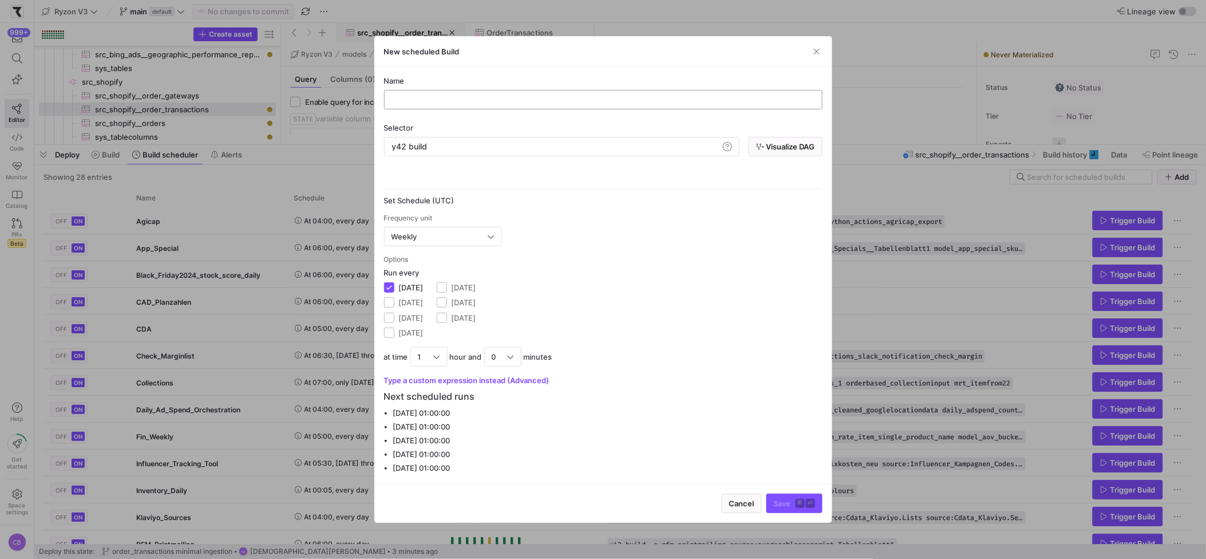
click at [430, 99] on input "text" at bounding box center [603, 99] width 419 height 9
type input "t"
type input "o"
type input "c"
type input "o"
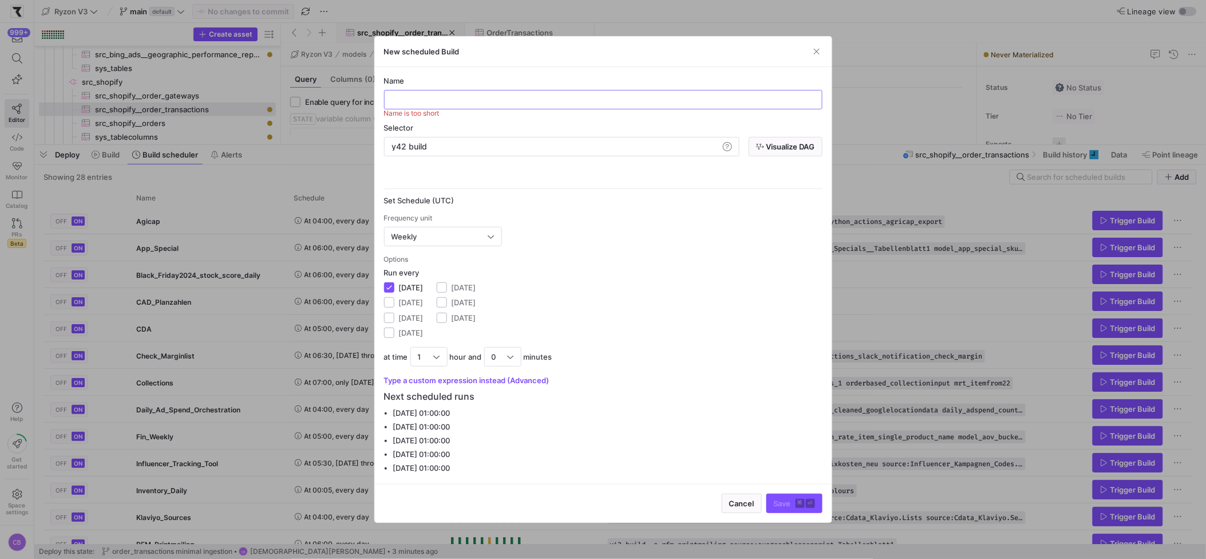
click at [823, 51] on div "New scheduled Build" at bounding box center [603, 52] width 457 height 30
click at [819, 50] on span "button" at bounding box center [816, 51] width 11 height 11
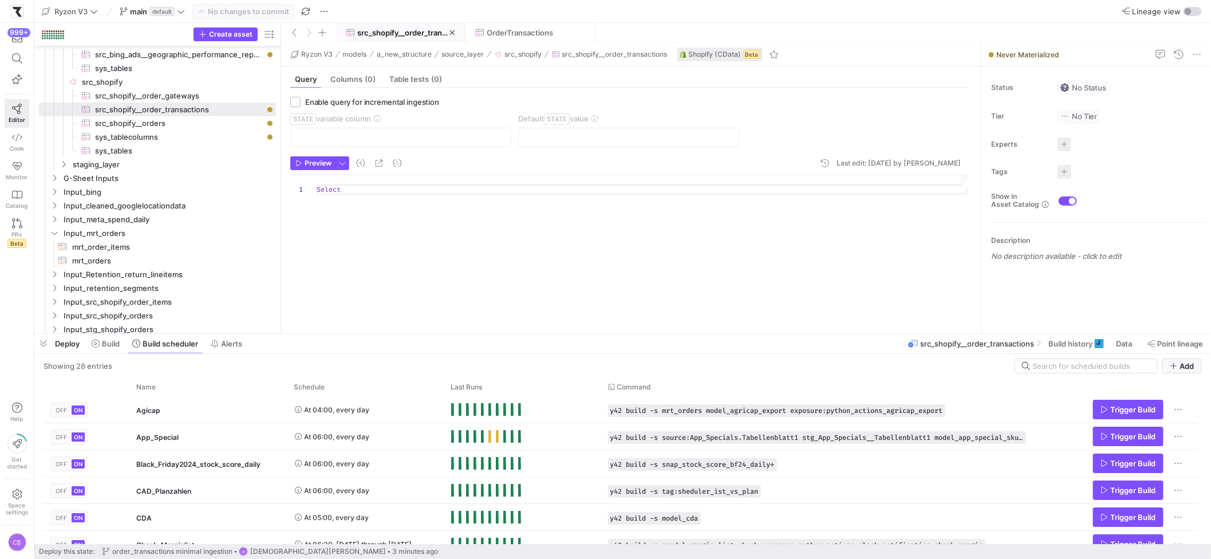
drag, startPoint x: 812, startPoint y: 143, endPoint x: 659, endPoint y: 335, distance: 245.7
click at [765, 336] on div at bounding box center [622, 333] width 1176 height 5
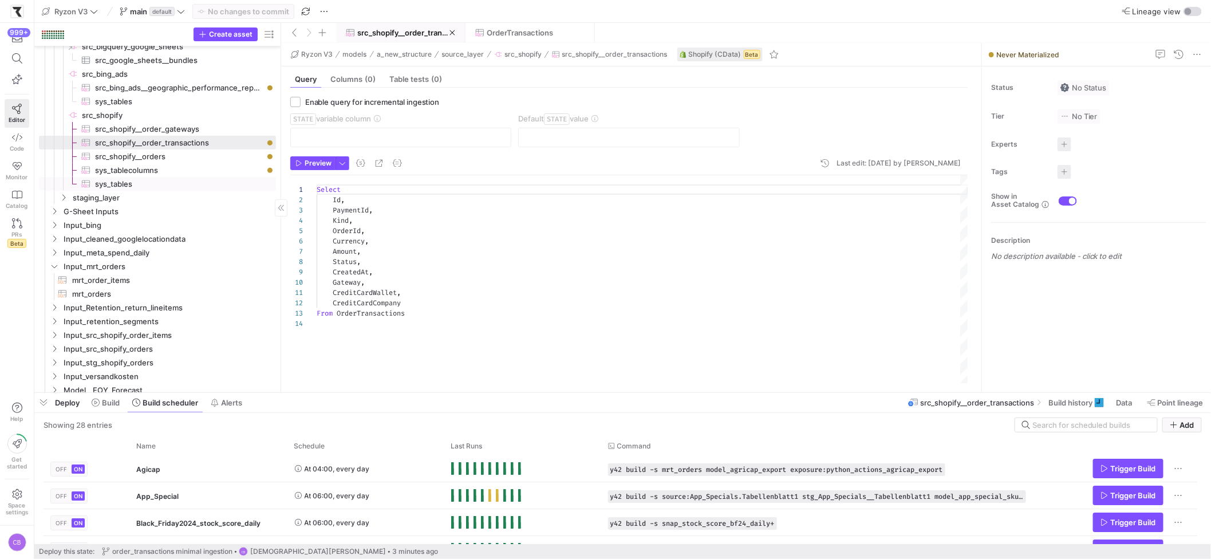
scroll to position [166, 0]
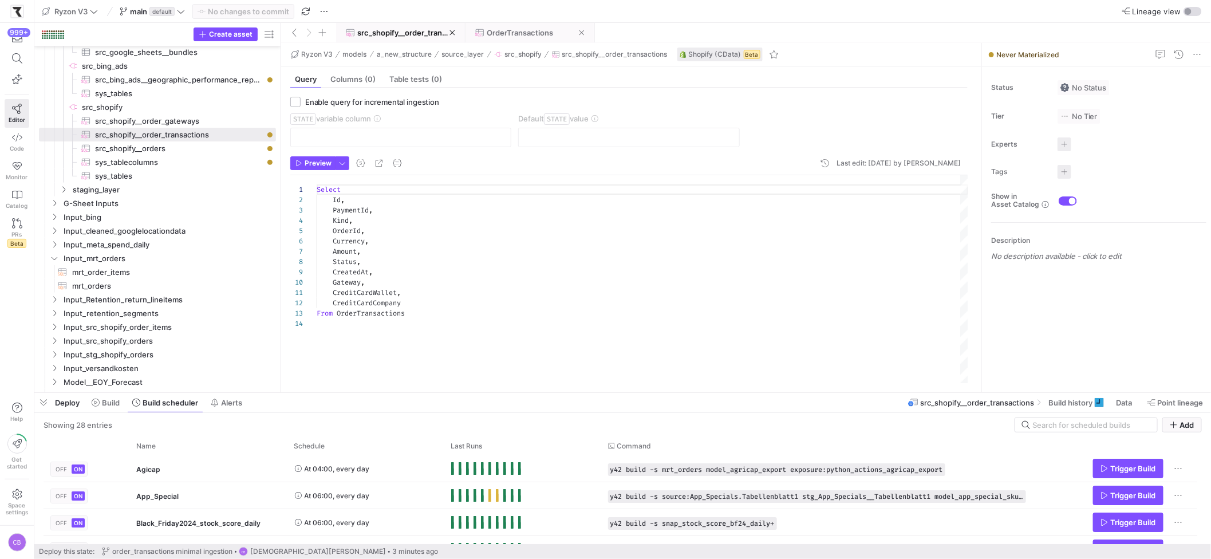
click at [518, 33] on span "OrderTransactions" at bounding box center [520, 32] width 66 height 9
checkbox input "true"
type input "CreatedAt"
type input "[DATE]"
type textarea "SELECT * FROM OrderTransactions WHERE CreatedAt > '{{ var("STATE") }}'"
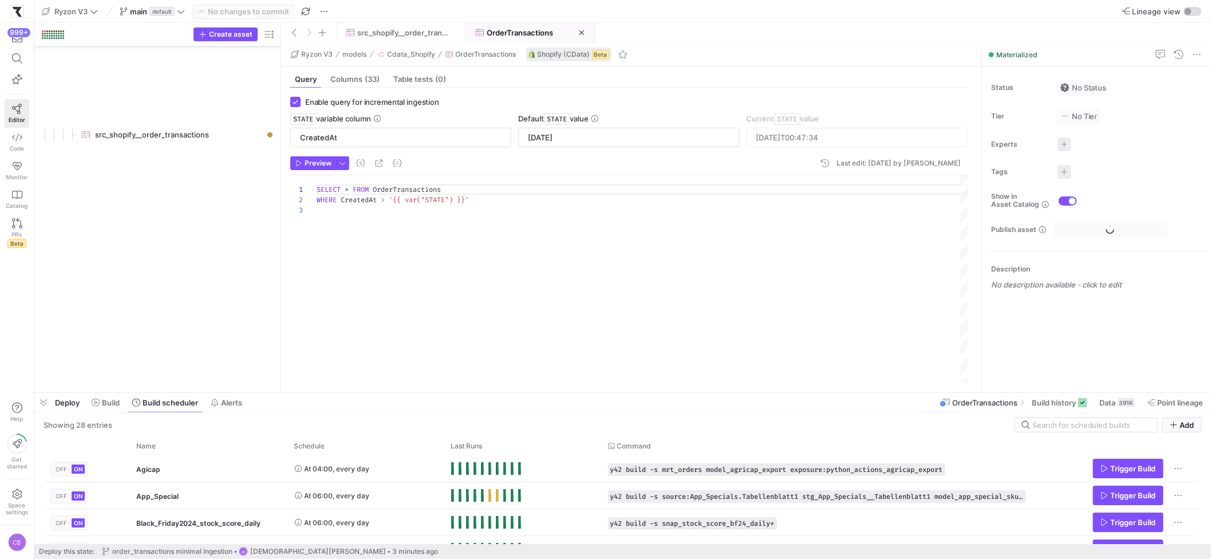
scroll to position [1687, 0]
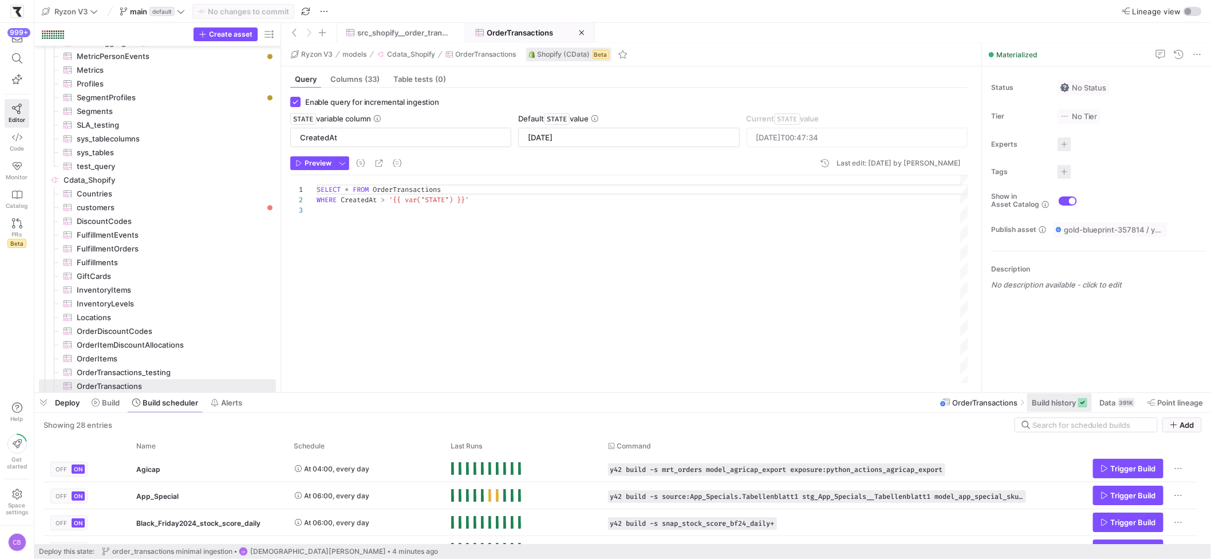
click at [1054, 403] on span "Build history" at bounding box center [1054, 402] width 44 height 9
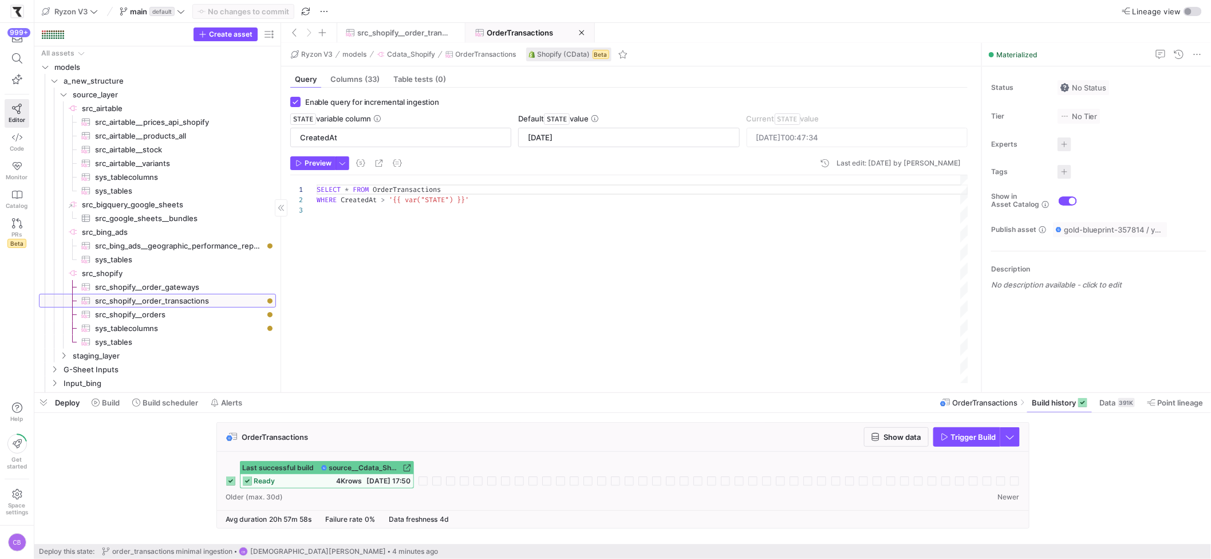
click at [214, 302] on span "src_shopify__order_transactions​​​​​​​​​" at bounding box center [179, 300] width 168 height 13
checkbox input "false"
type textarea "Select Id, PaymentId, Kind, OrderId, Currency, Amount, Status, CreatedAt, Gatew…"
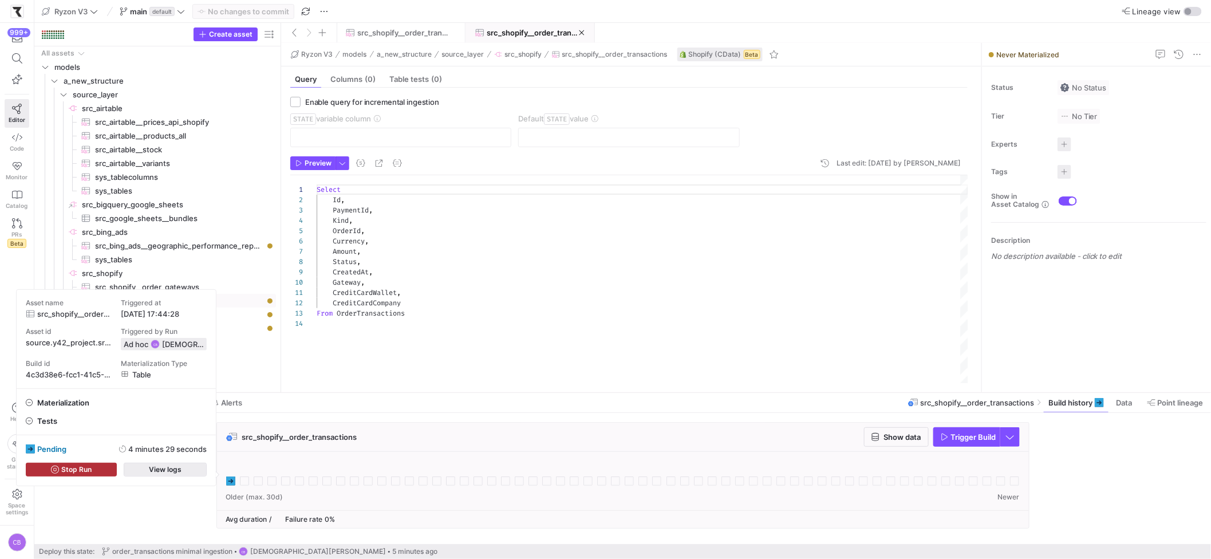
click at [206, 465] on span "button" at bounding box center [165, 469] width 82 height 13
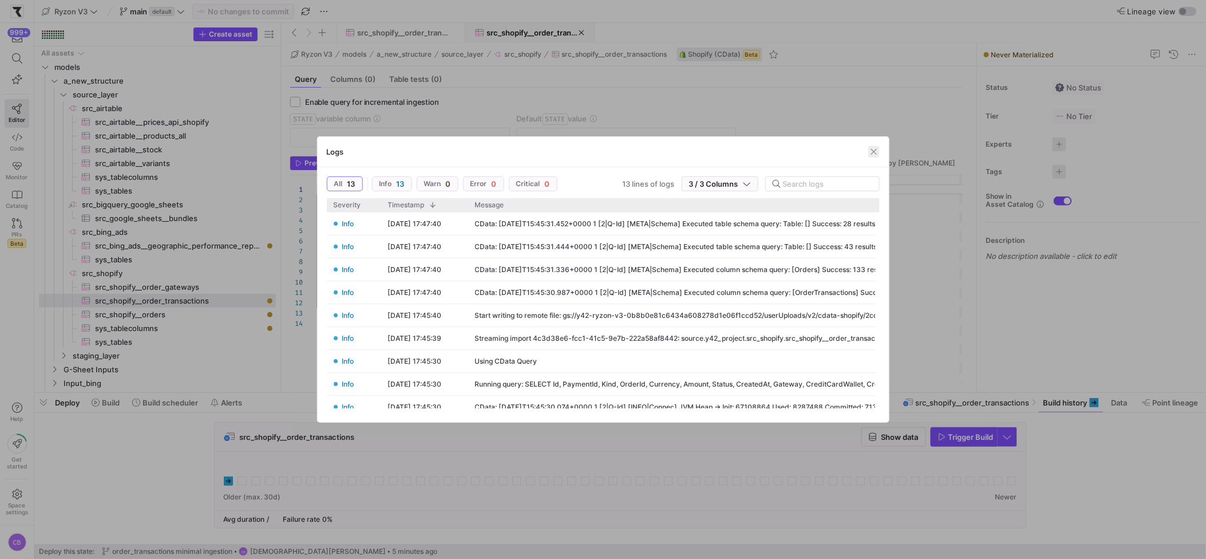
click at [877, 153] on span "button" at bounding box center [873, 151] width 11 height 11
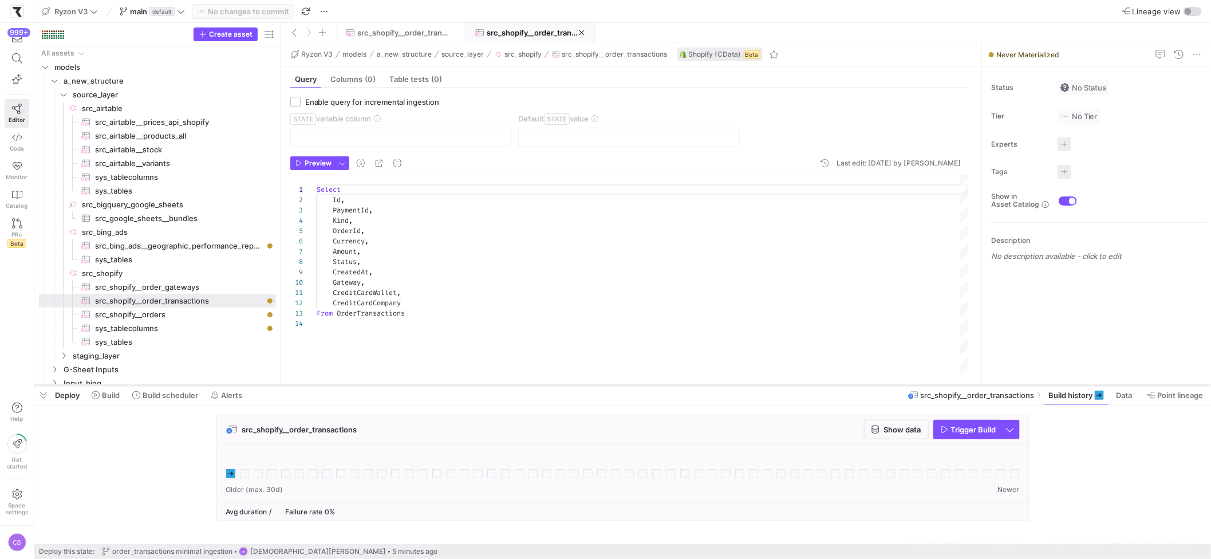
drag, startPoint x: 402, startPoint y: 393, endPoint x: 412, endPoint y: 386, distance: 11.8
click at [412, 386] on div at bounding box center [622, 385] width 1176 height 5
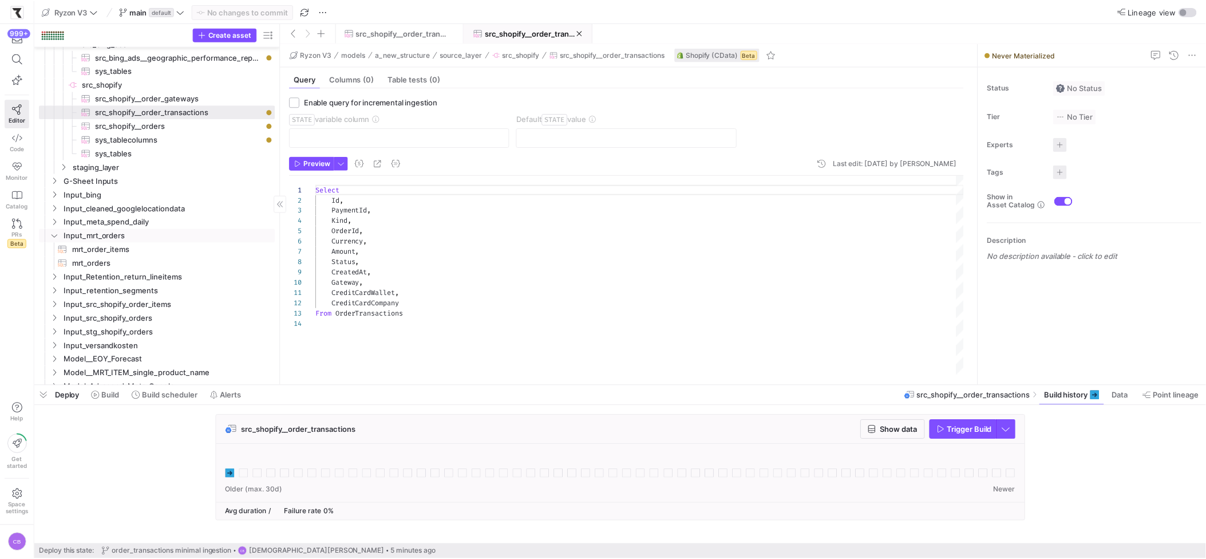
scroll to position [33, 0]
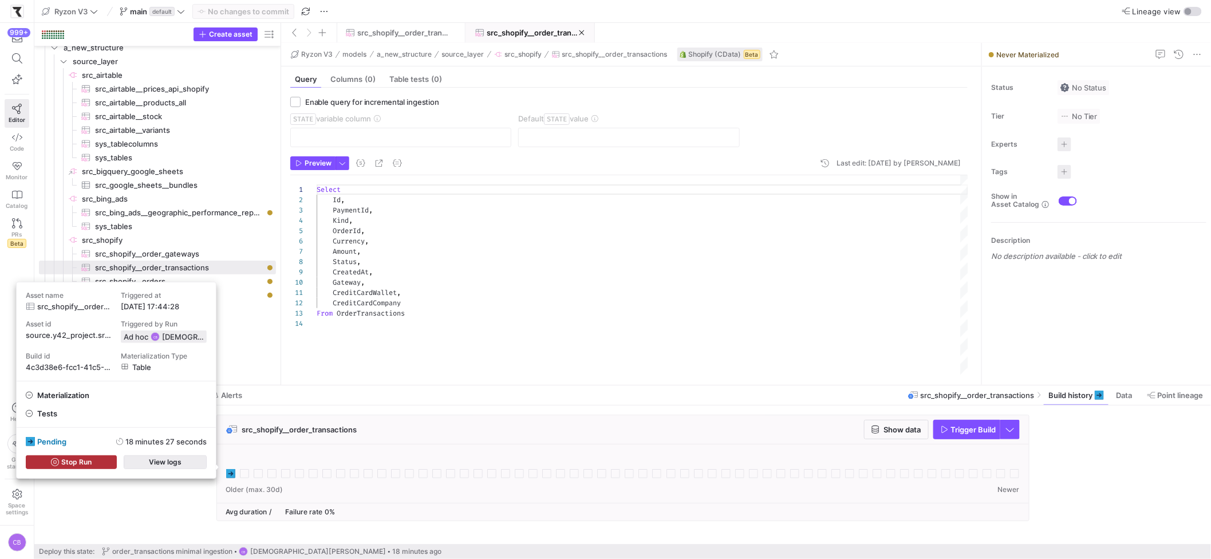
click at [199, 461] on span "button" at bounding box center [165, 462] width 82 height 13
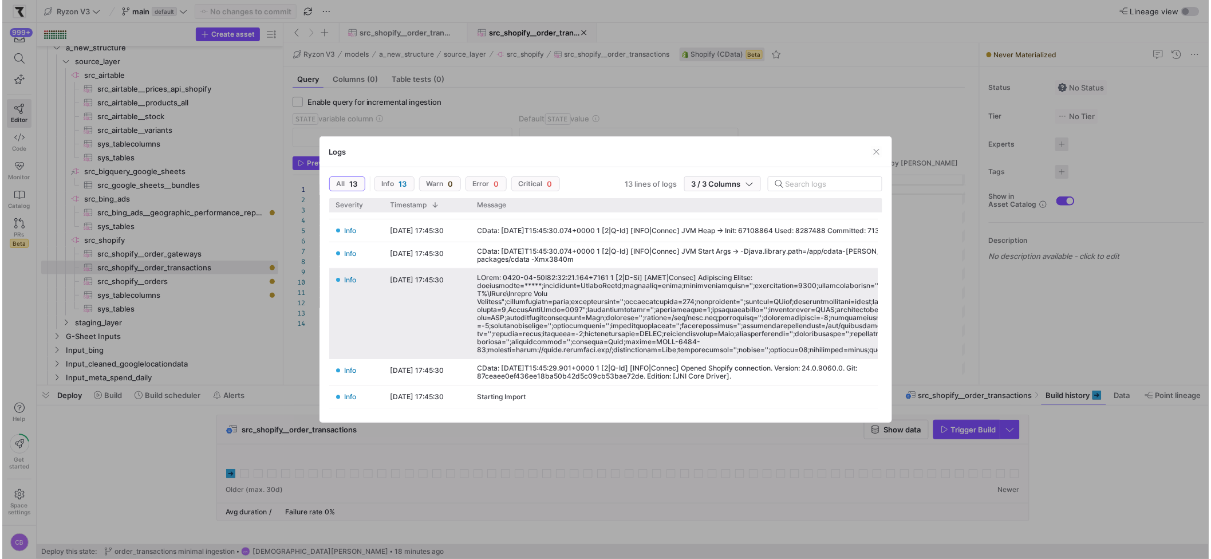
scroll to position [0, 0]
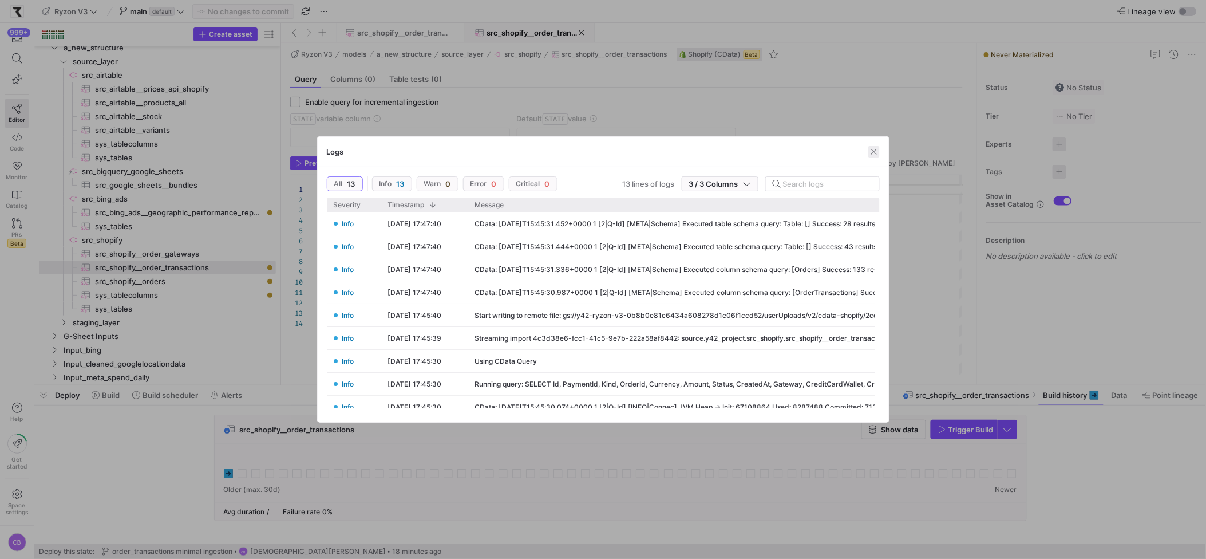
click at [875, 149] on span "button" at bounding box center [873, 151] width 11 height 11
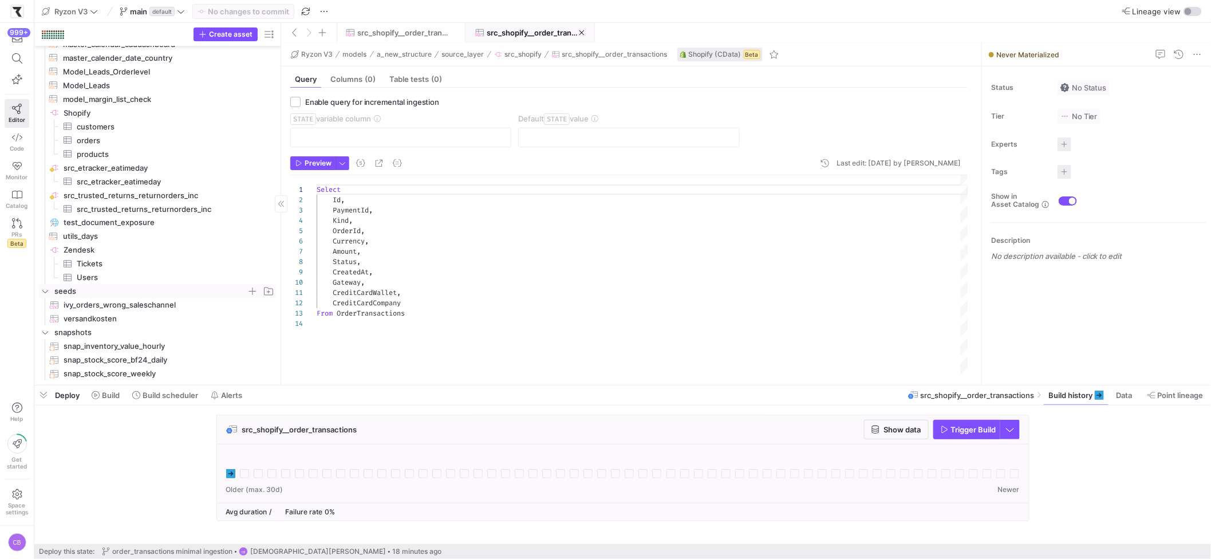
scroll to position [3023, 0]
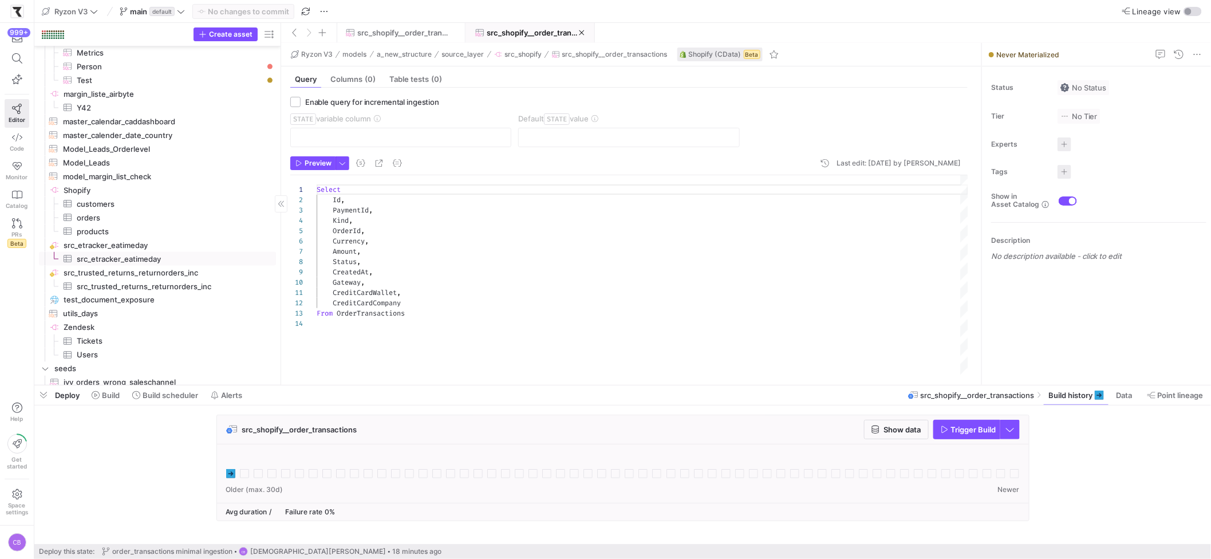
click at [138, 255] on span "src_etracker_eatimeday​​​​​​​​​" at bounding box center [170, 258] width 186 height 13
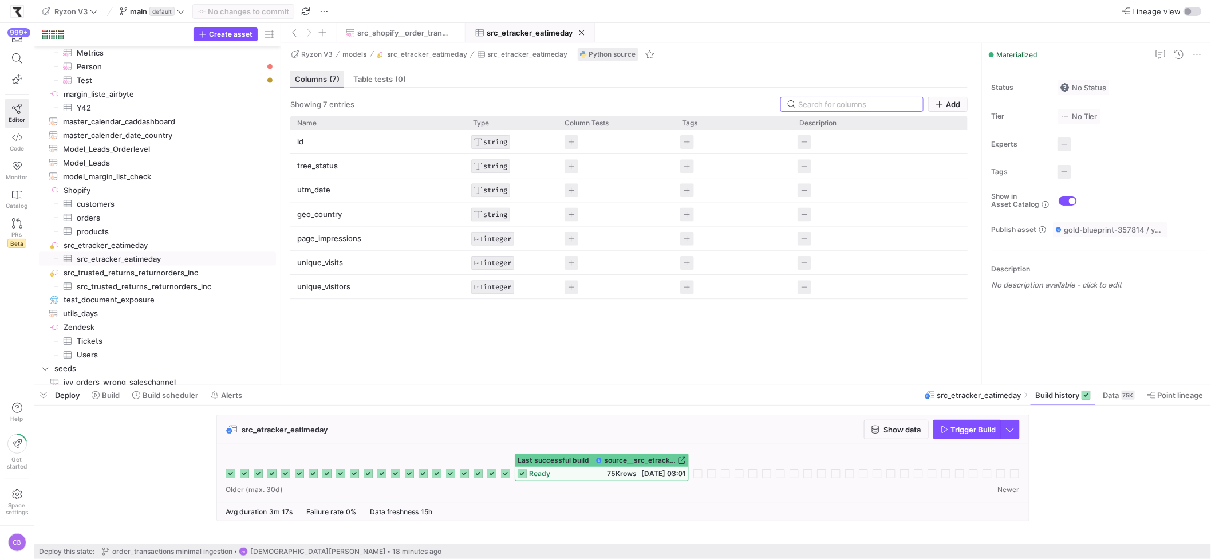
click at [322, 76] on span "Columns (7)" at bounding box center [317, 79] width 45 height 7
click at [370, 80] on span "Table tests (0)" at bounding box center [379, 79] width 53 height 7
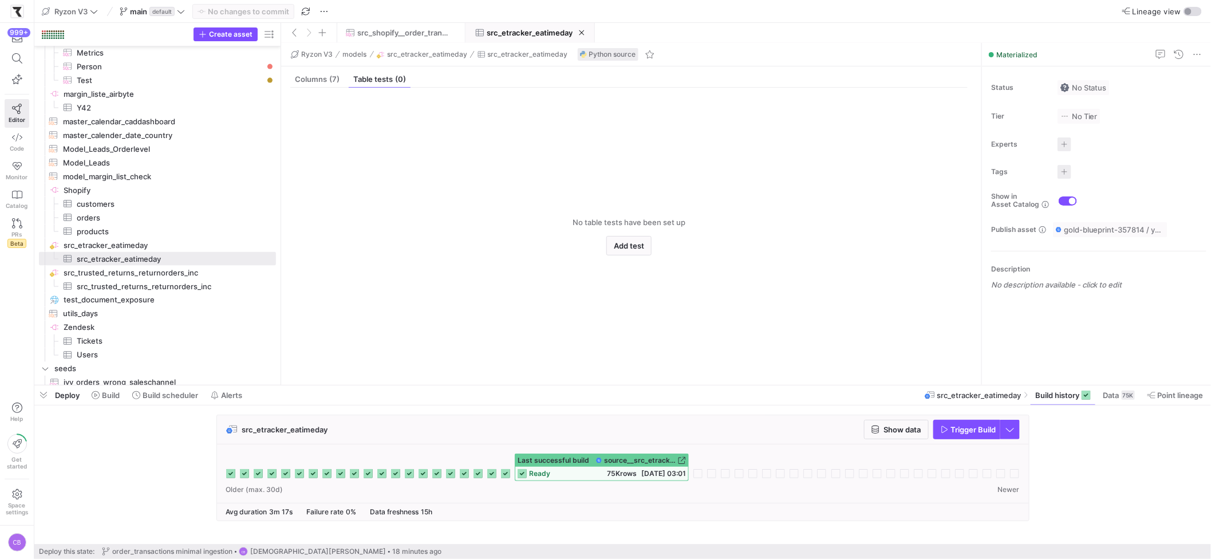
click at [308, 69] on mat-tab-group "Columns (7) Table tests (0) No table tests have been set up Add test" at bounding box center [629, 225] width 696 height 318
click at [309, 76] on span "Columns (7)" at bounding box center [317, 79] width 45 height 7
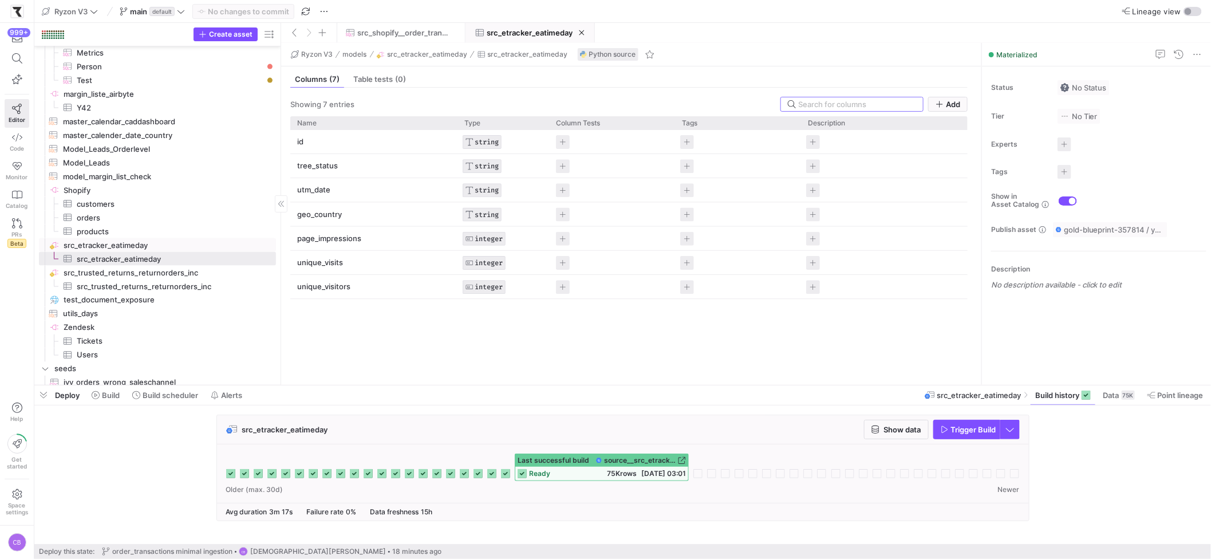
click at [151, 243] on span "src_etracker_eatimeday​​​​​​​​" at bounding box center [169, 245] width 211 height 13
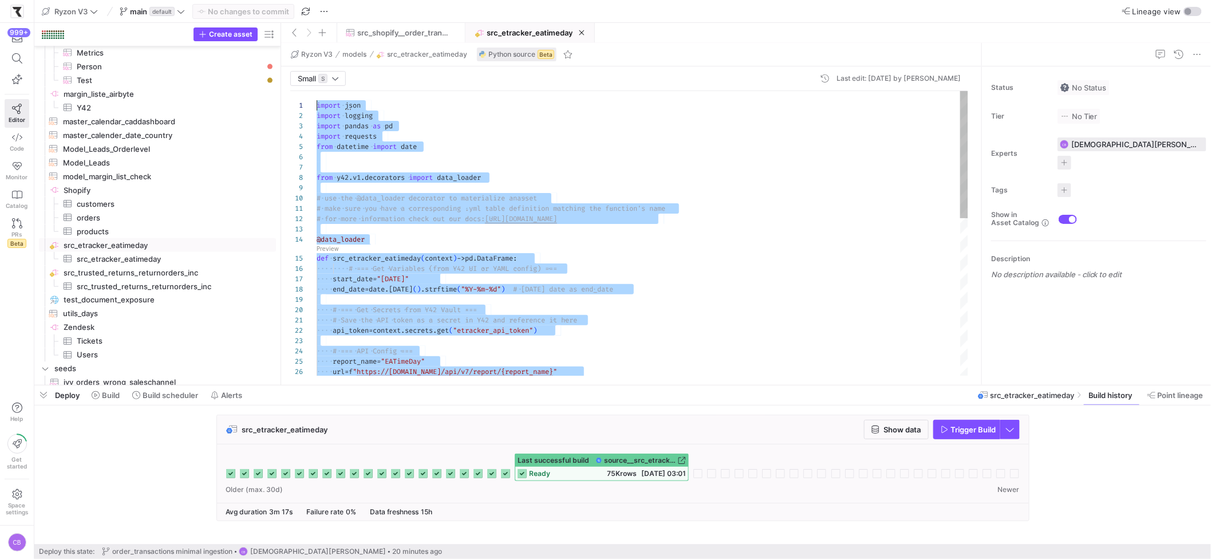
drag, startPoint x: 396, startPoint y: 364, endPoint x: 258, endPoint y: 71, distance: 323.7
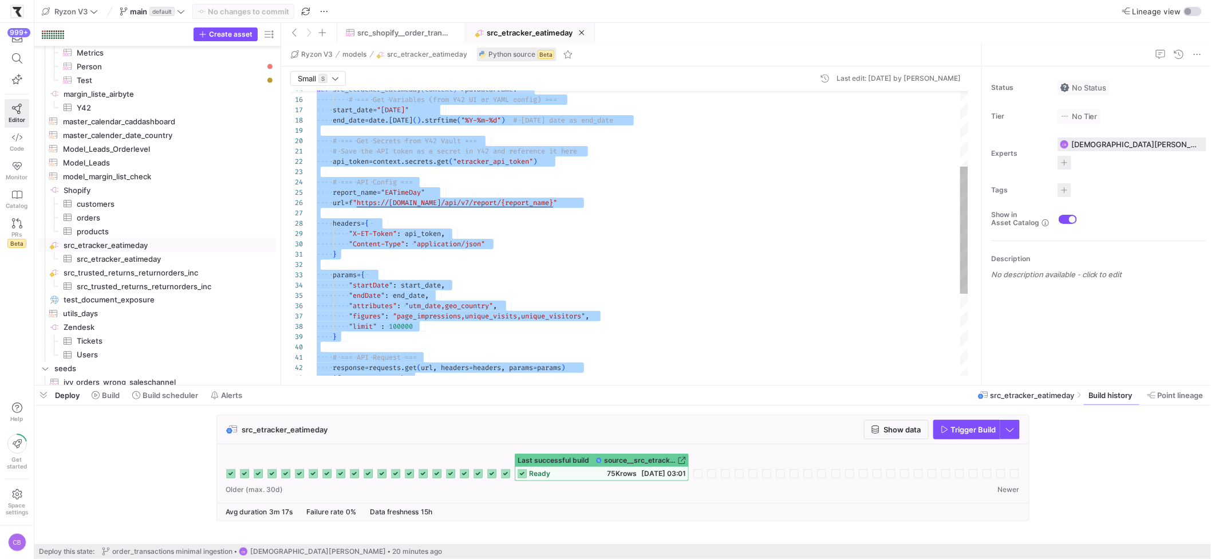
click at [562, 293] on div "url = f " https://ws.etracker.com/api/v7/report/{report_name } " # === API Conf…" at bounding box center [642, 240] width 651 height 636
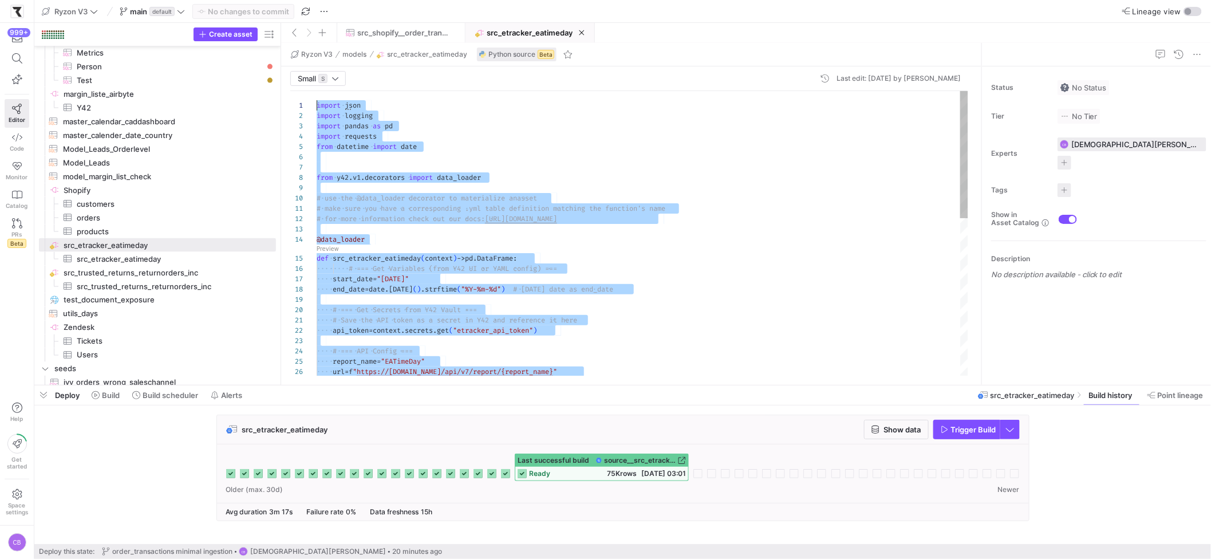
drag, startPoint x: 398, startPoint y: 366, endPoint x: 288, endPoint y: 80, distance: 306.3
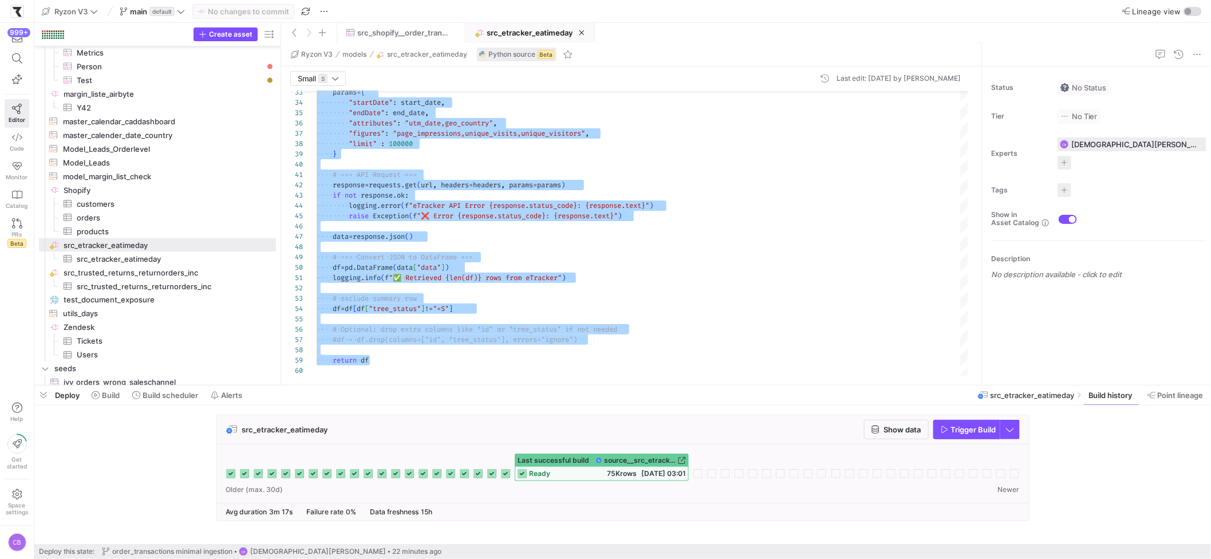
click at [523, 305] on div "params = { "startDate" : start_date , "endDate" : end_date , "attributes" : "ut…" at bounding box center [642, 58] width 651 height 636
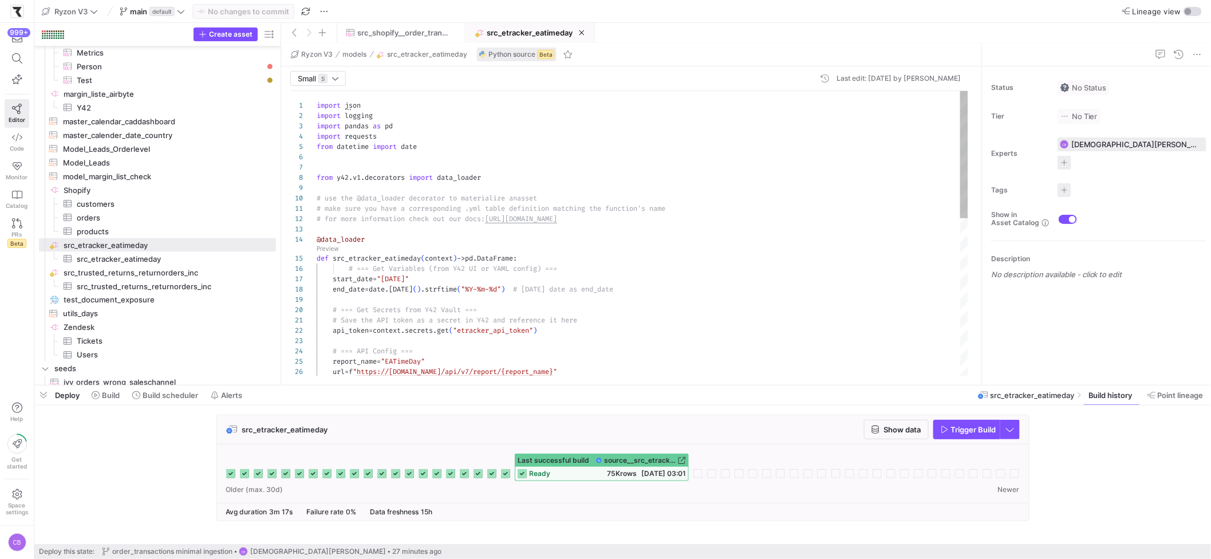
type textarea "# make sure you have a corresponding .yml table definition matching the functio…"
click at [702, 217] on div "# for more information check out our docs: https://www.y42.com/docs/python-sour…" at bounding box center [642, 409] width 651 height 636
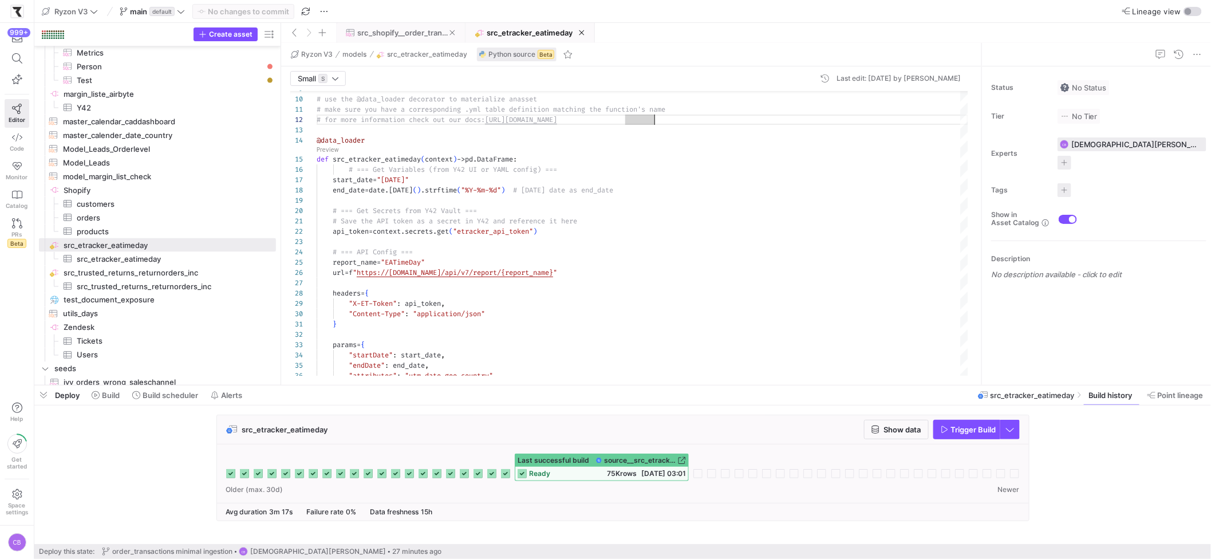
click at [376, 35] on span "src_shopify__order_transactions" at bounding box center [403, 32] width 92 height 9
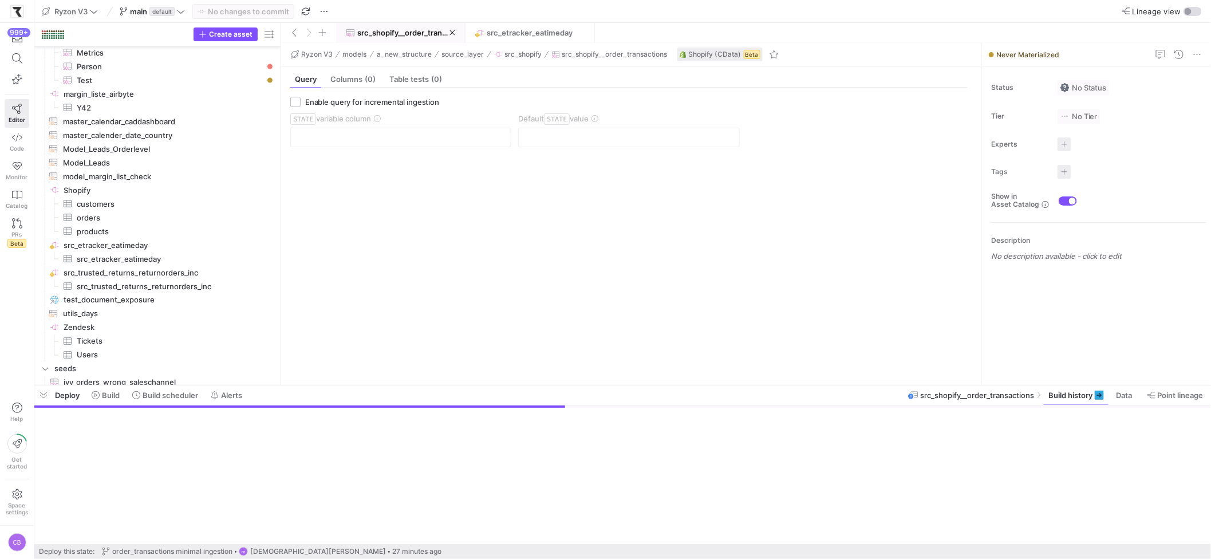
click at [376, 35] on span "src_shopify__order_transactions" at bounding box center [403, 32] width 92 height 9
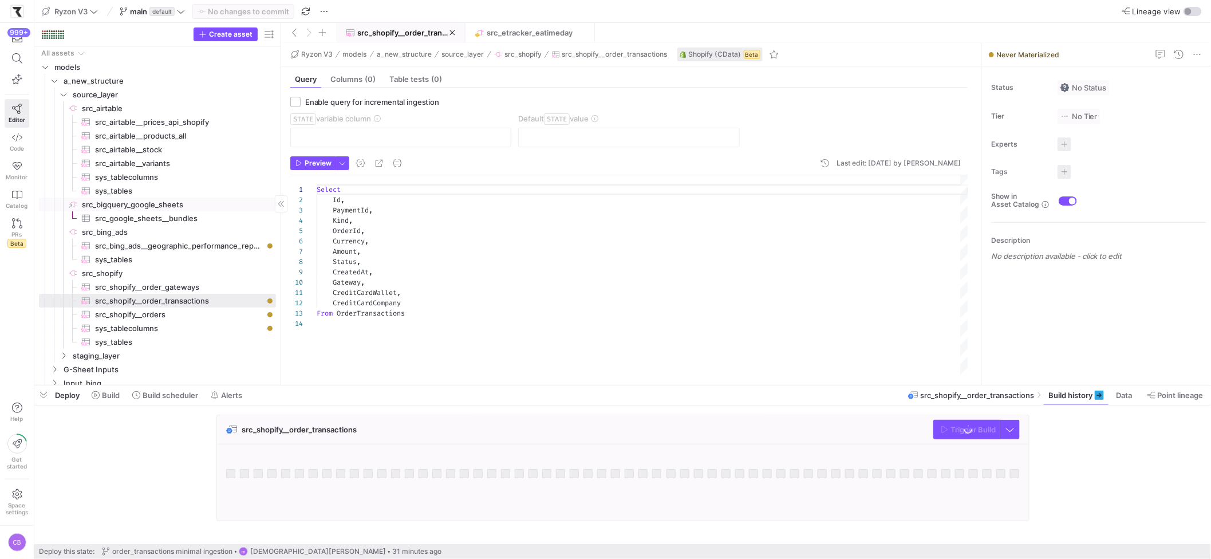
scroll to position [7, 0]
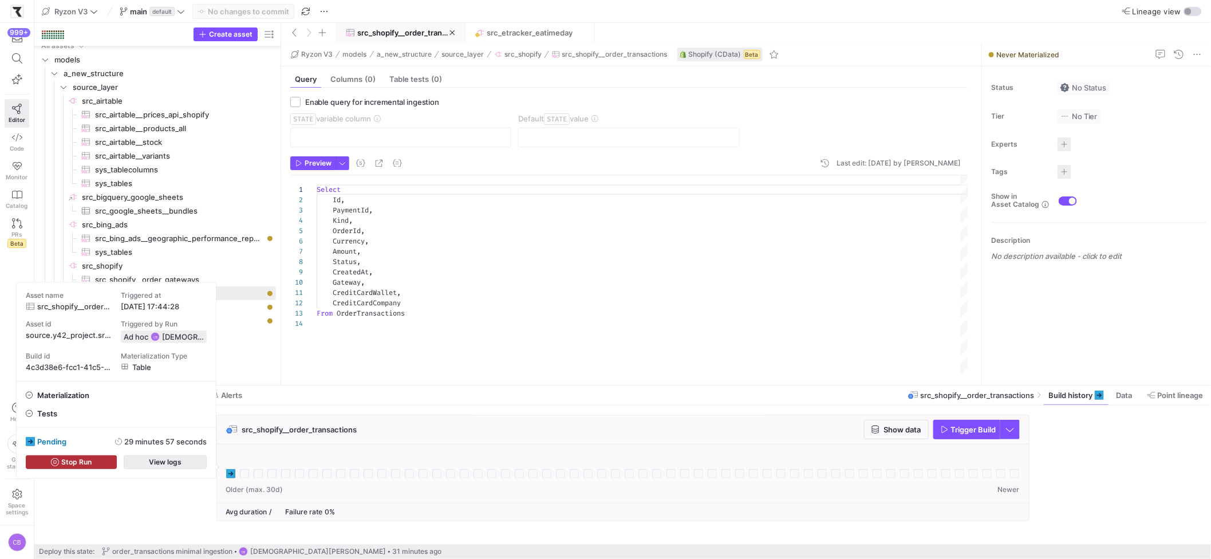
click at [199, 464] on span "button" at bounding box center [165, 462] width 82 height 13
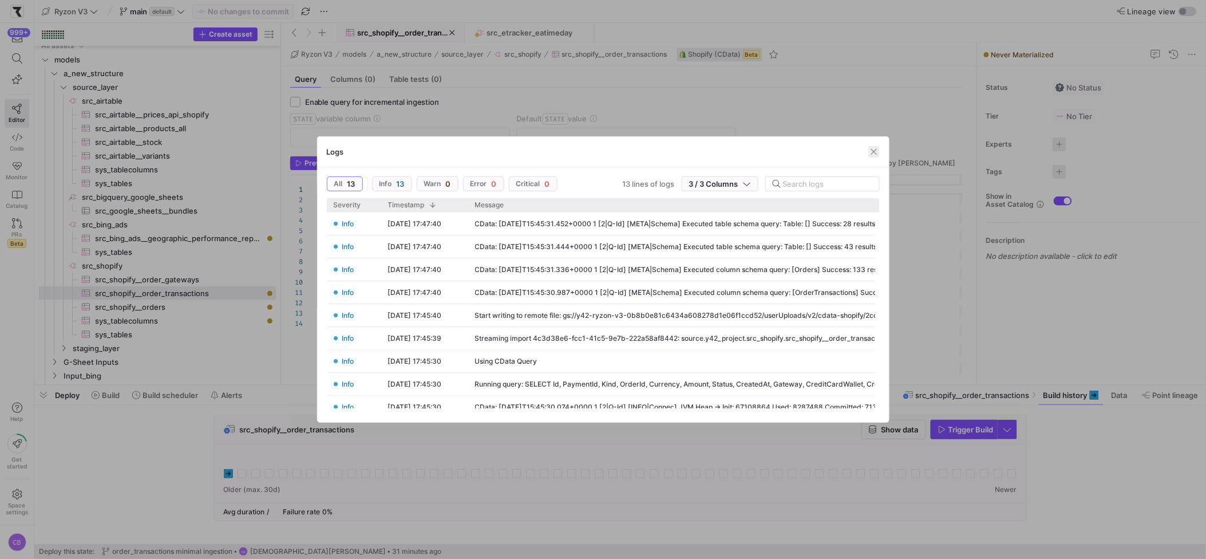
click at [875, 151] on span "button" at bounding box center [873, 151] width 11 height 11
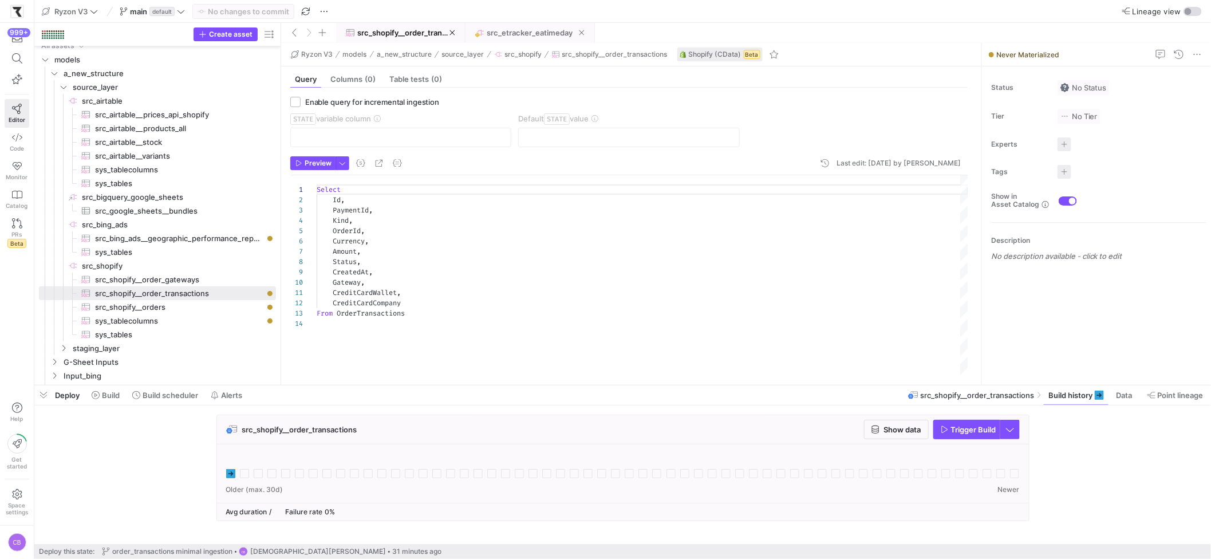
click at [495, 38] on span at bounding box center [530, 32] width 128 height 18
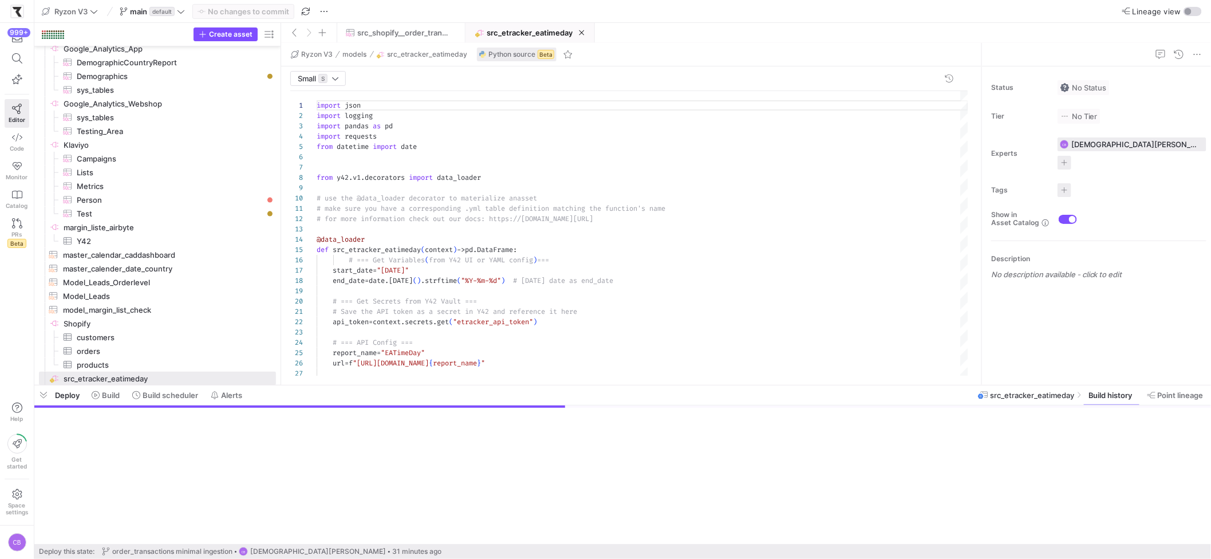
scroll to position [103, 0]
